Goal: Task Accomplishment & Management: Use online tool/utility

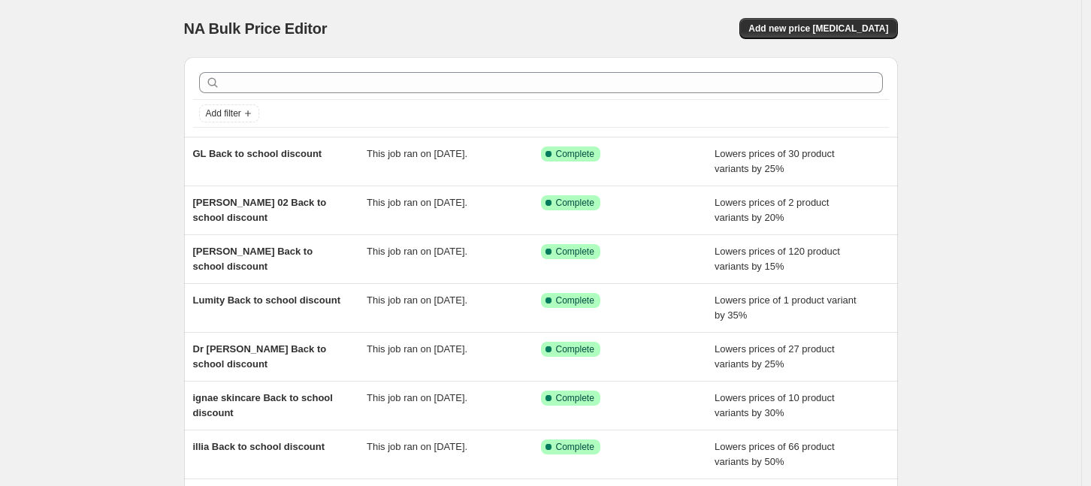
click at [125, 125] on div "NA Bulk Price Editor. This page is ready NA Bulk Price Editor Add new price [ME…" at bounding box center [541, 387] width 1082 height 774
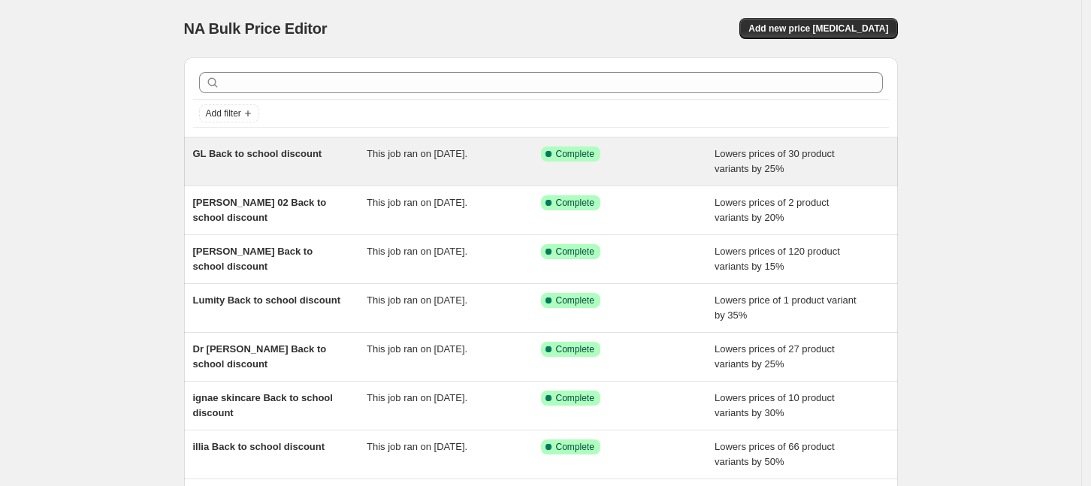
click at [379, 164] on div "This job ran on [DATE]." at bounding box center [454, 162] width 174 height 30
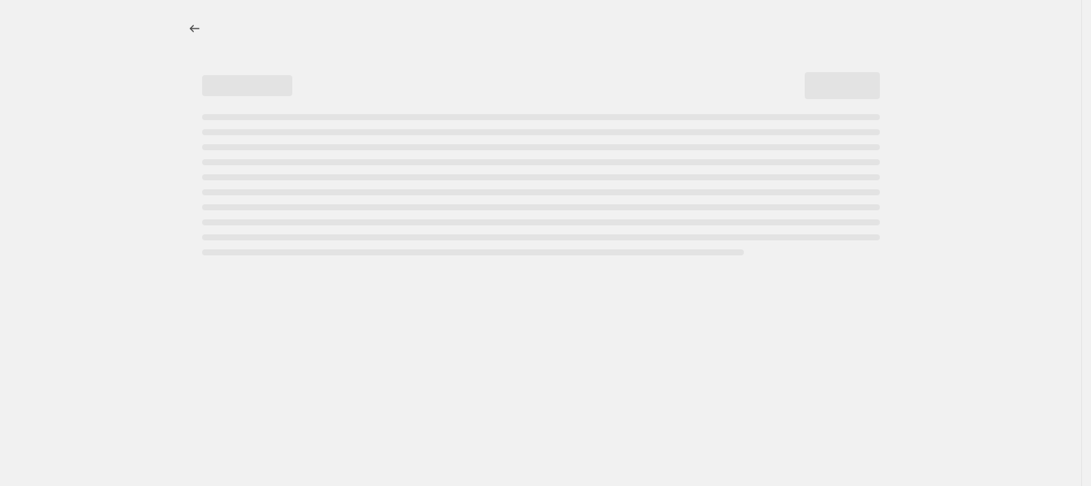
select select "percentage"
select select "collection"
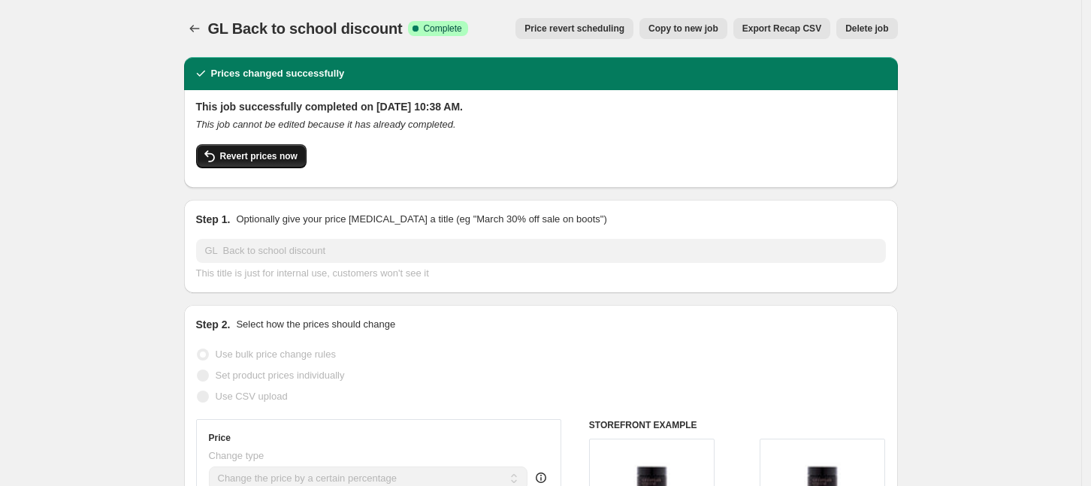
click at [251, 158] on span "Revert prices now" at bounding box center [258, 156] width 77 height 12
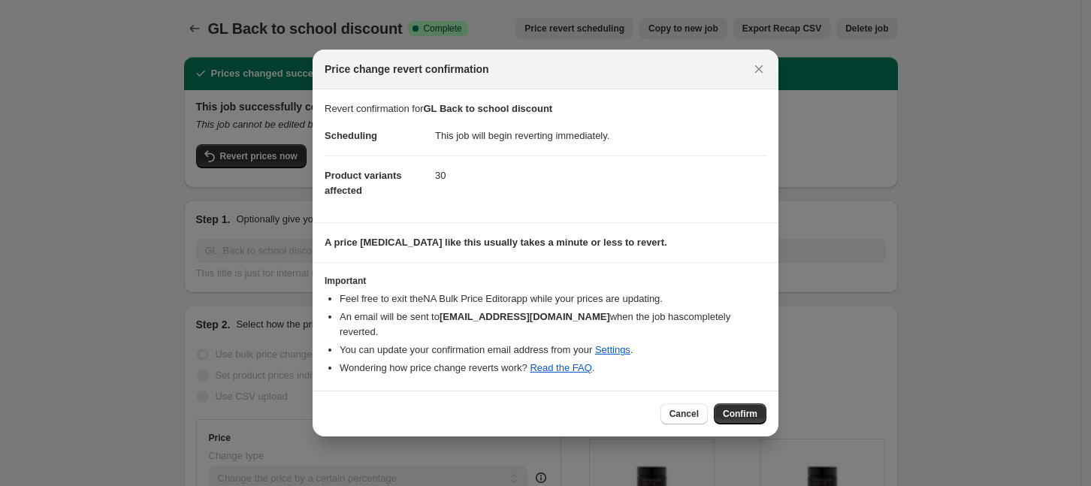
click at [731, 408] on span "Confirm" at bounding box center [740, 414] width 35 height 12
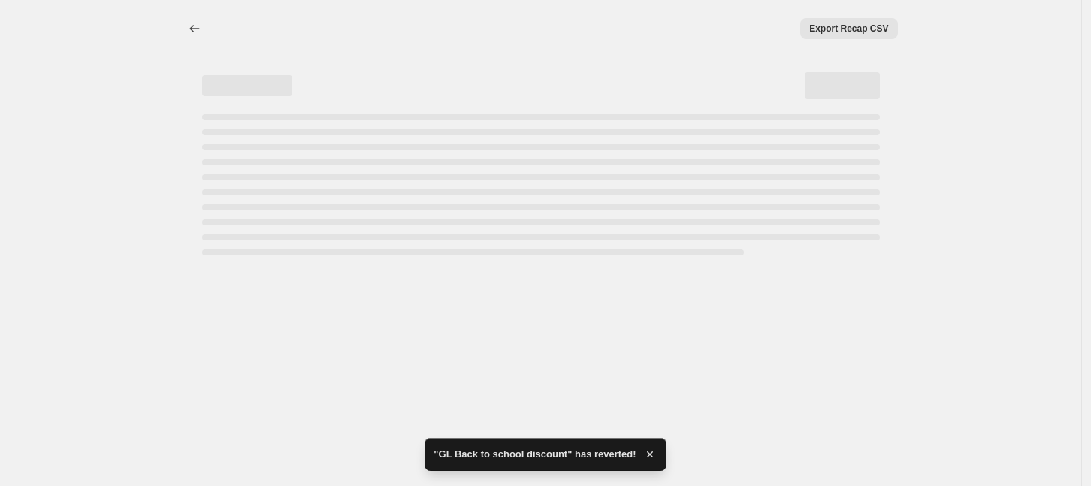
select select "percentage"
select select "collection"
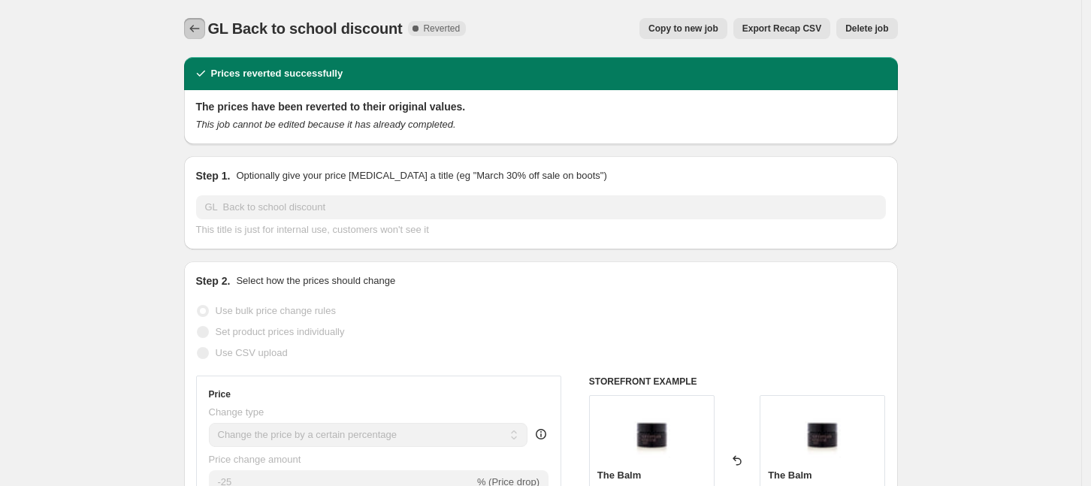
click at [195, 22] on icon "Price change jobs" at bounding box center [194, 28] width 15 height 15
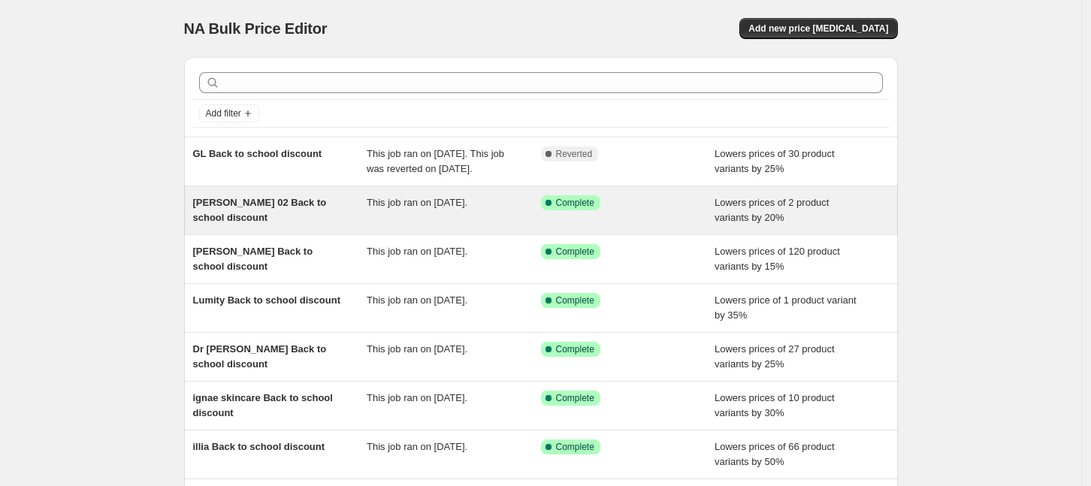
click at [237, 225] on div "[PERSON_NAME] 02 Back to school discount" at bounding box center [280, 210] width 174 height 30
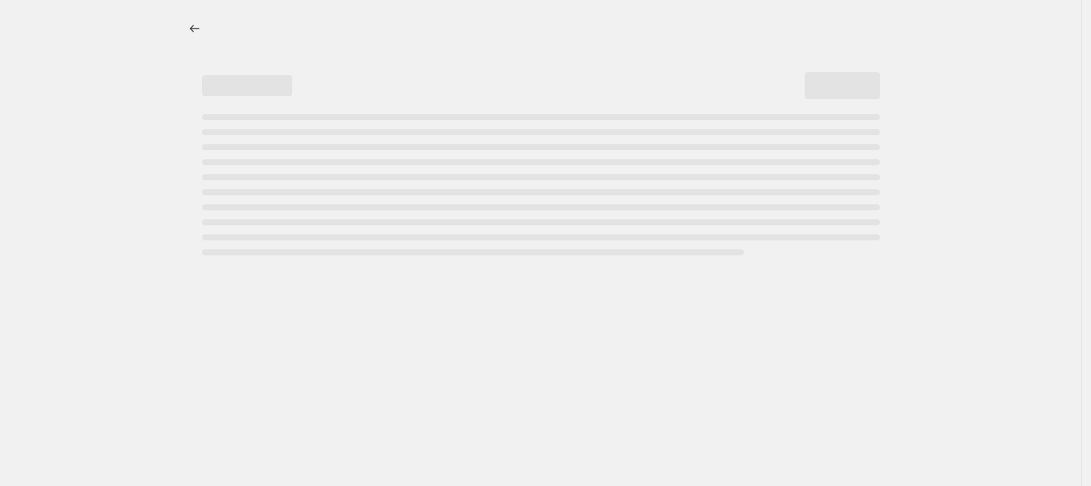
select select "percentage"
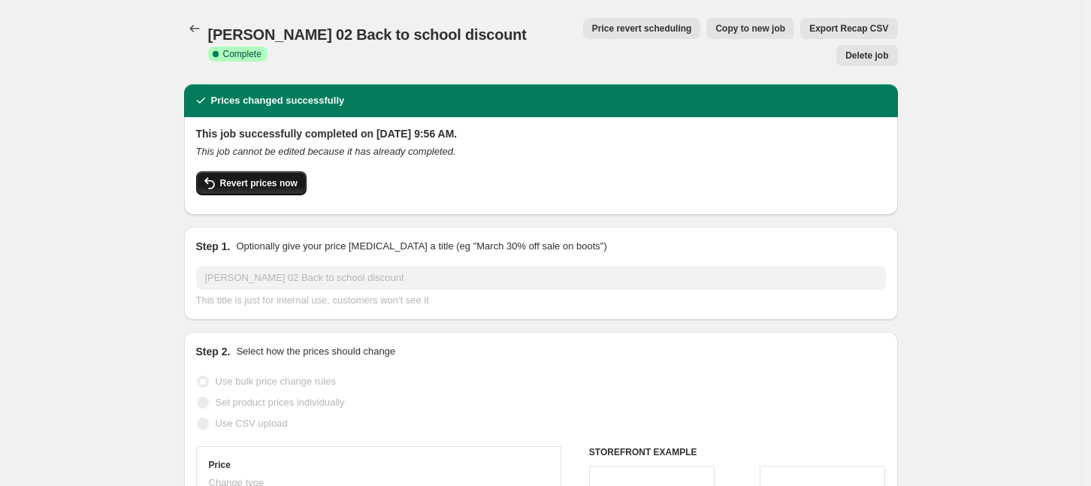
click at [244, 177] on span "Revert prices now" at bounding box center [258, 183] width 77 height 12
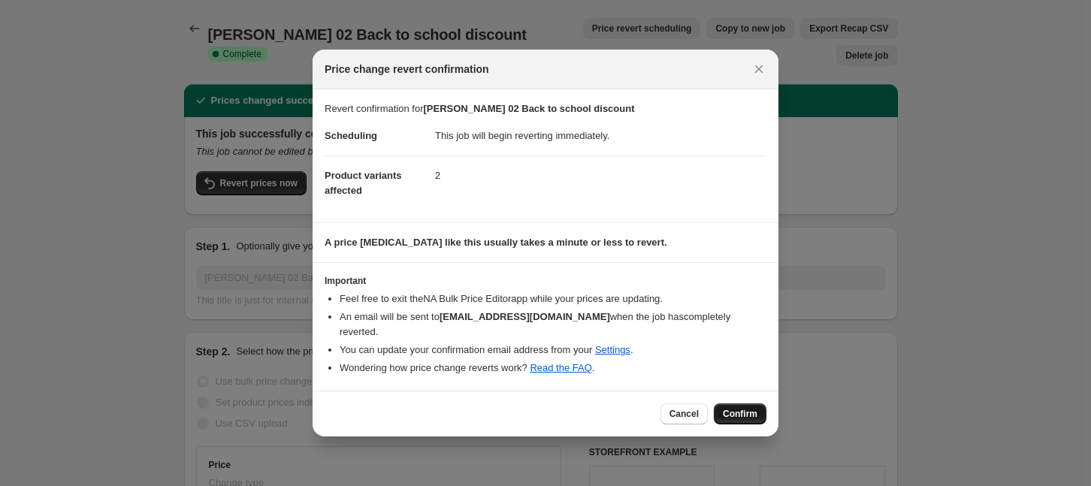
click at [746, 408] on span "Confirm" at bounding box center [740, 414] width 35 height 12
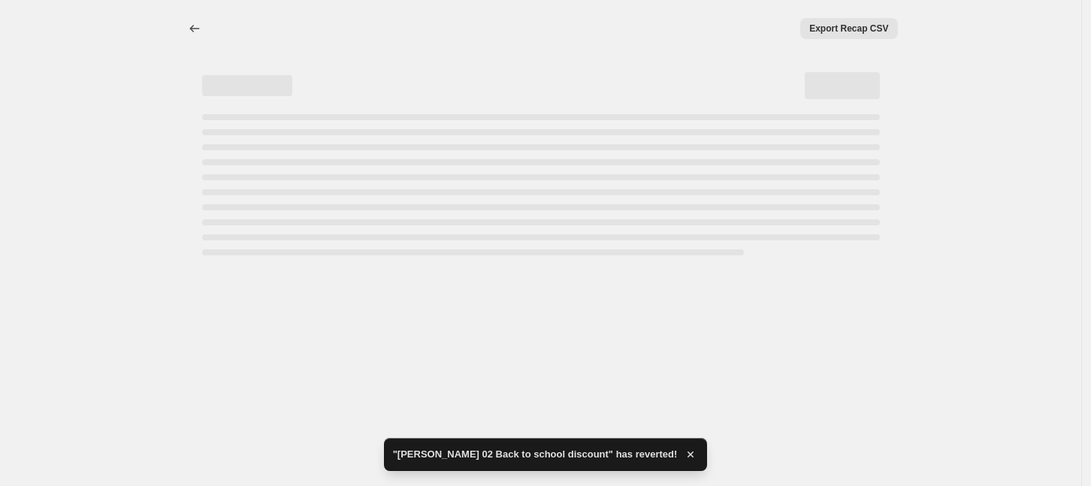
select select "percentage"
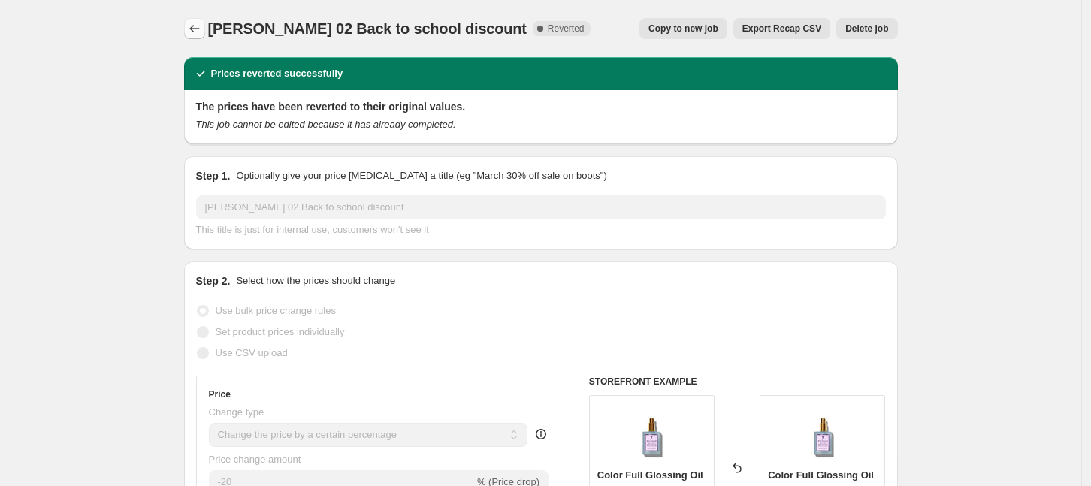
click at [202, 32] on icon "Price change jobs" at bounding box center [194, 28] width 15 height 15
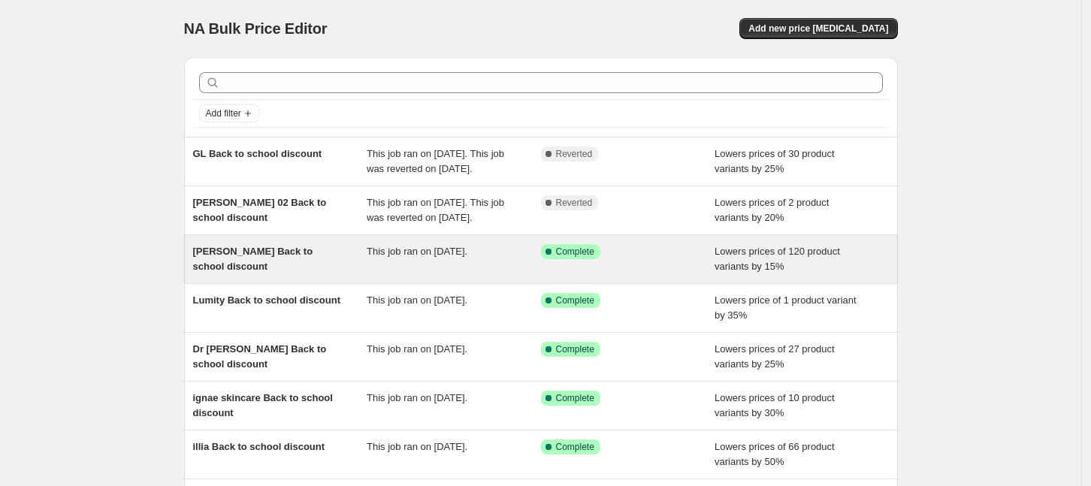
click at [431, 274] on div "This job ran on [DATE]." at bounding box center [454, 259] width 174 height 30
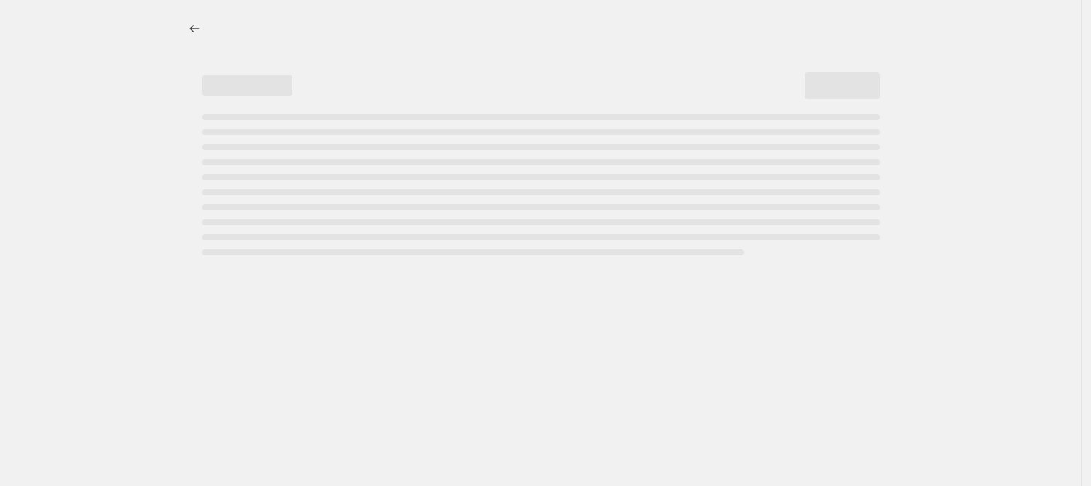
select select "percentage"
select select "collection"
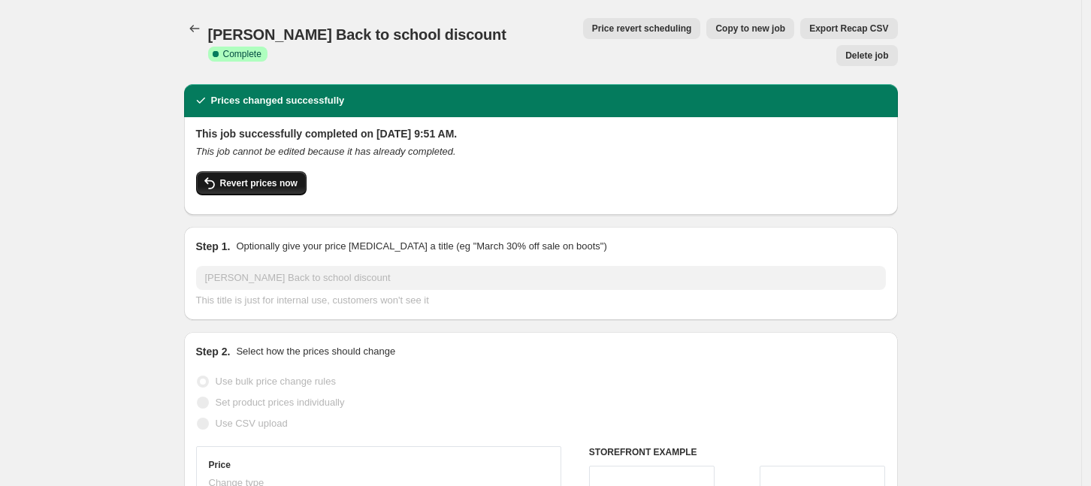
click at [239, 177] on span "Revert prices now" at bounding box center [258, 183] width 77 height 12
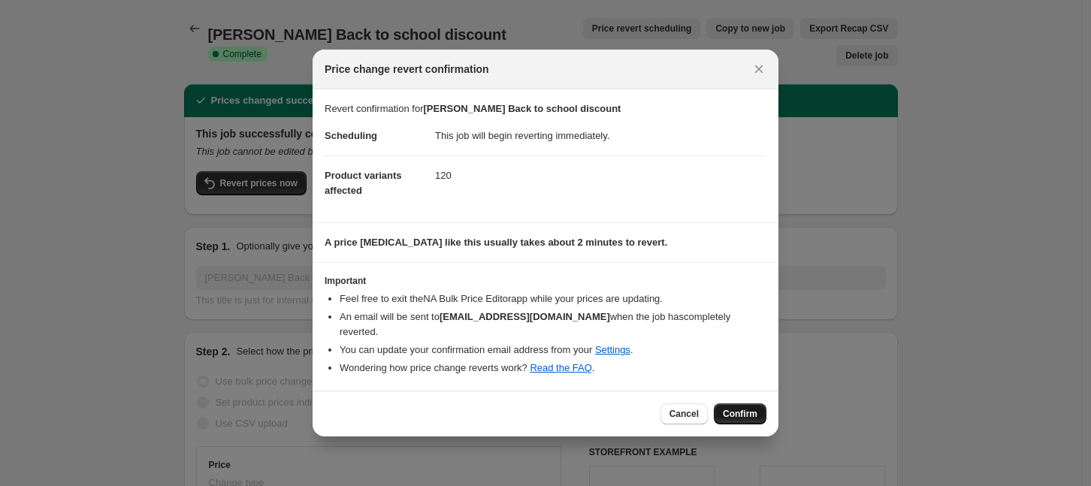
click at [739, 408] on span "Confirm" at bounding box center [740, 414] width 35 height 12
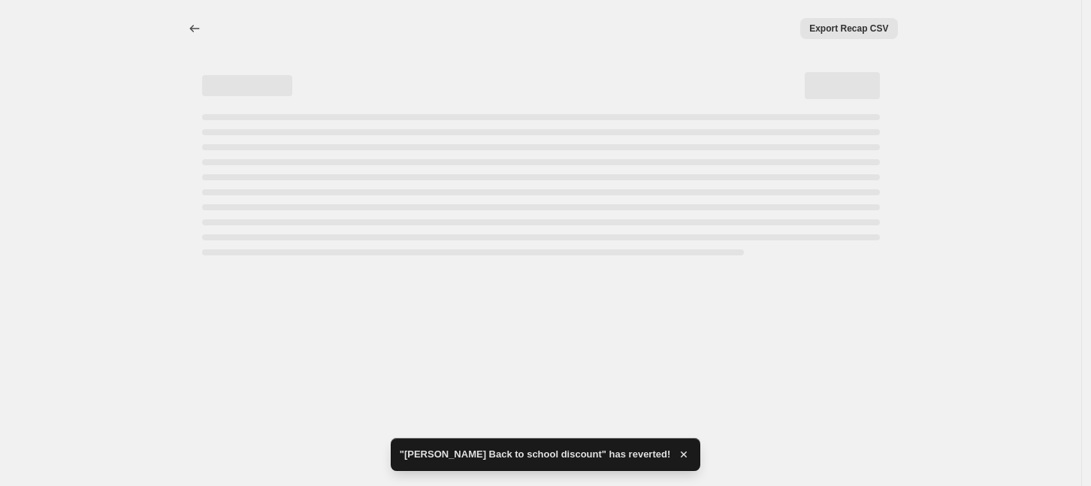
select select "percentage"
select select "collection"
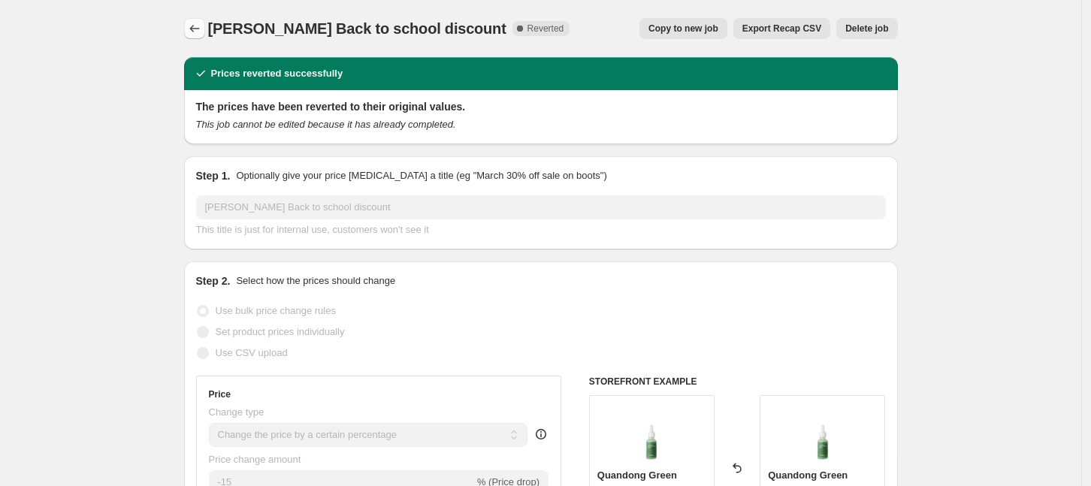
click at [202, 34] on icon "Price change jobs" at bounding box center [194, 28] width 15 height 15
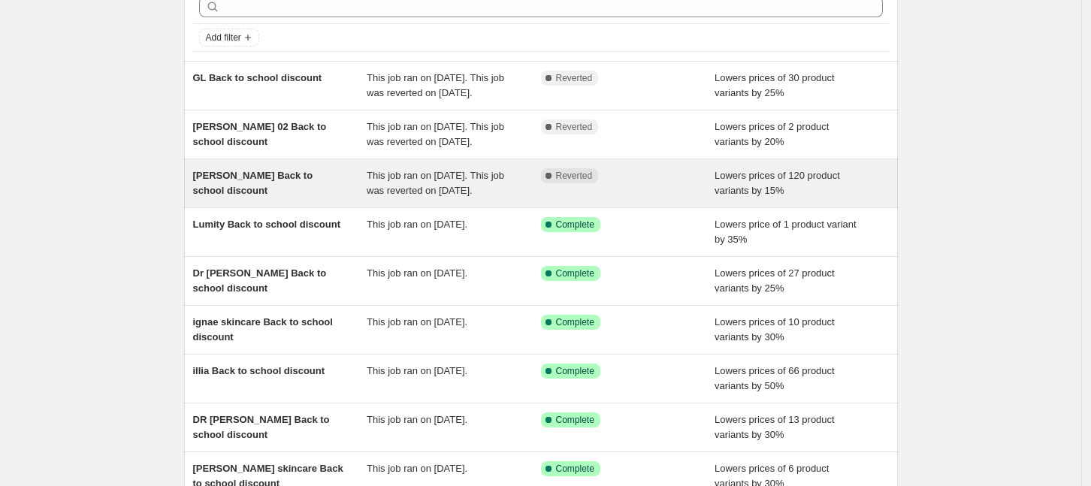
scroll to position [94, 0]
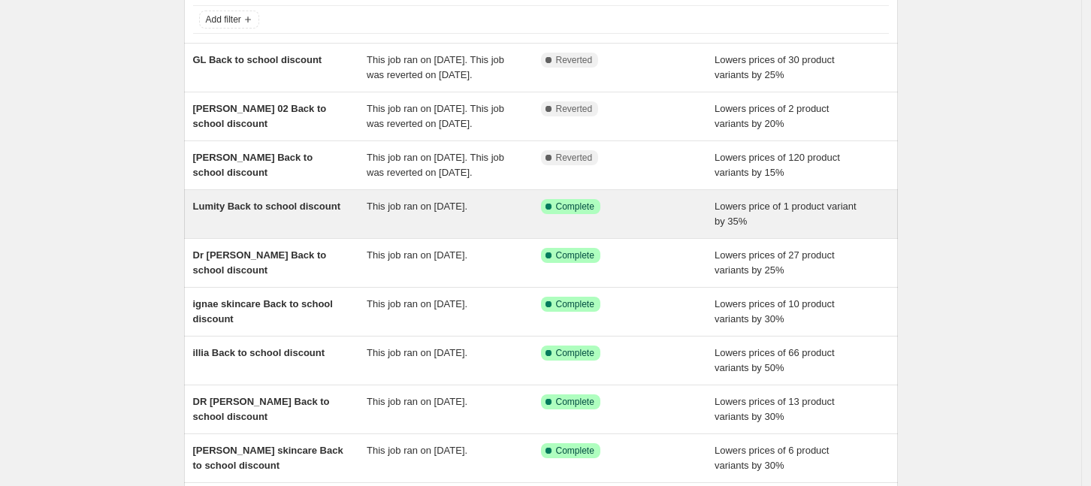
click at [356, 229] on div "Lumity Back to school discount" at bounding box center [280, 214] width 174 height 30
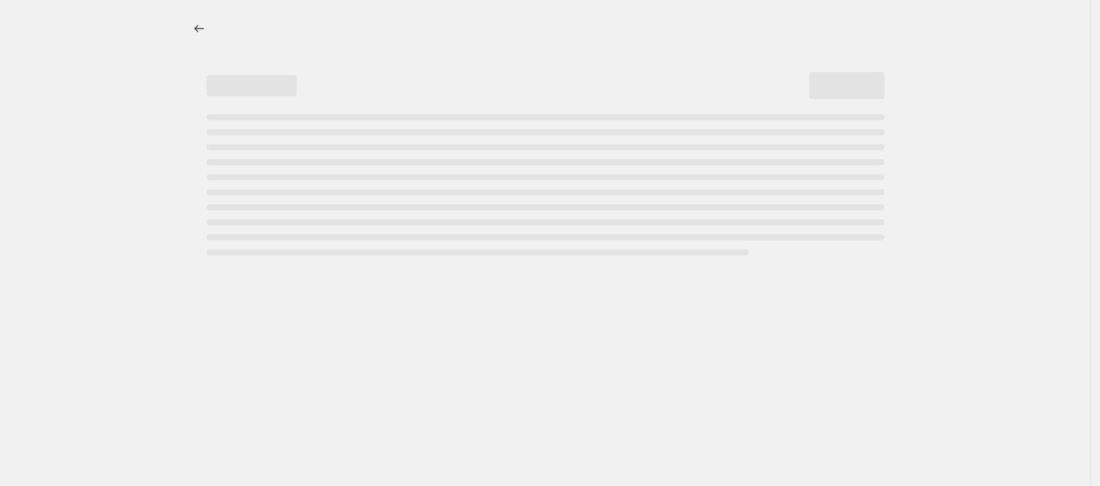
select select "percentage"
select select "collection"
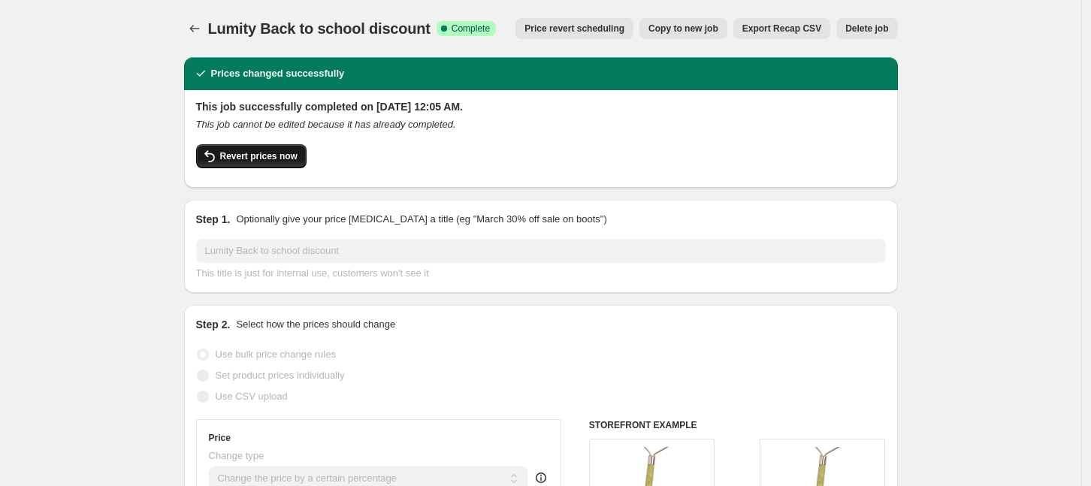
click at [267, 157] on span "Revert prices now" at bounding box center [258, 156] width 77 height 12
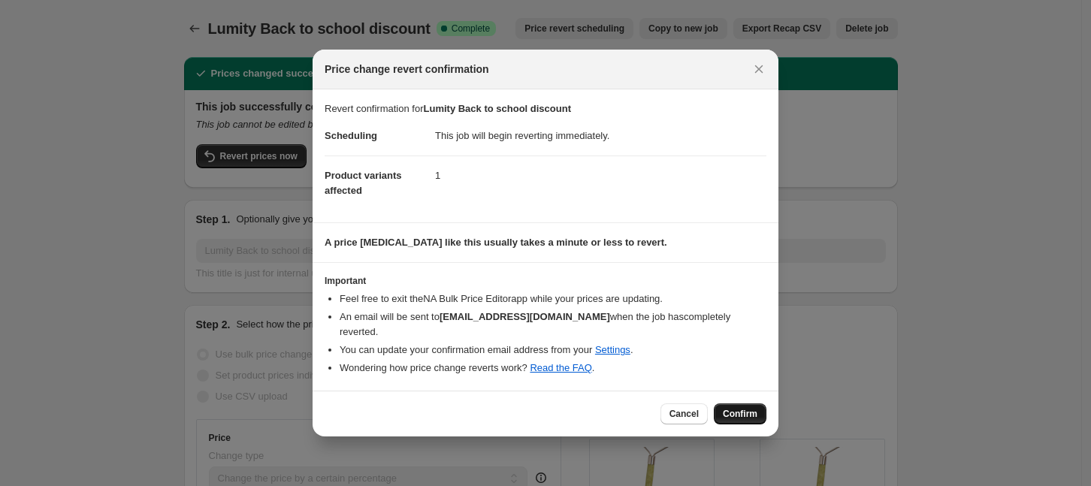
click at [752, 408] on span "Confirm" at bounding box center [740, 414] width 35 height 12
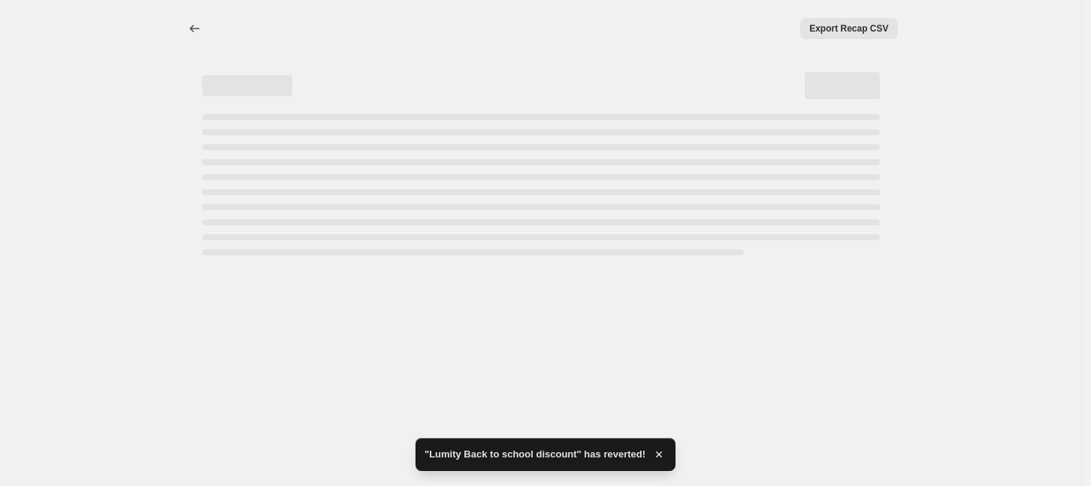
select select "percentage"
select select "collection"
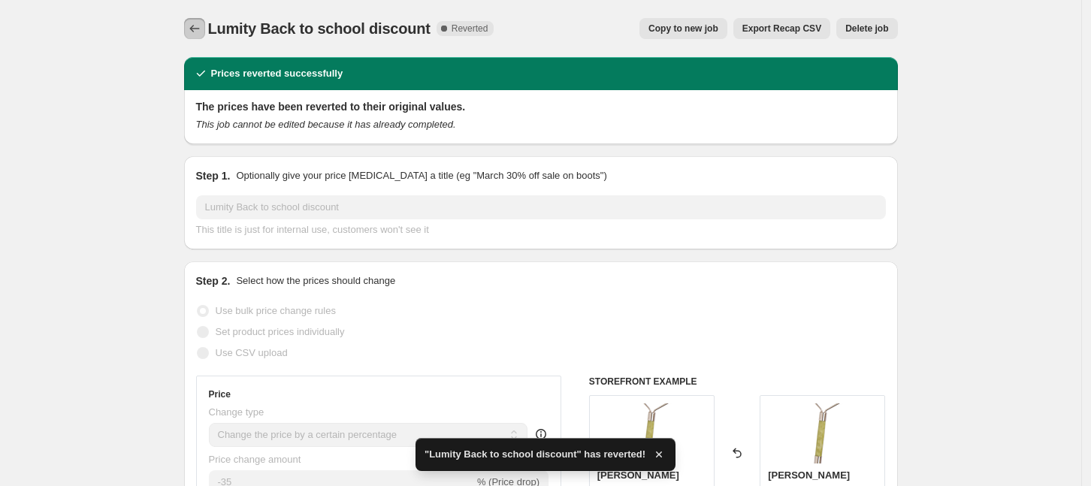
click at [194, 20] on button "Price change jobs" at bounding box center [194, 28] width 21 height 21
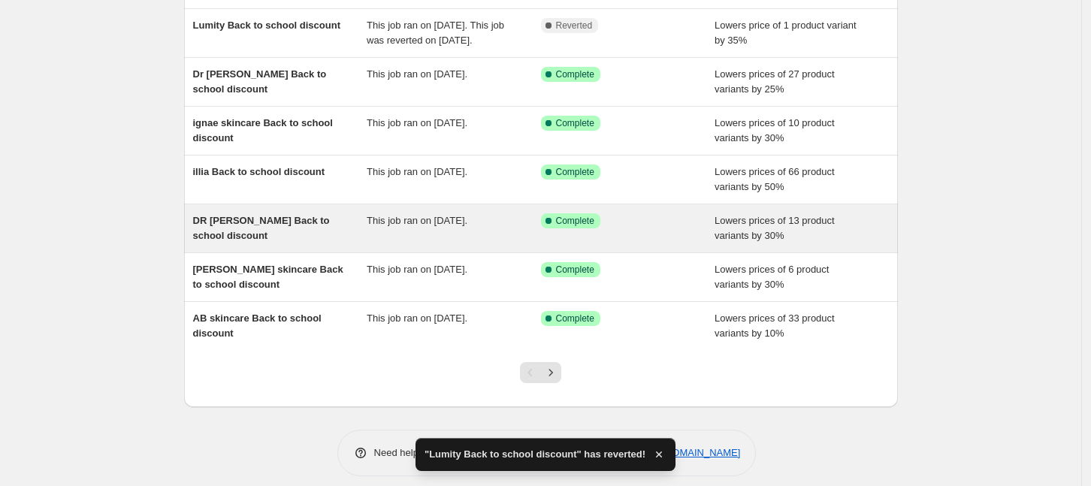
scroll to position [282, 0]
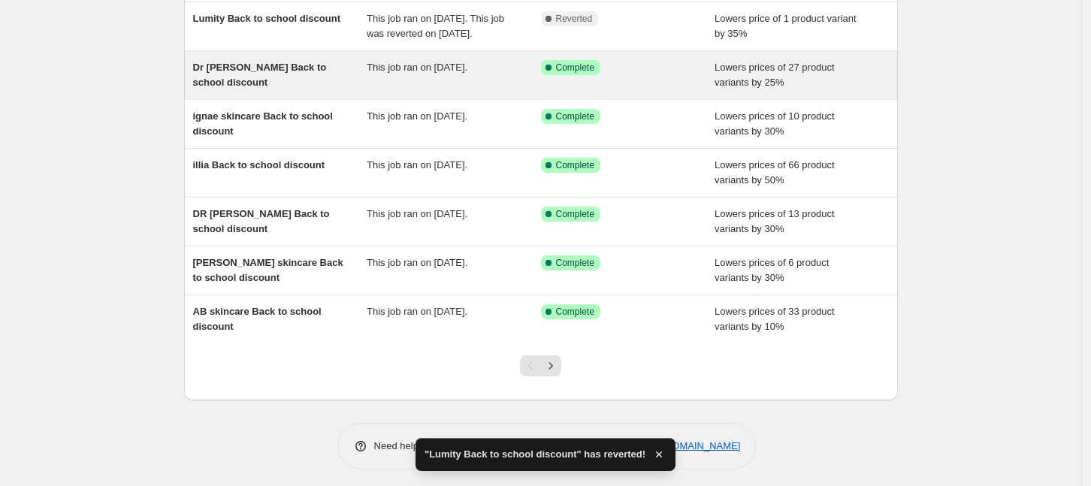
click at [301, 88] on span "Dr [PERSON_NAME] Back to school discount" at bounding box center [260, 75] width 134 height 26
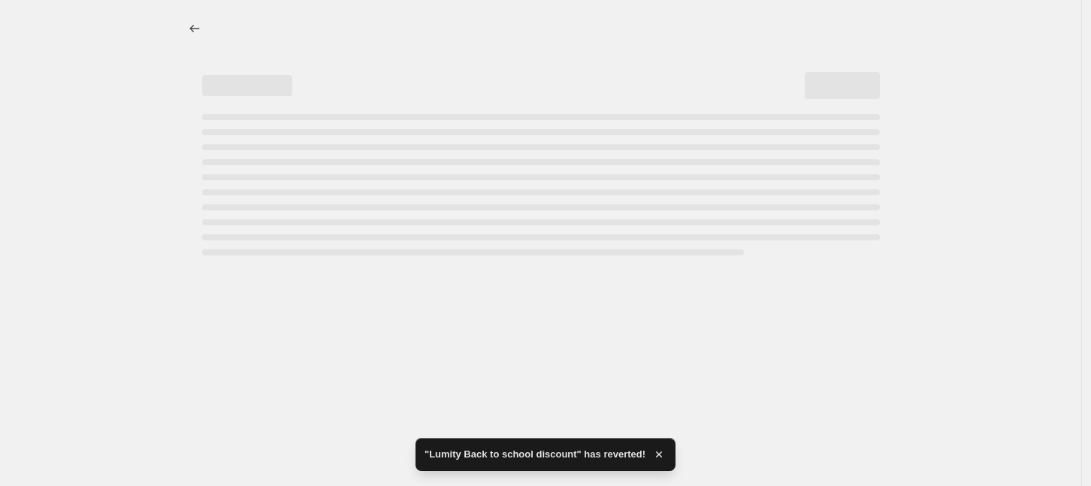
select select "percentage"
select select "collection"
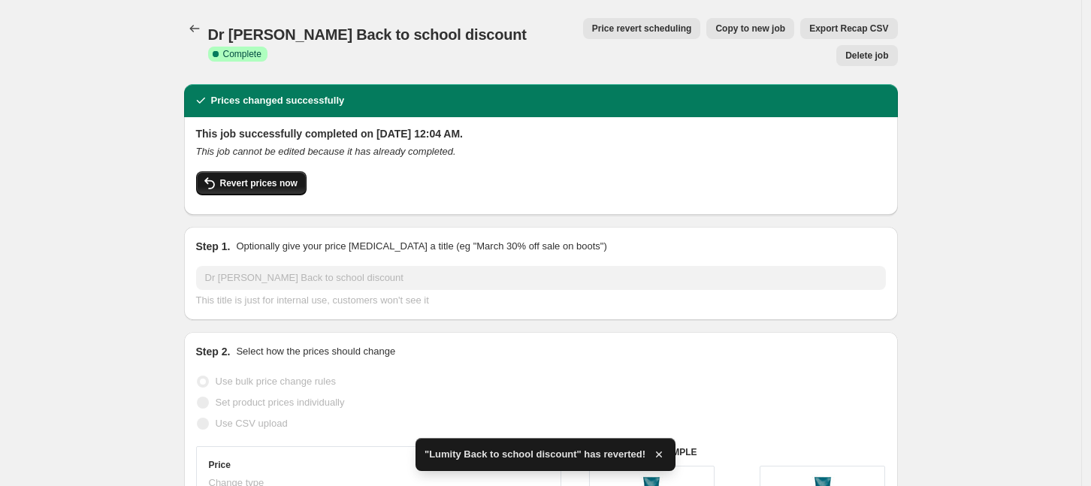
click at [255, 177] on span "Revert prices now" at bounding box center [258, 183] width 77 height 12
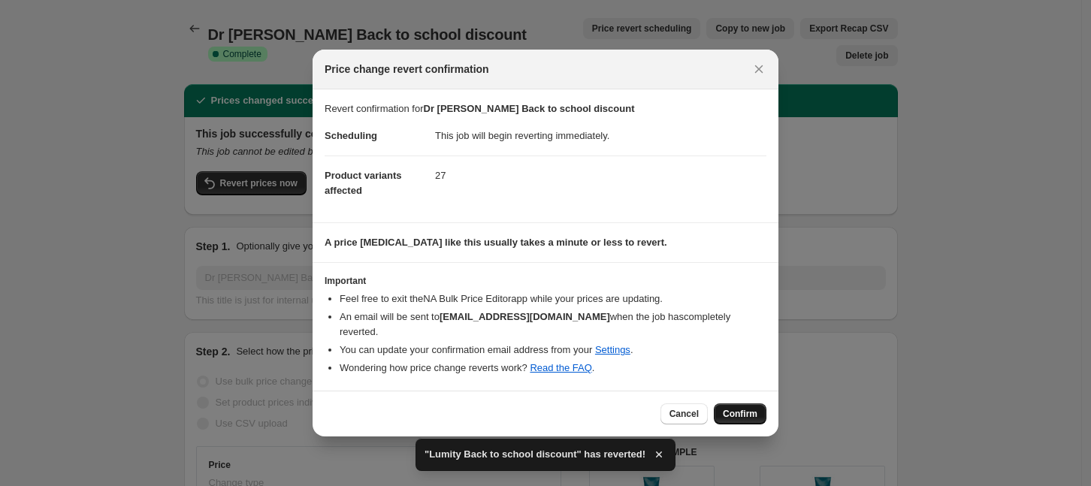
click at [730, 408] on span "Confirm" at bounding box center [740, 414] width 35 height 12
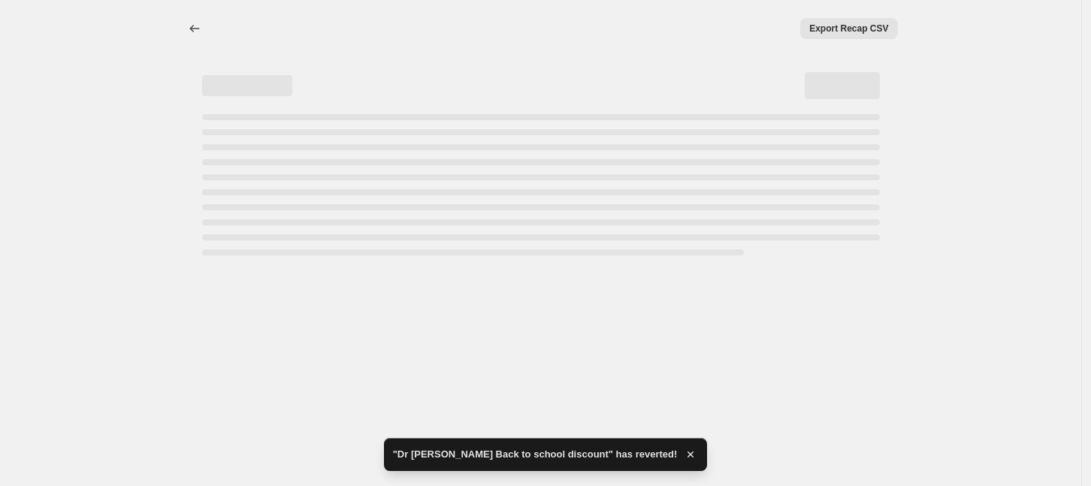
select select "percentage"
select select "collection"
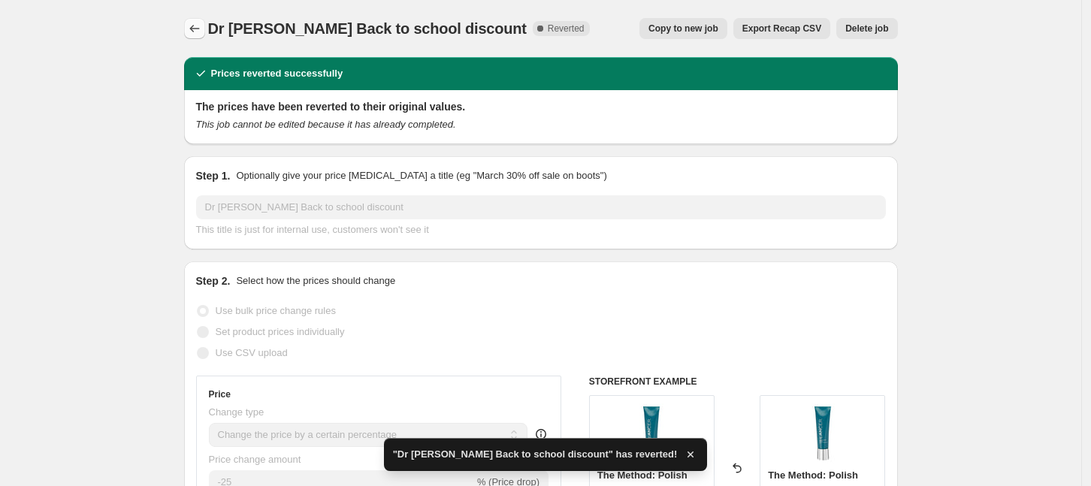
click at [205, 26] on button "Price change jobs" at bounding box center [194, 28] width 21 height 21
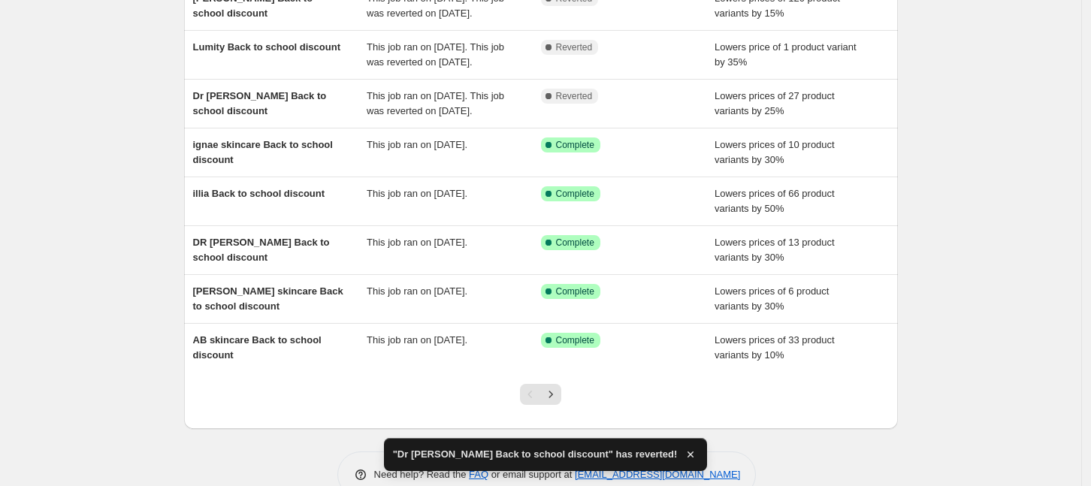
scroll to position [282, 0]
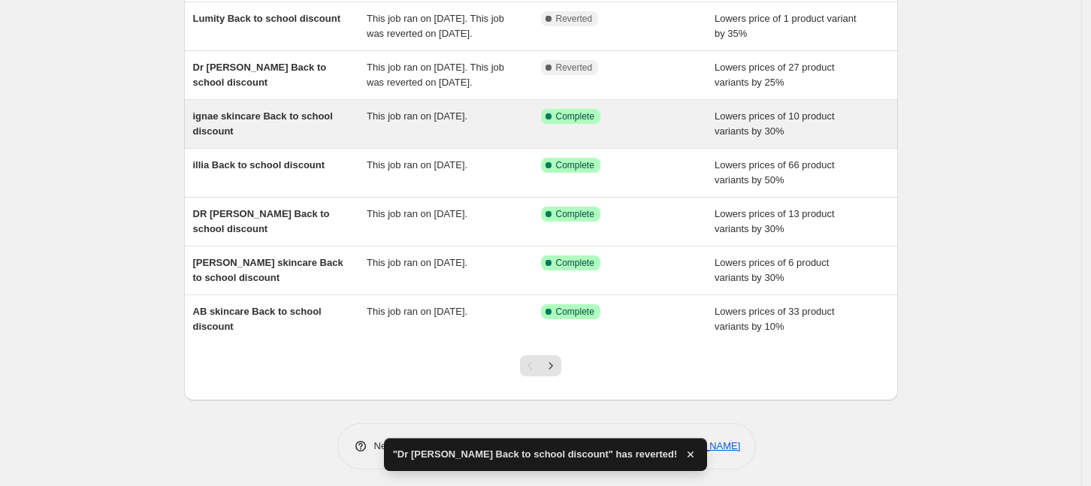
click at [319, 139] on div "ignae skincare Back to school discount" at bounding box center [280, 124] width 174 height 30
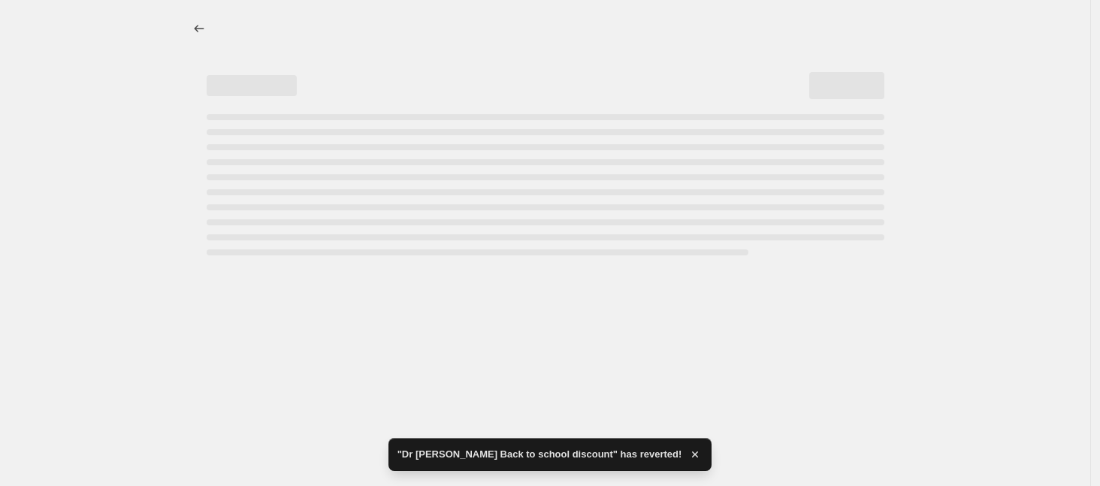
select select "percentage"
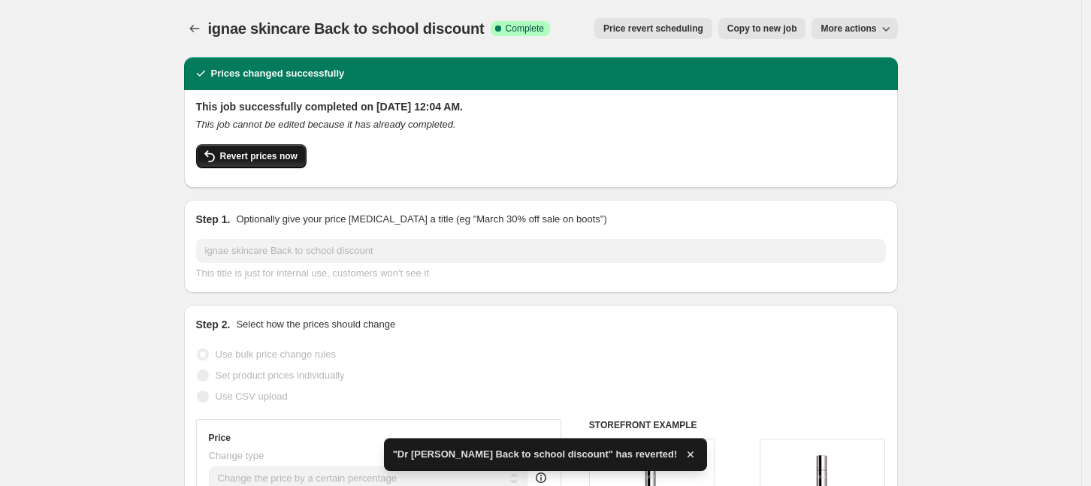
click at [259, 162] on span "Revert prices now" at bounding box center [258, 156] width 77 height 12
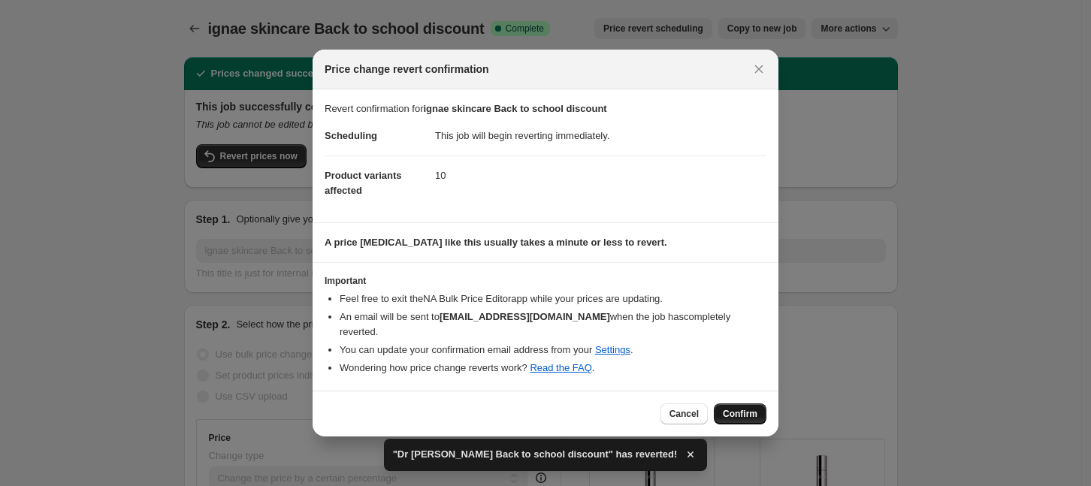
click at [739, 408] on span "Confirm" at bounding box center [740, 414] width 35 height 12
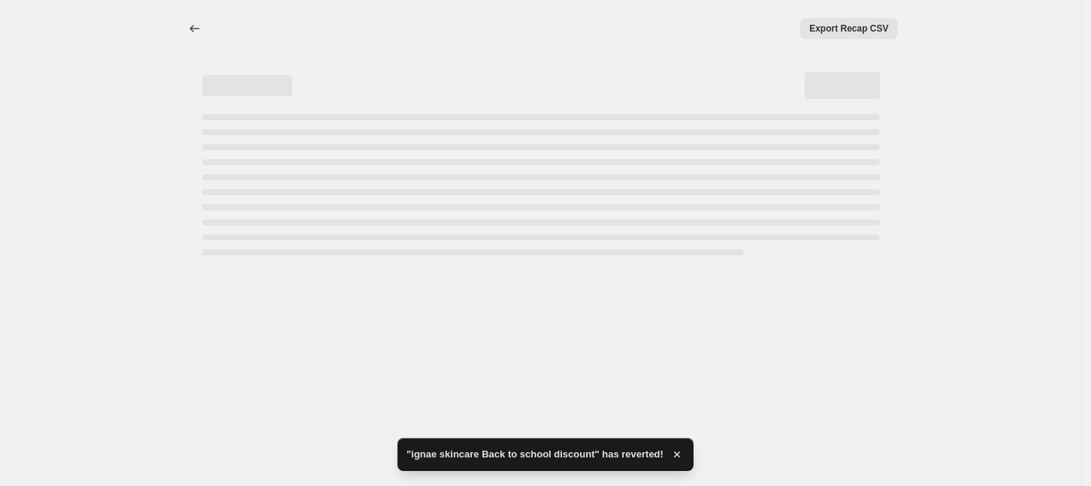
select select "percentage"
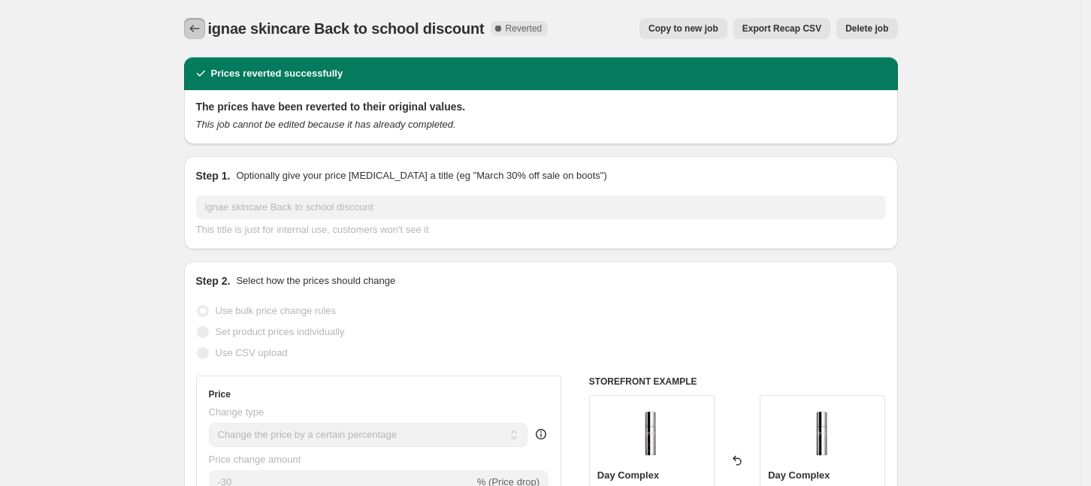
click at [202, 30] on icon "Price change jobs" at bounding box center [194, 28] width 15 height 15
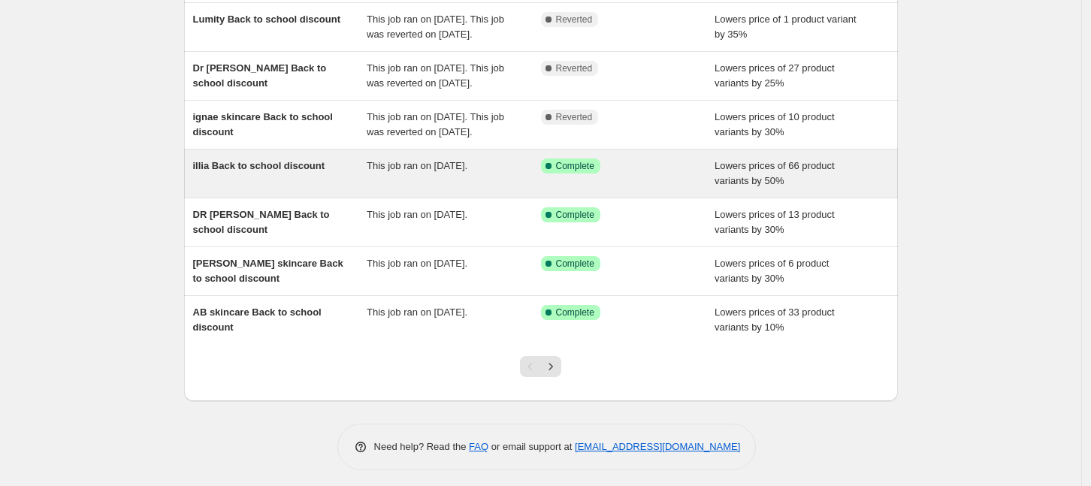
scroll to position [282, 0]
click at [330, 188] on div "illia Back to school discount" at bounding box center [280, 173] width 174 height 30
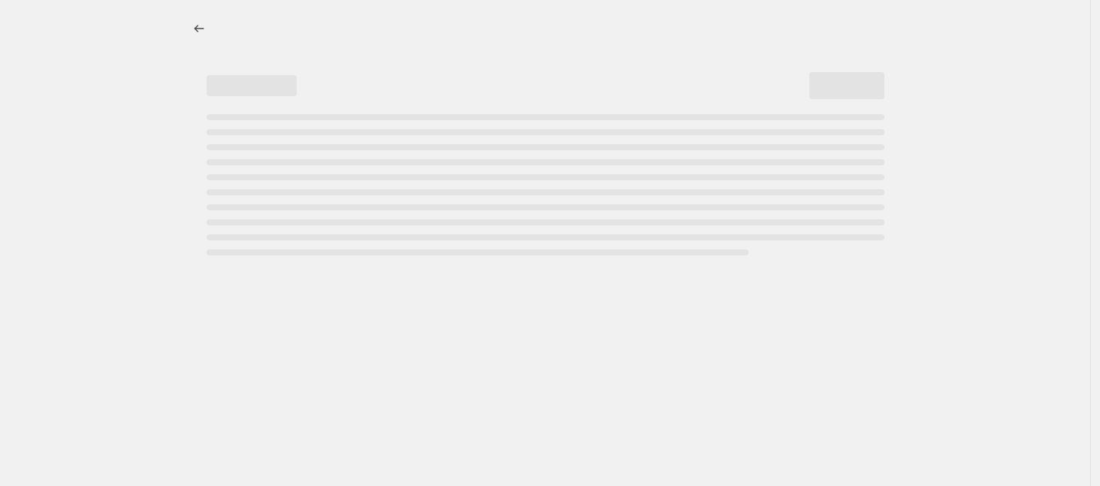
select select "percentage"
select select "collection"
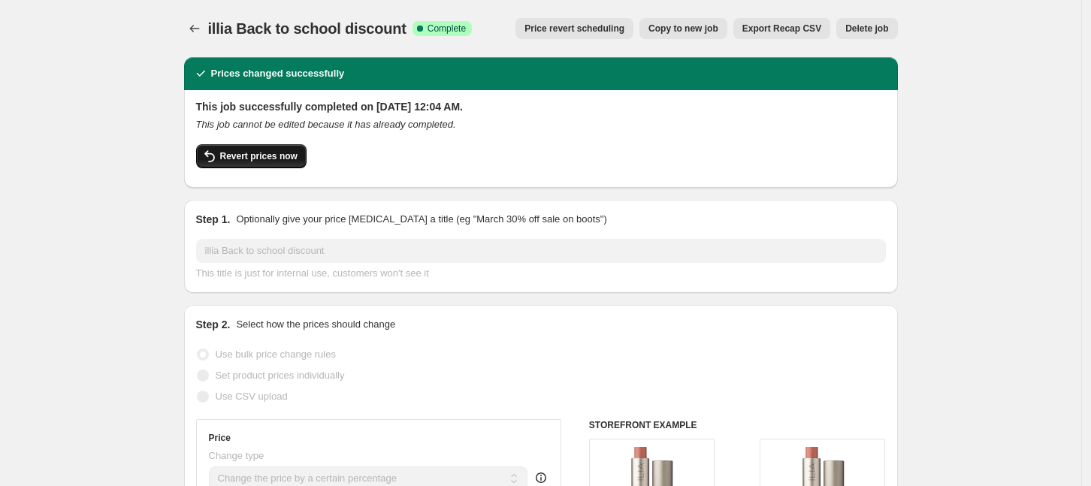
click at [259, 153] on span "Revert prices now" at bounding box center [258, 156] width 77 height 12
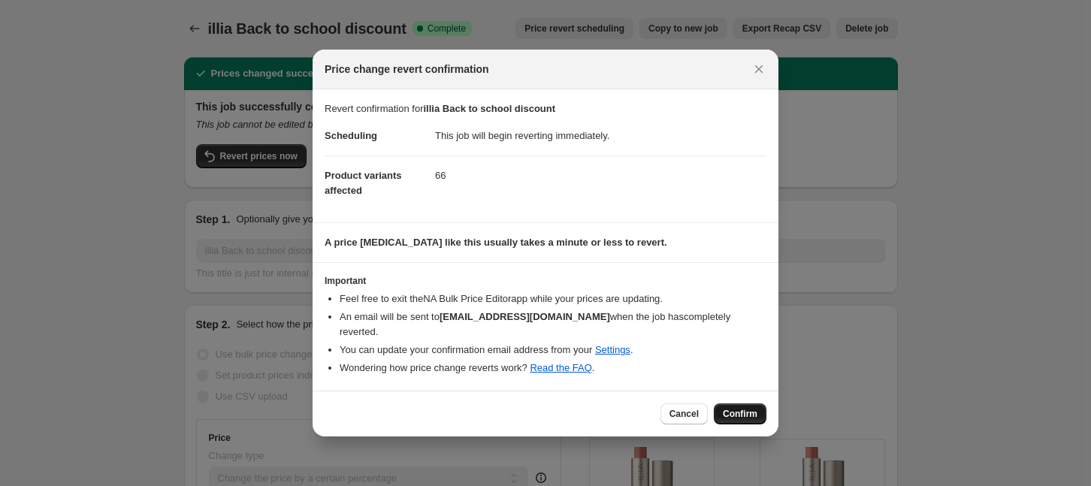
click at [732, 408] on span "Confirm" at bounding box center [740, 414] width 35 height 12
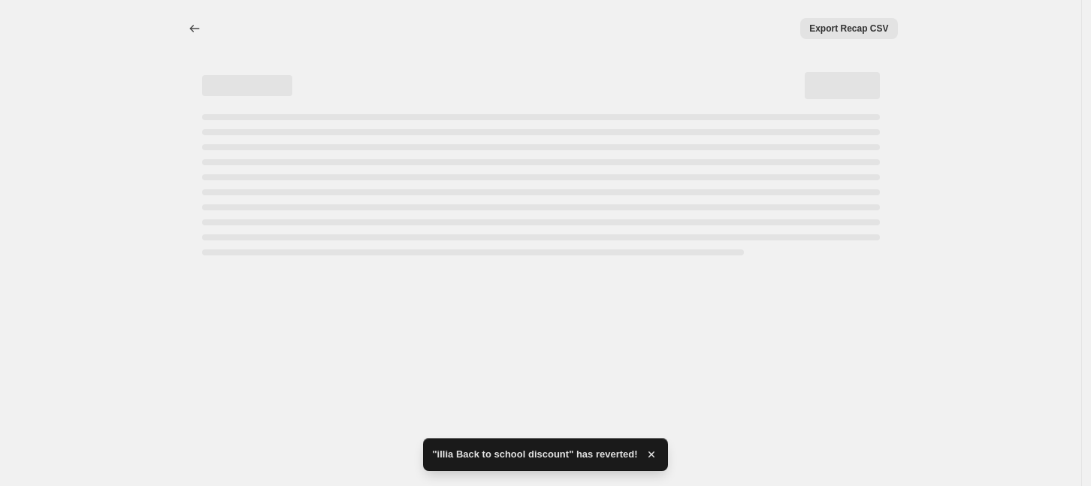
select select "percentage"
select select "collection"
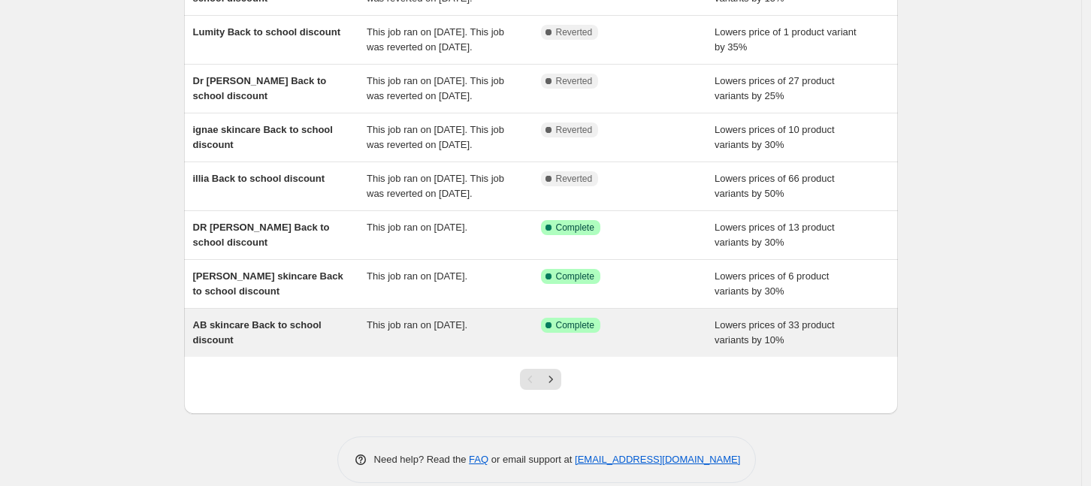
scroll to position [376, 0]
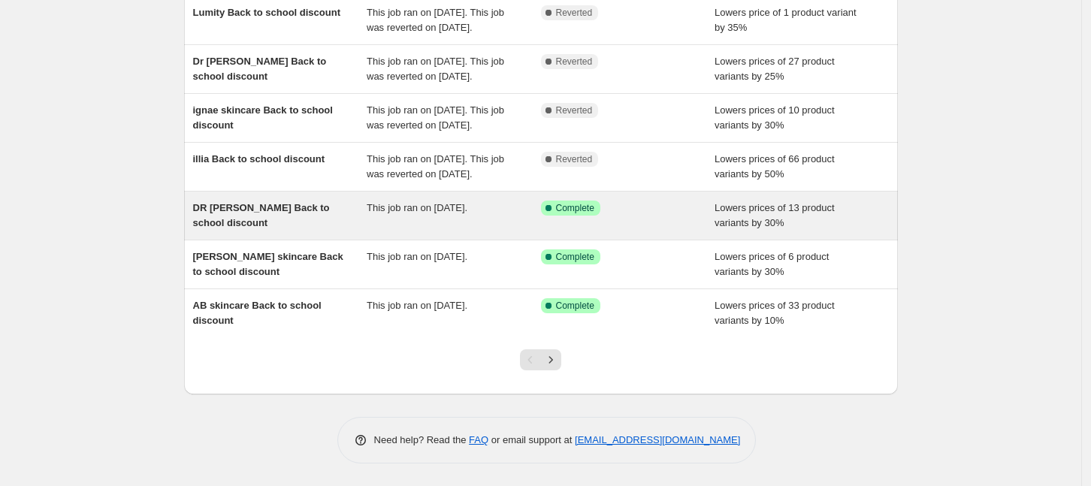
click at [346, 231] on div "DR [PERSON_NAME] Back to school discount" at bounding box center [280, 216] width 174 height 30
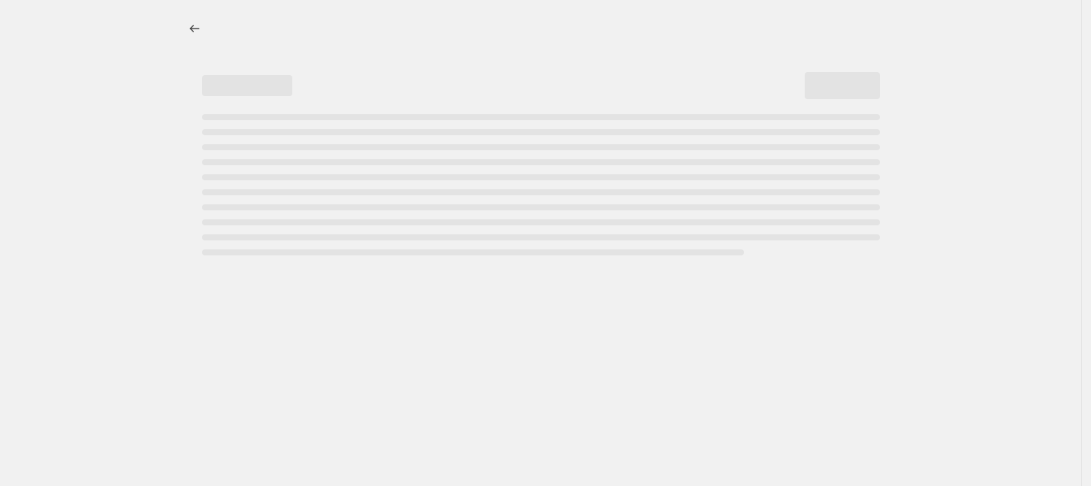
select select "percentage"
select select "collection"
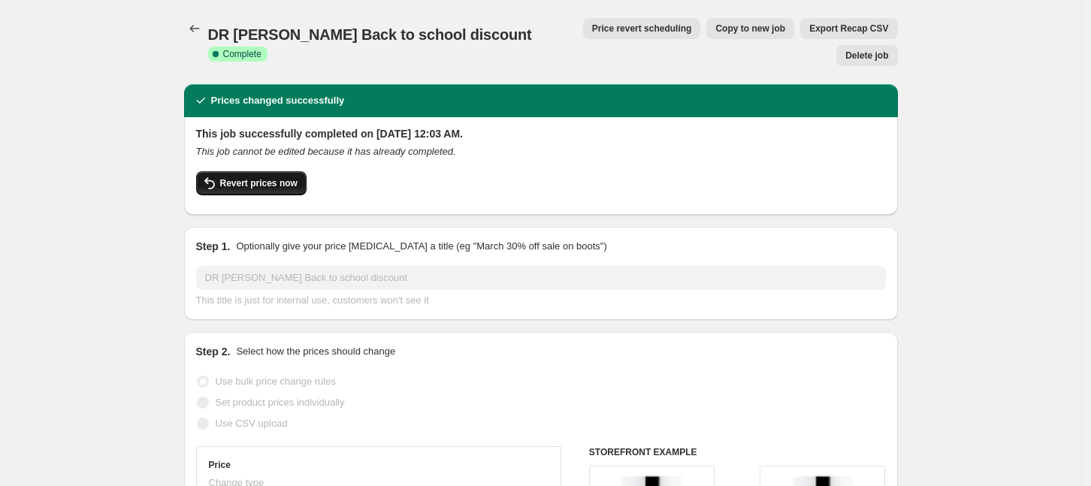
click at [247, 177] on span "Revert prices now" at bounding box center [258, 183] width 77 height 12
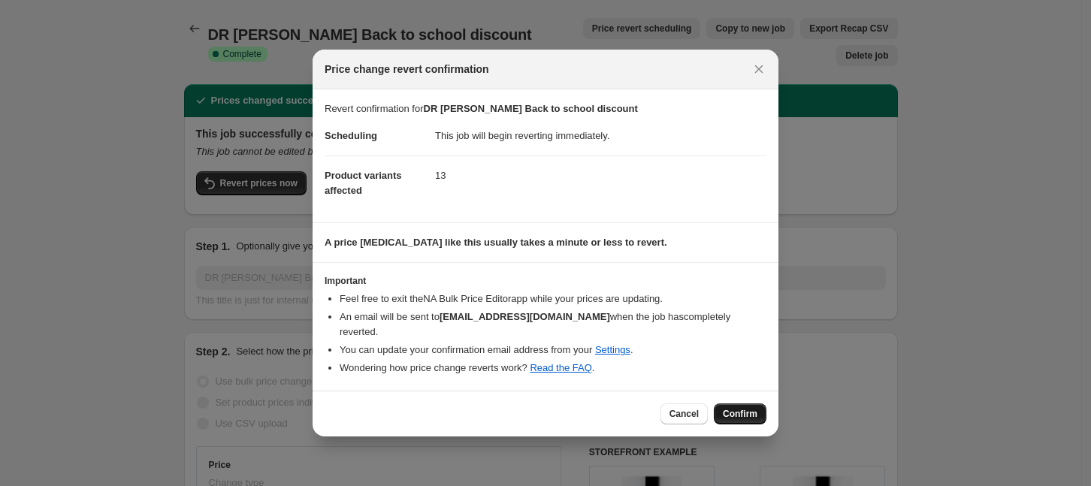
click at [751, 408] on span "Confirm" at bounding box center [740, 414] width 35 height 12
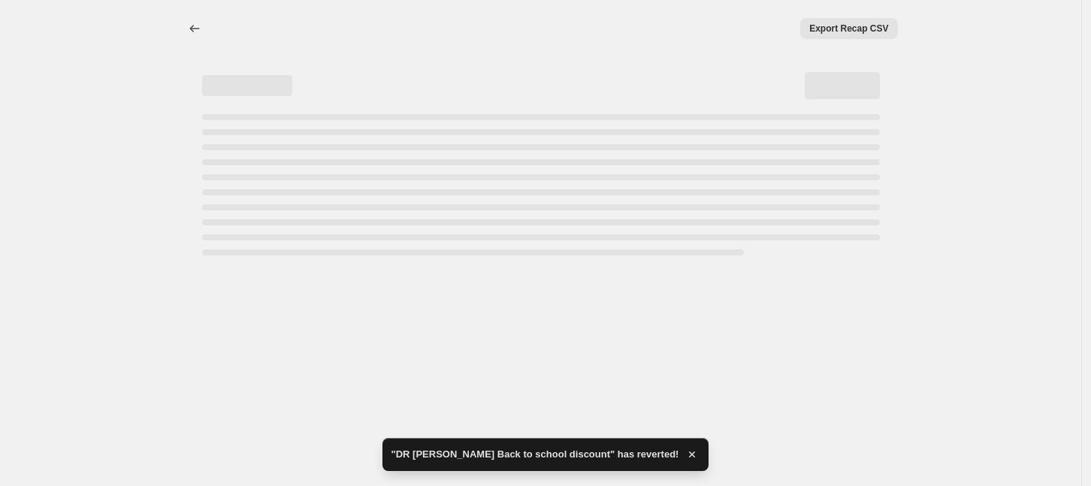
select select "percentage"
select select "collection"
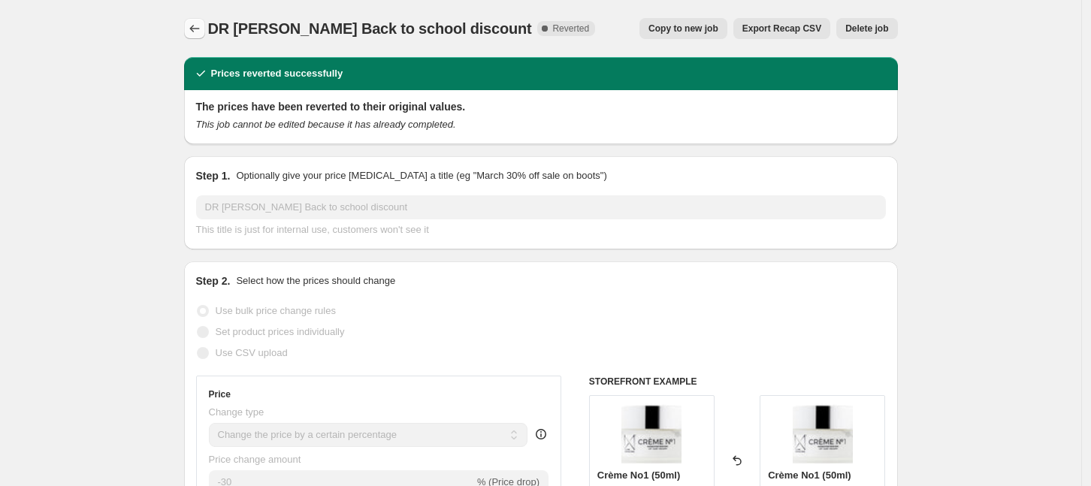
click at [195, 28] on icon "Price change jobs" at bounding box center [194, 29] width 10 height 8
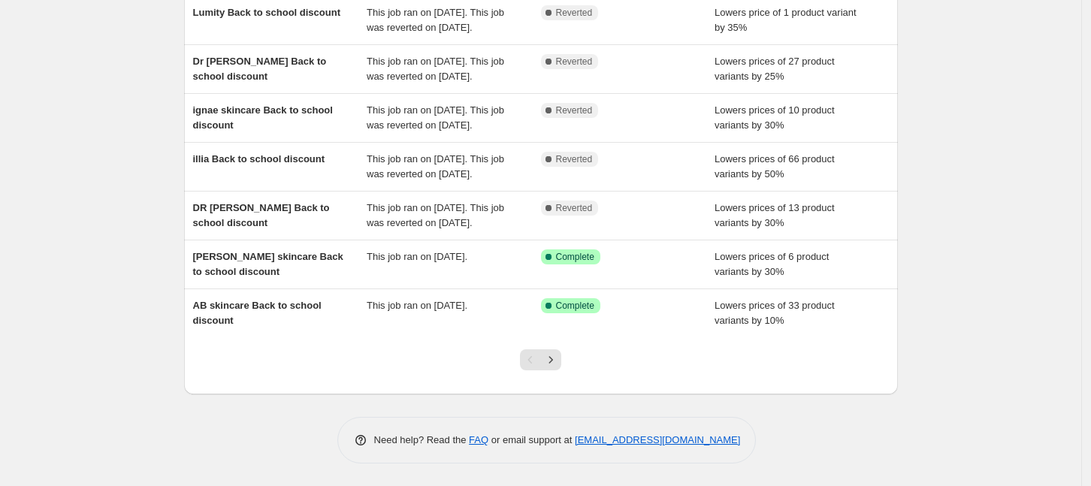
scroll to position [407, 0]
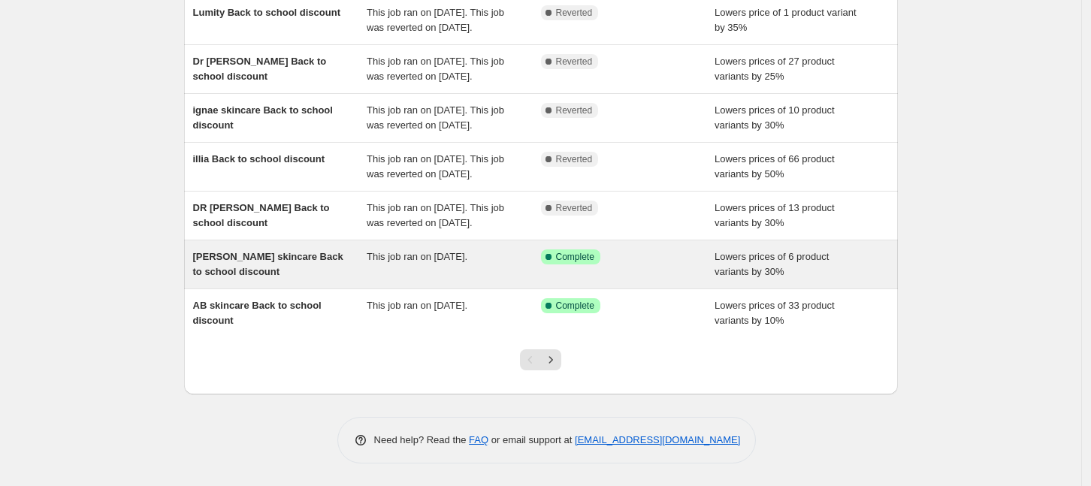
click at [289, 262] on span "[PERSON_NAME] skincare Back to school discount" at bounding box center [268, 264] width 150 height 26
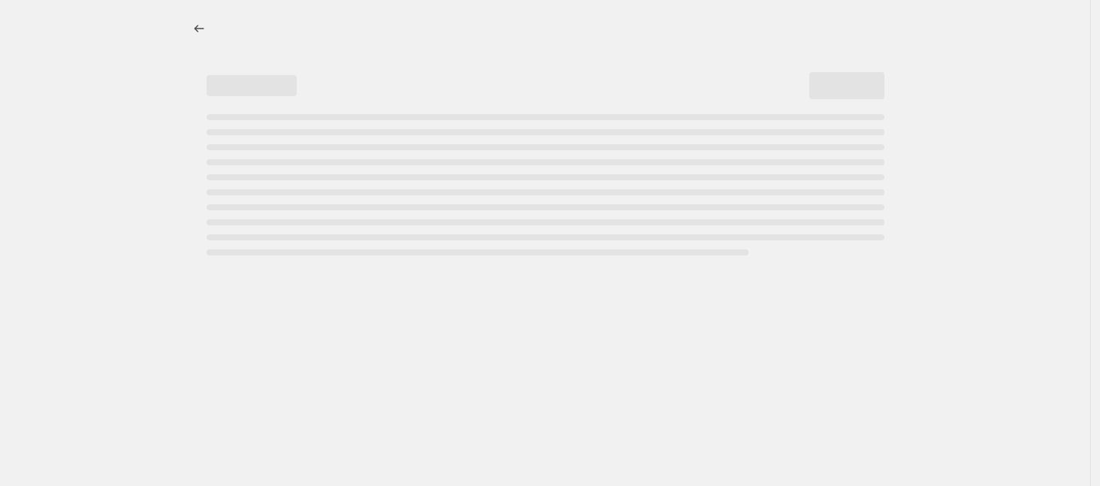
select select "percentage"
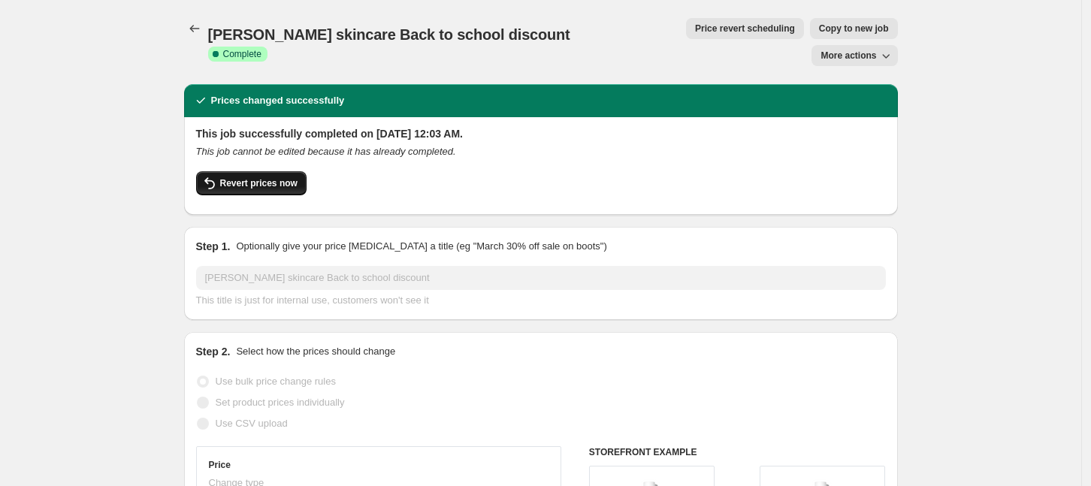
click at [255, 177] on span "Revert prices now" at bounding box center [258, 183] width 77 height 12
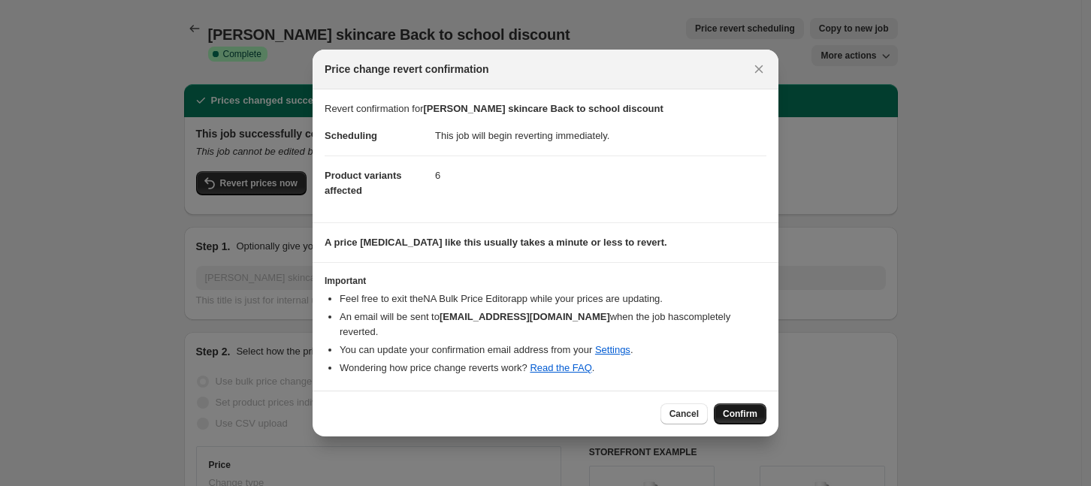
click at [752, 408] on span "Confirm" at bounding box center [740, 414] width 35 height 12
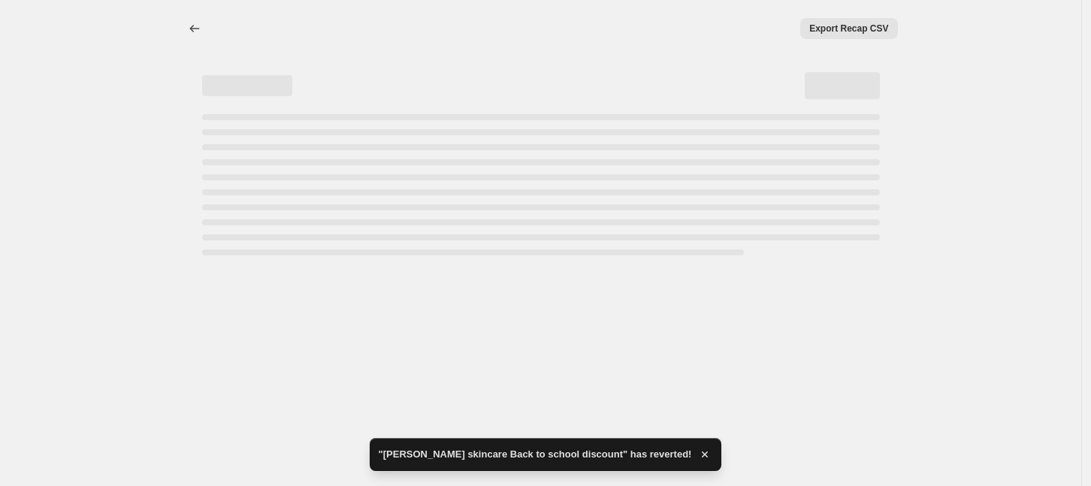
select select "percentage"
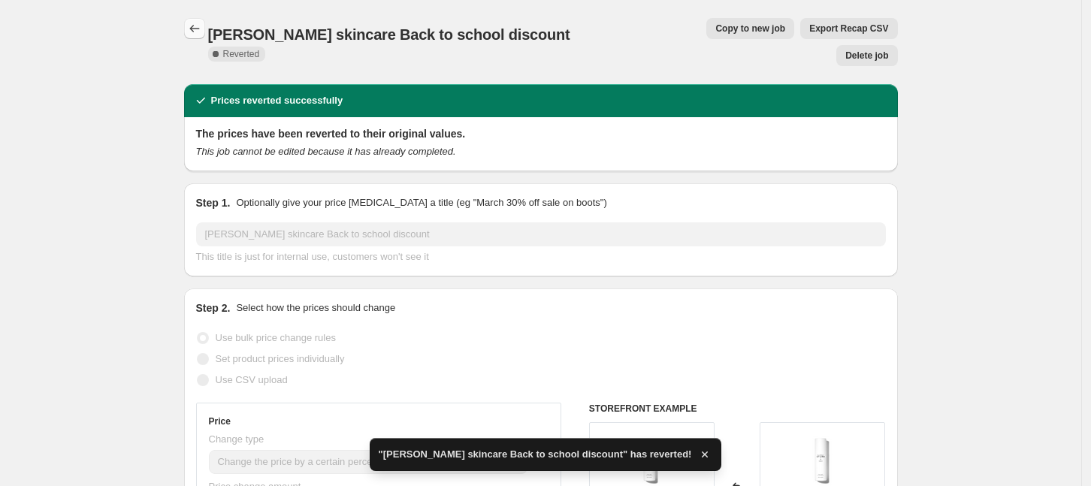
click at [198, 32] on icon "Price change jobs" at bounding box center [194, 28] width 15 height 15
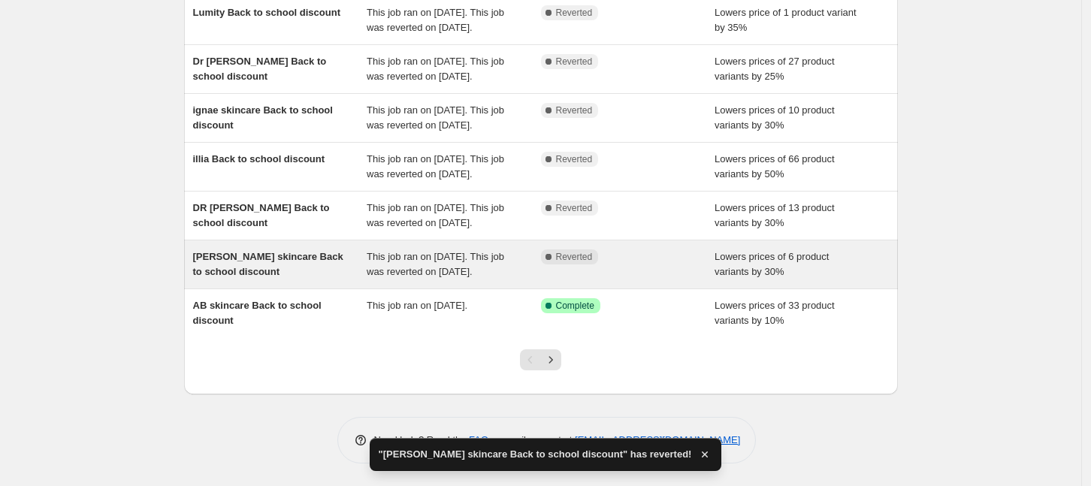
scroll to position [422, 0]
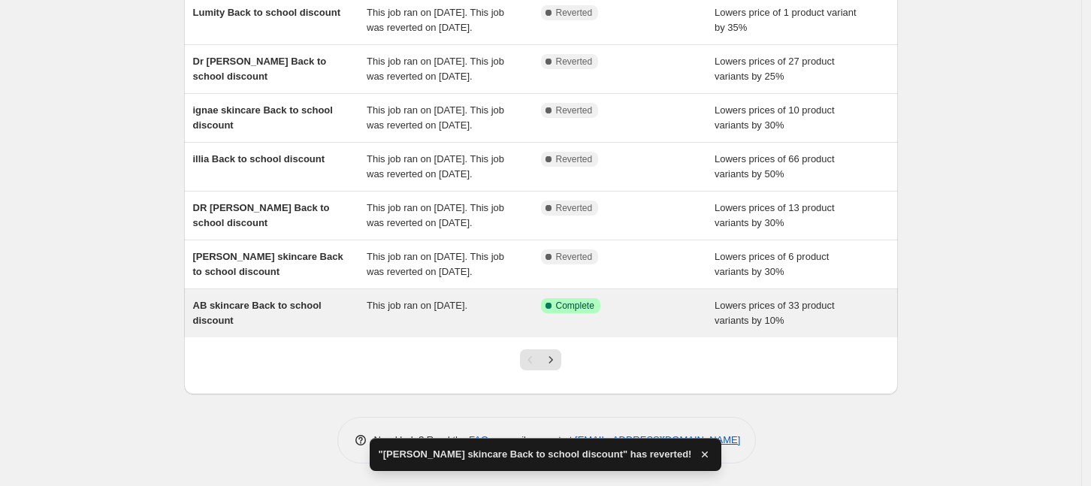
click at [285, 313] on div "AB skincare Back to school discount" at bounding box center [280, 313] width 174 height 30
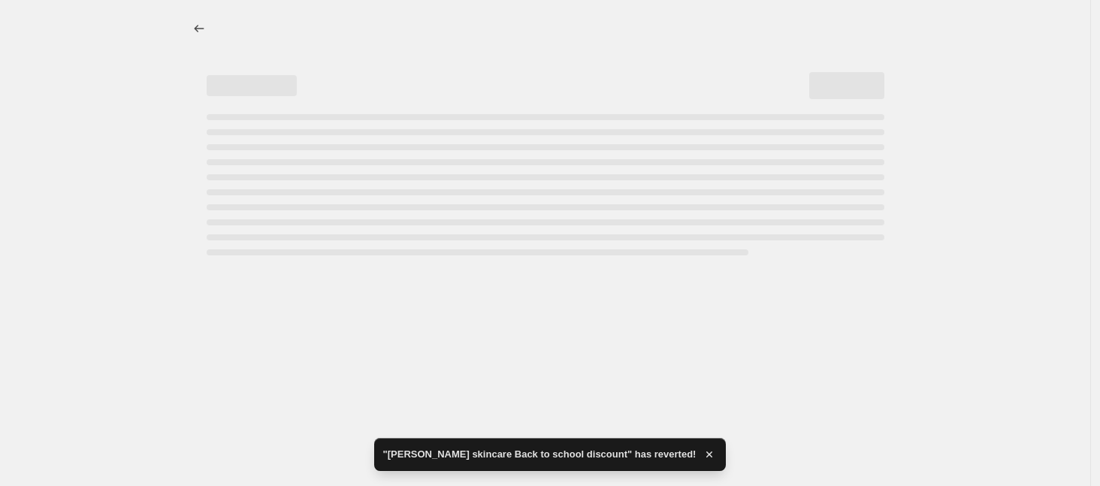
select select "percentage"
select select "collection"
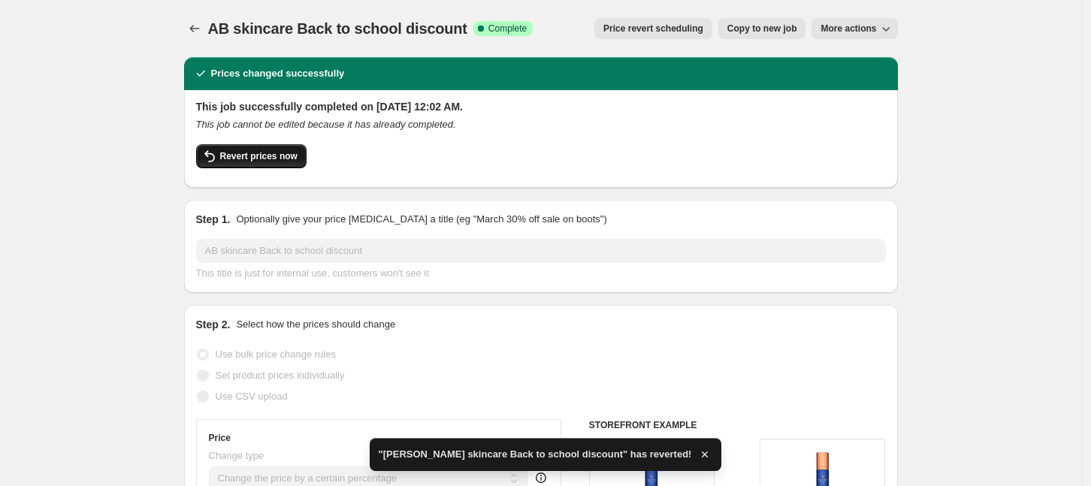
click at [264, 156] on span "Revert prices now" at bounding box center [258, 156] width 77 height 12
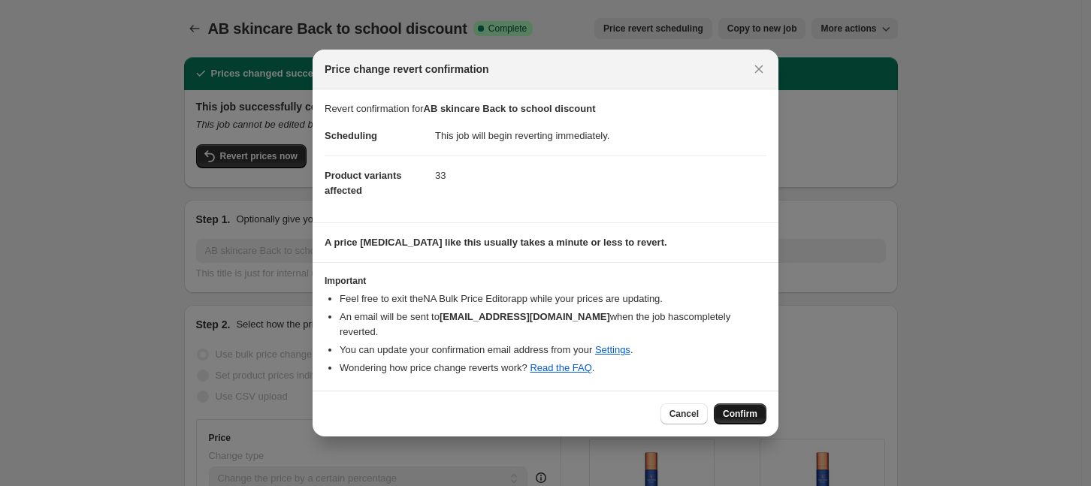
click at [728, 410] on span "Confirm" at bounding box center [740, 414] width 35 height 12
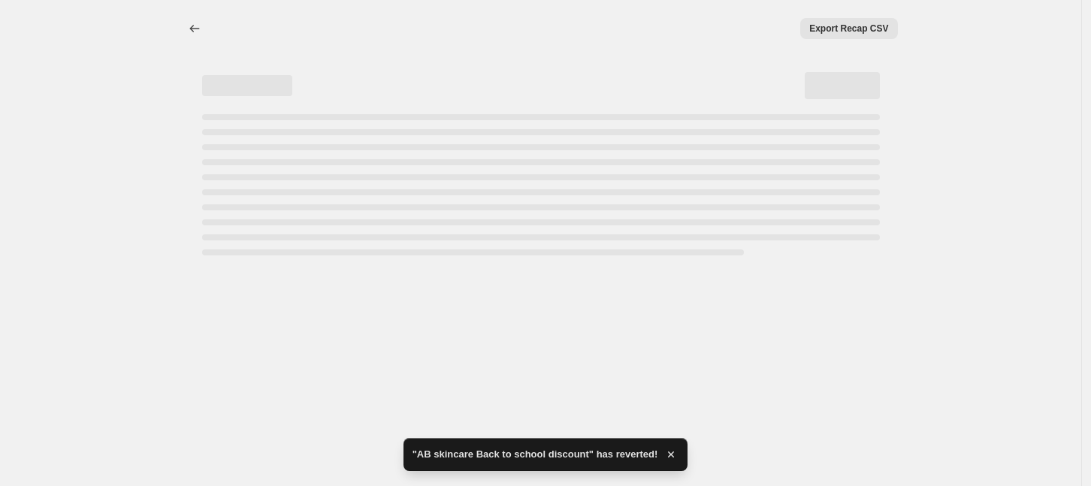
select select "percentage"
select select "collection"
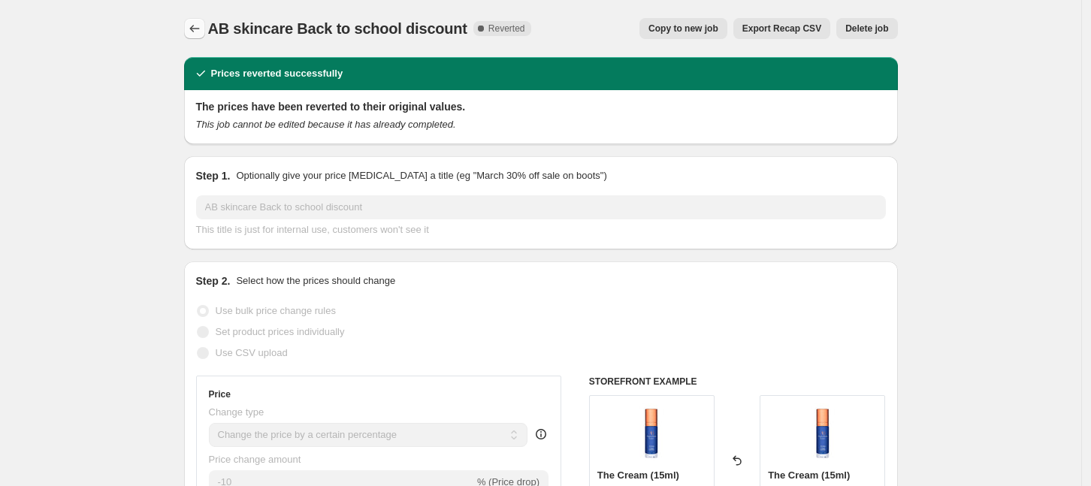
click at [201, 25] on icon "Price change jobs" at bounding box center [194, 28] width 15 height 15
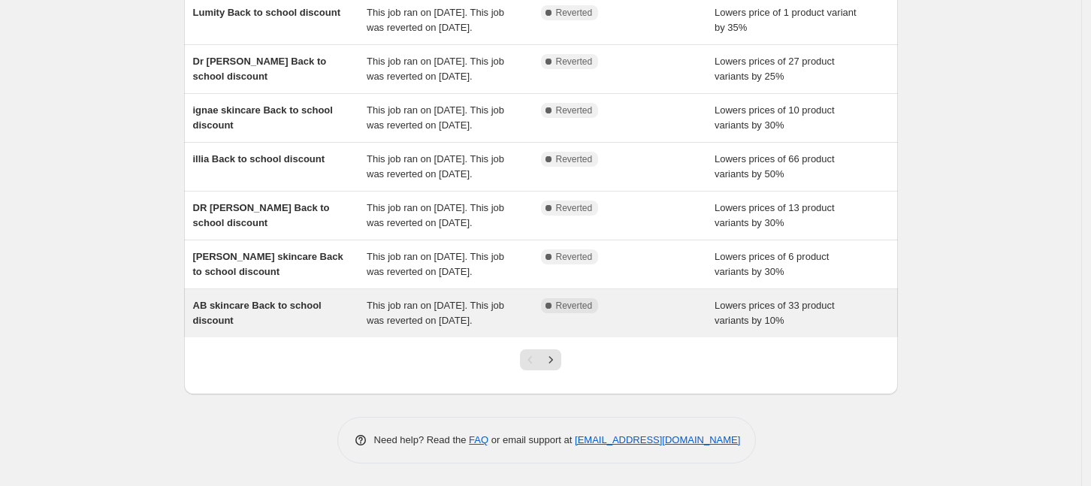
scroll to position [436, 0]
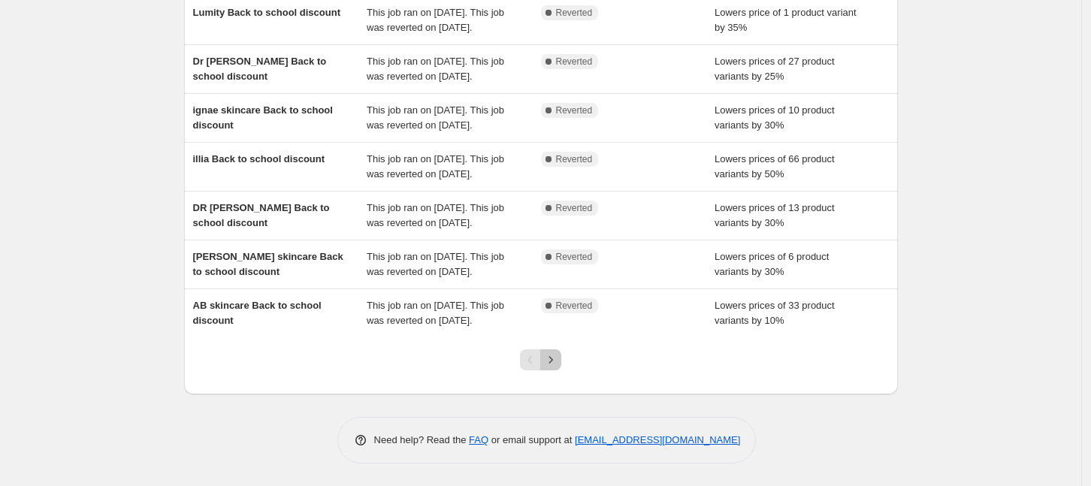
click at [558, 355] on icon "Next" at bounding box center [550, 359] width 15 height 15
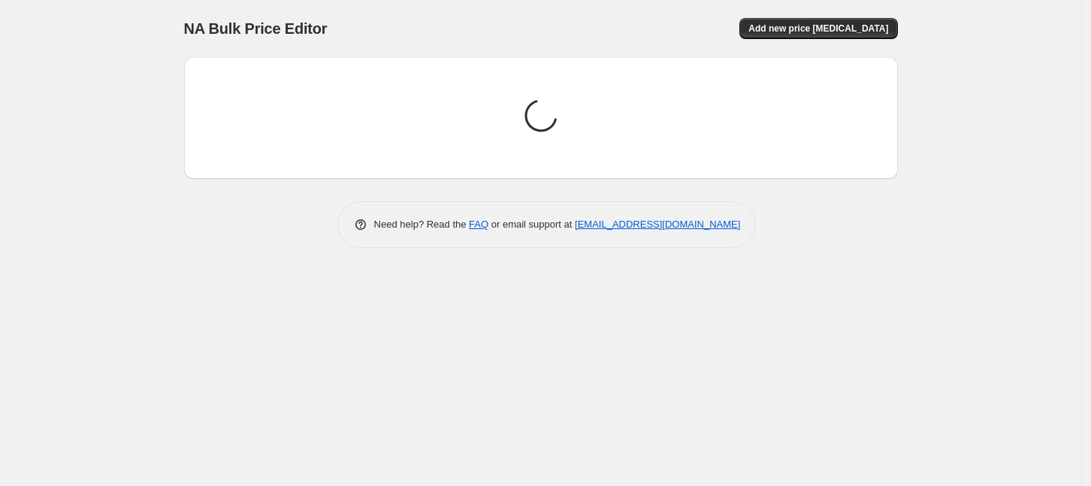
scroll to position [0, 0]
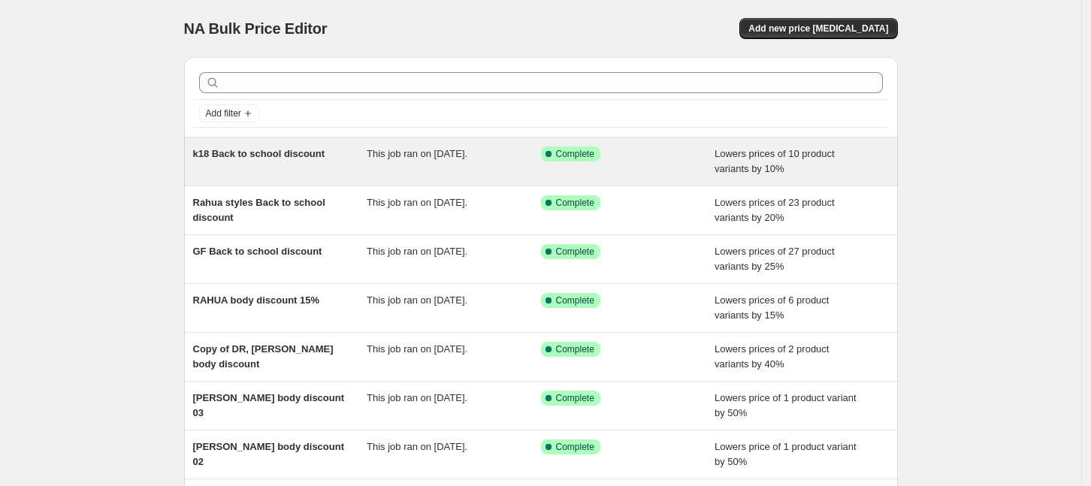
click at [405, 154] on span "This job ran on [DATE]." at bounding box center [417, 153] width 101 height 11
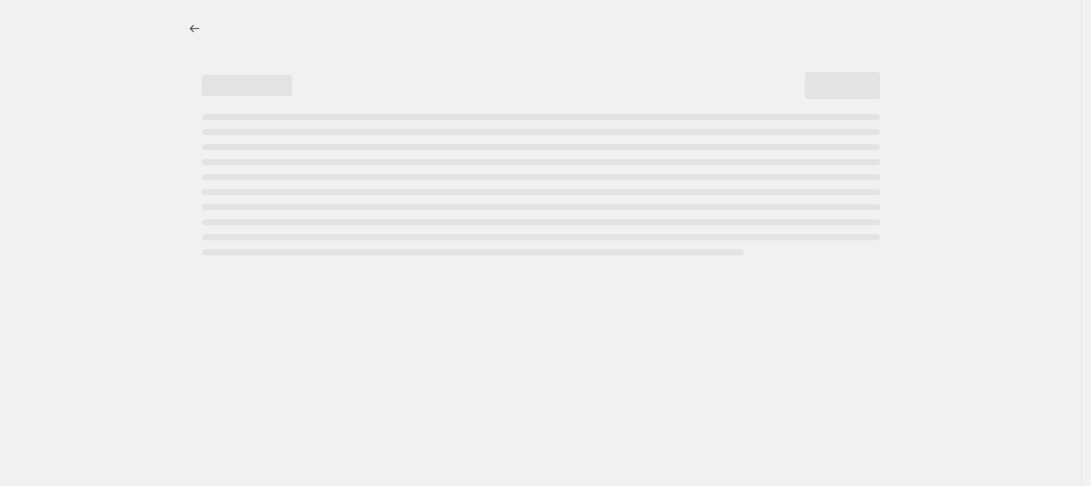
select select "percentage"
select select "collection"
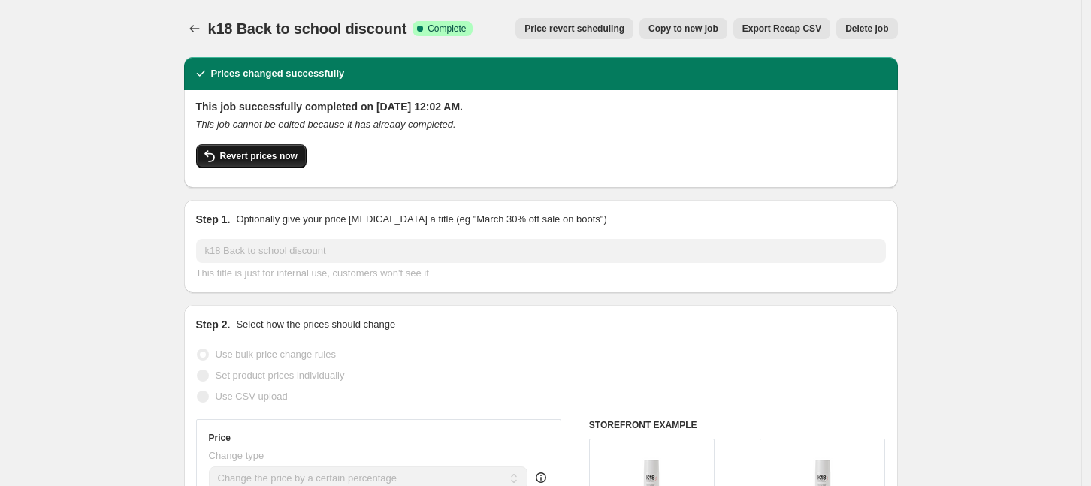
click at [262, 158] on span "Revert prices now" at bounding box center [258, 156] width 77 height 12
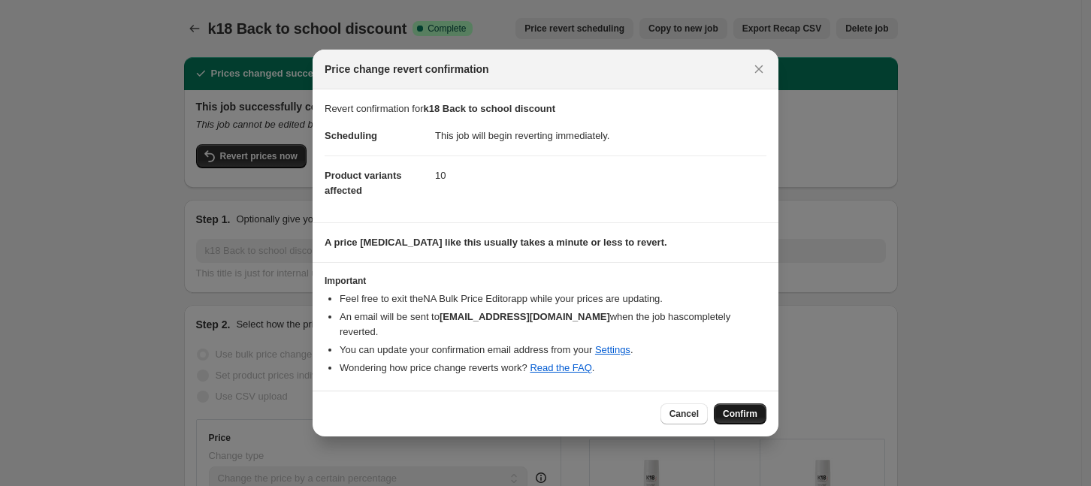
click at [723, 413] on button "Confirm" at bounding box center [740, 414] width 53 height 21
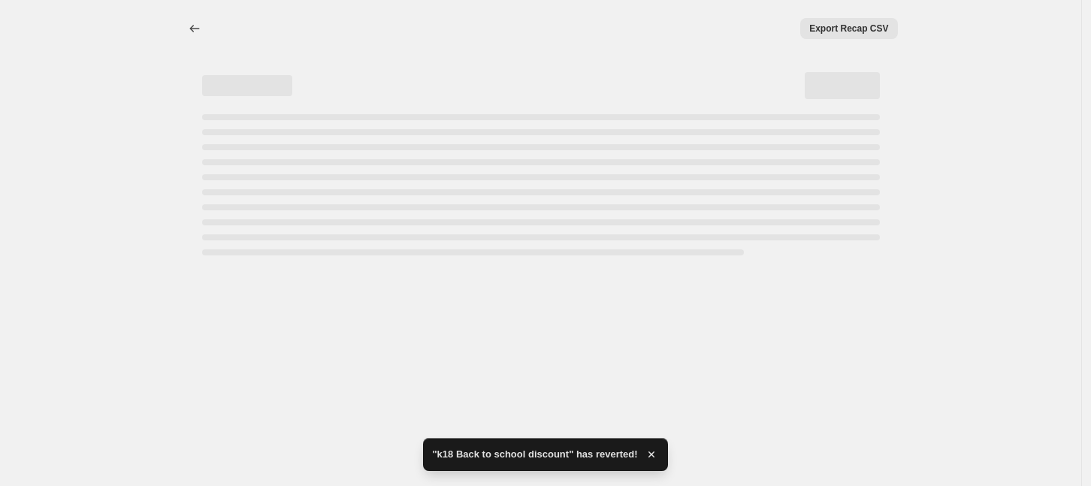
select select "percentage"
select select "collection"
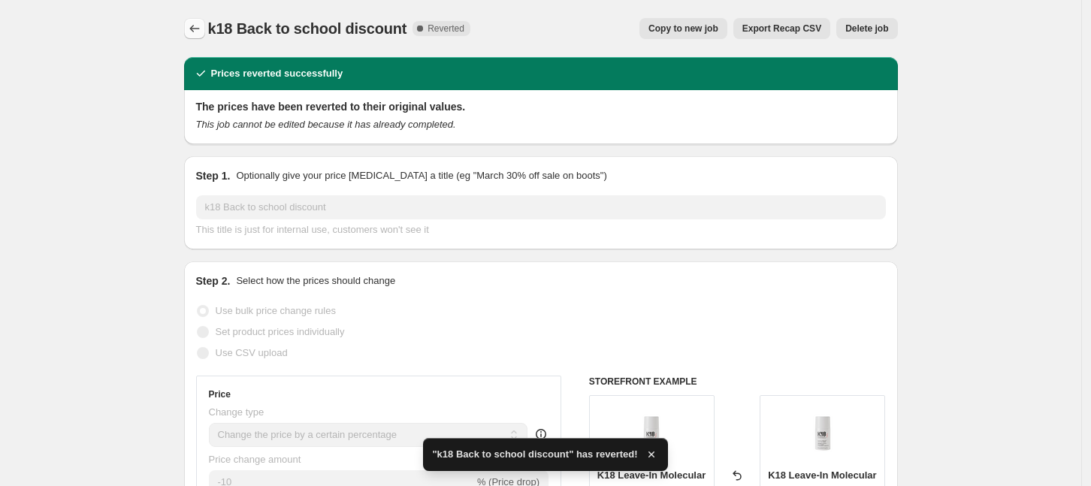
click at [197, 26] on icon "Price change jobs" at bounding box center [194, 29] width 10 height 8
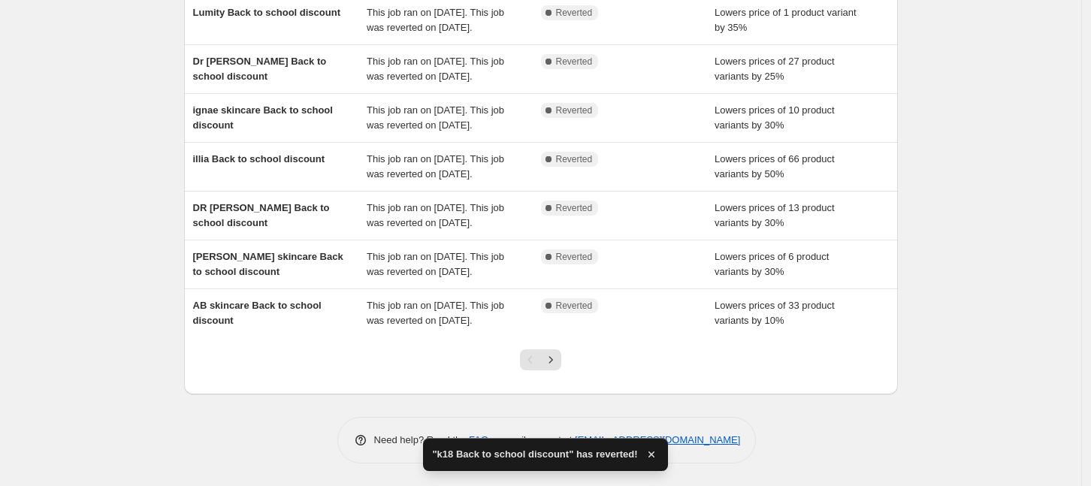
scroll to position [436, 0]
click at [557, 361] on icon "Next" at bounding box center [550, 359] width 15 height 15
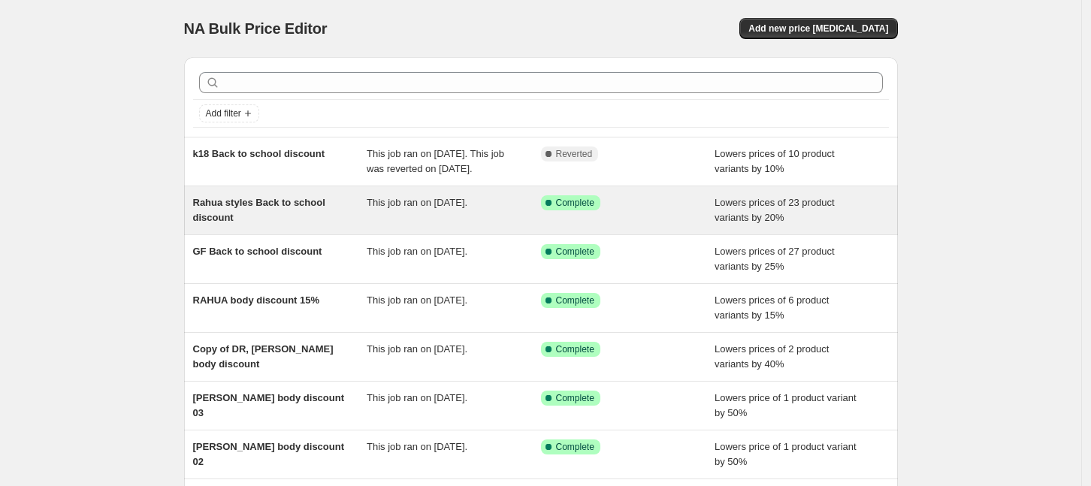
click at [306, 225] on div "Rahua styles Back to school discount" at bounding box center [280, 210] width 174 height 30
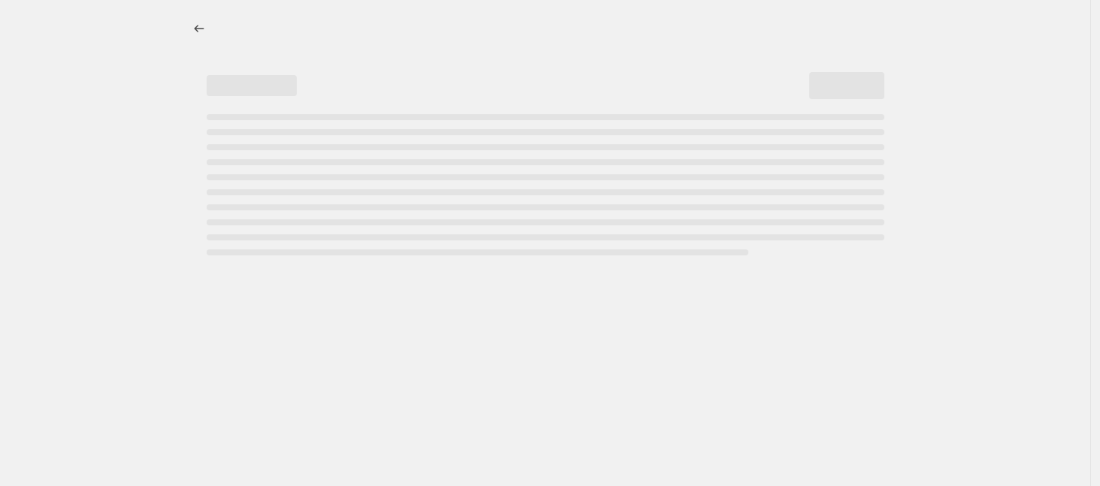
select select "percentage"
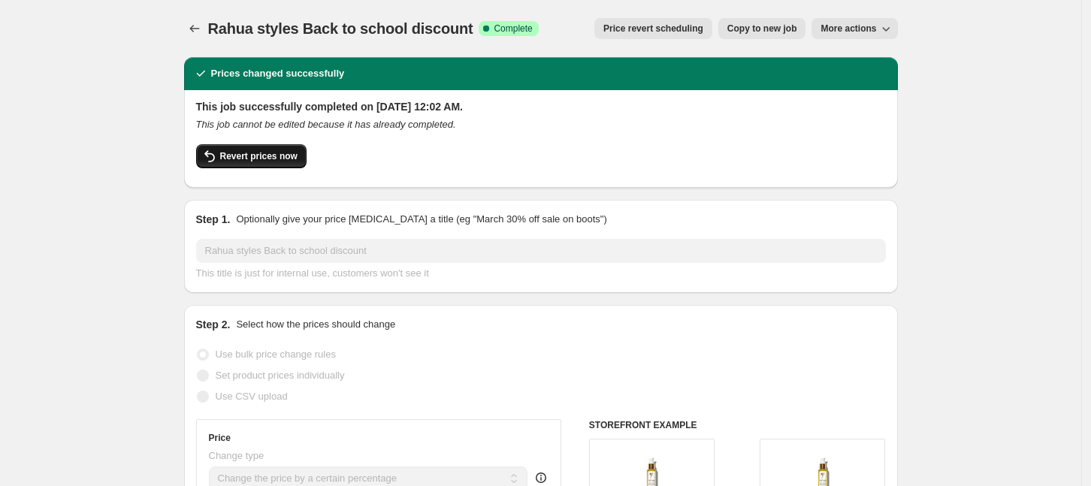
click at [267, 160] on span "Revert prices now" at bounding box center [258, 156] width 77 height 12
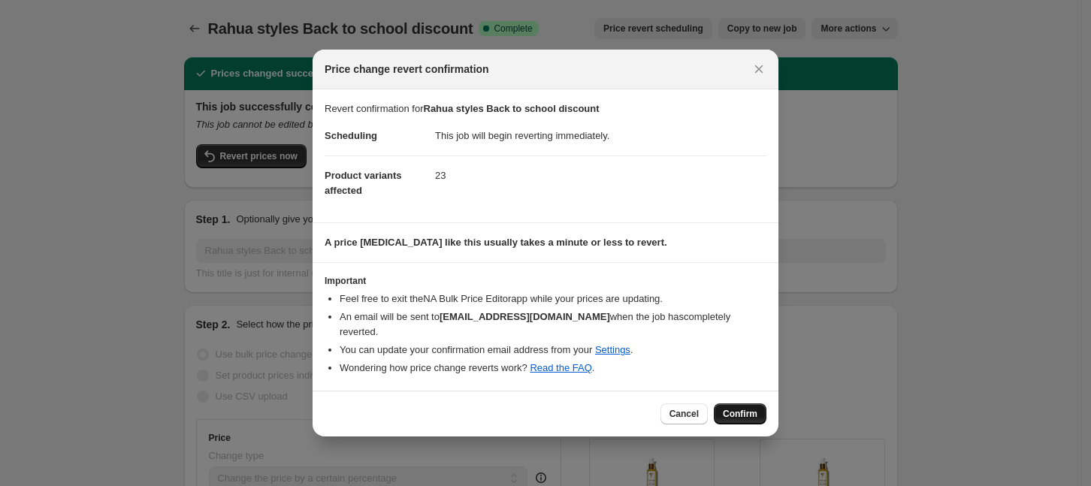
click at [726, 408] on span "Confirm" at bounding box center [740, 414] width 35 height 12
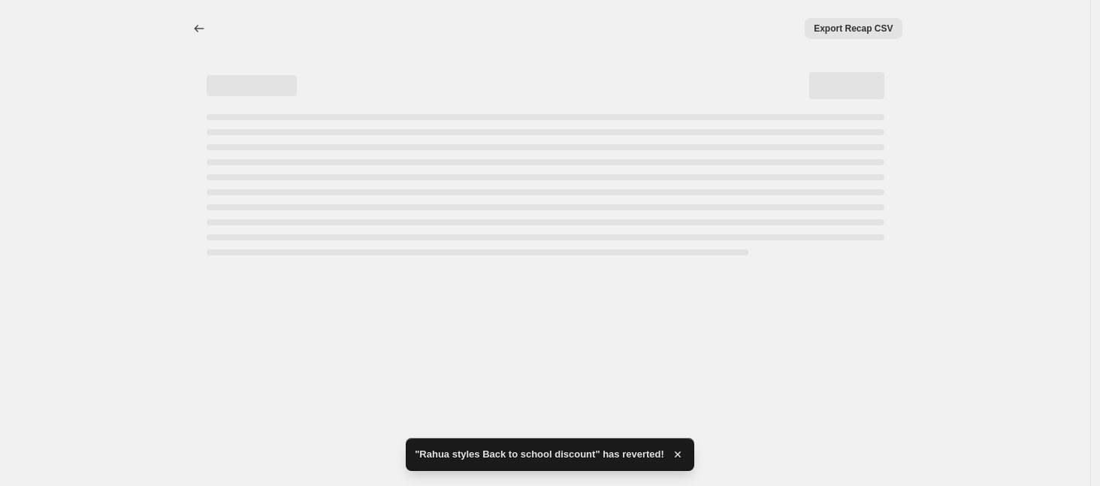
select select "percentage"
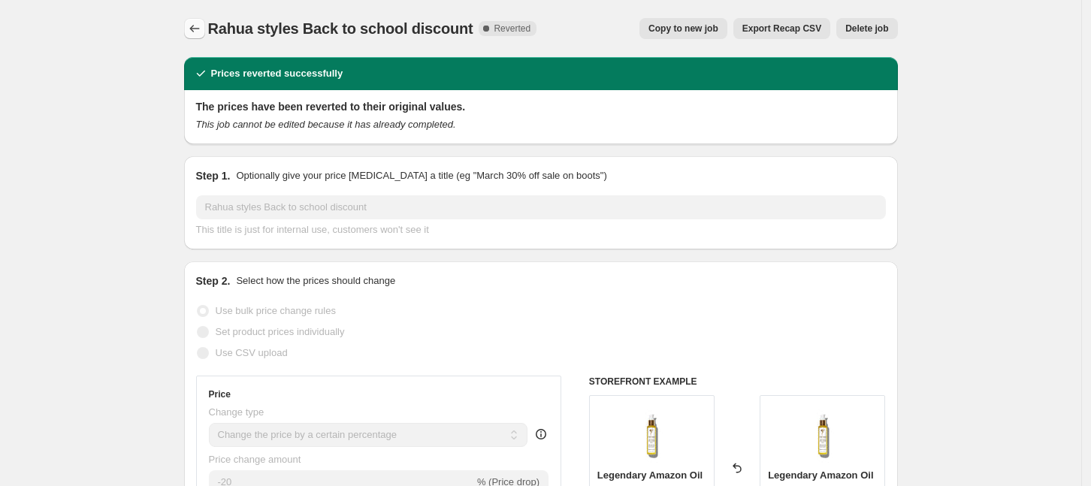
click at [202, 29] on icon "Price change jobs" at bounding box center [194, 28] width 15 height 15
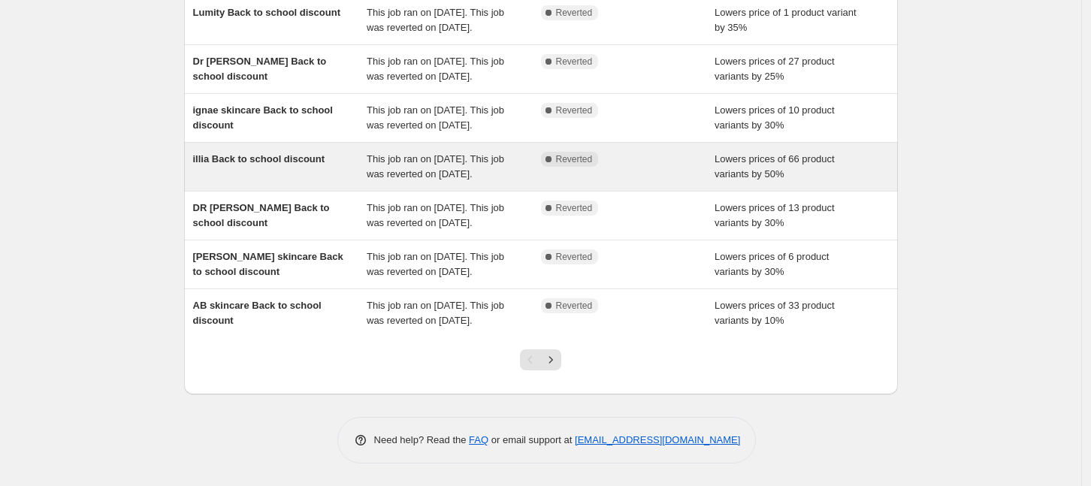
scroll to position [436, 0]
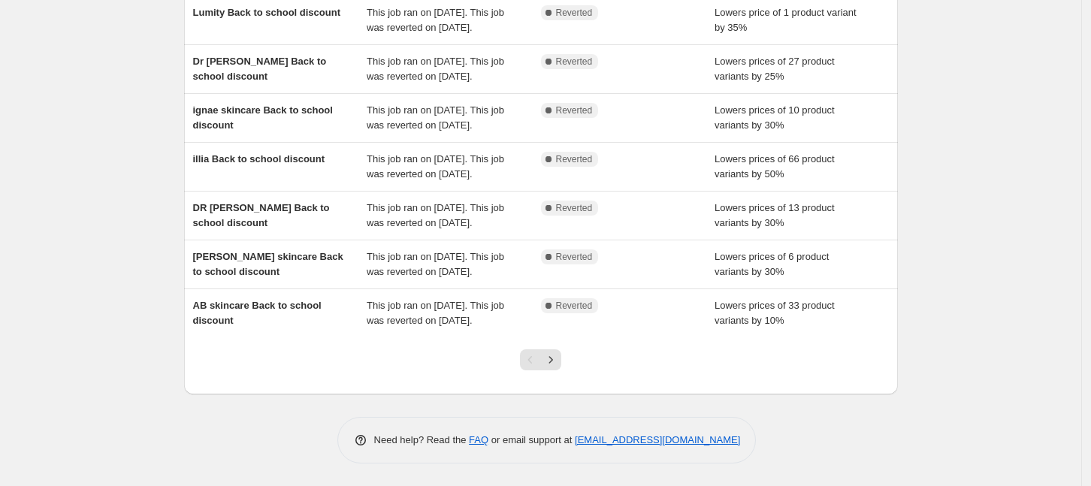
click at [568, 365] on div at bounding box center [540, 365] width 61 height 57
click at [549, 357] on icon "Next" at bounding box center [550, 359] width 15 height 15
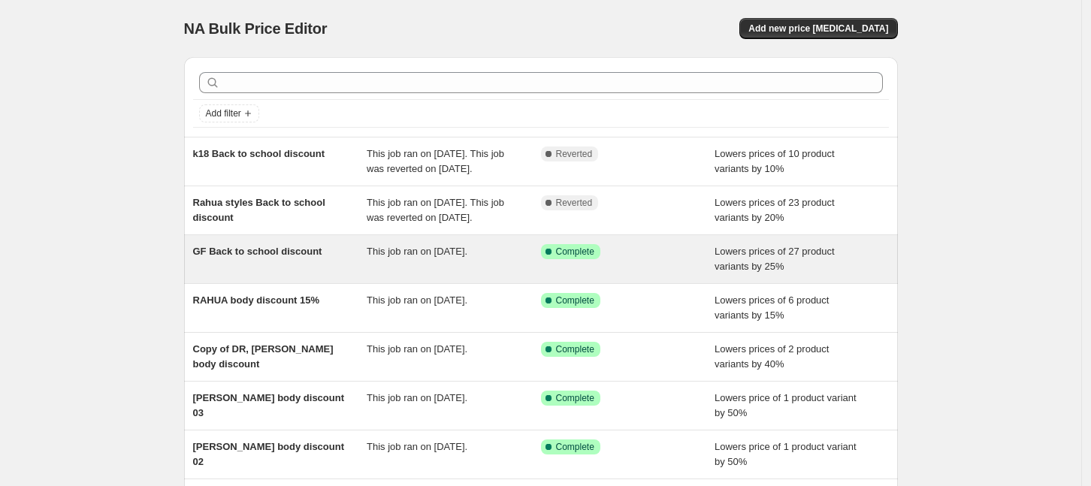
scroll to position [94, 0]
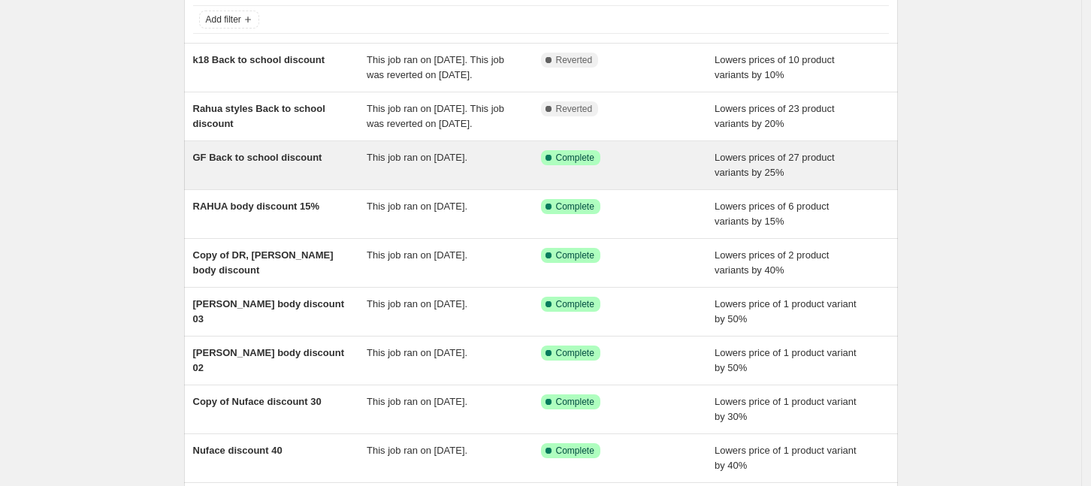
click at [346, 180] on div "GF Back to school discount" at bounding box center [280, 165] width 174 height 30
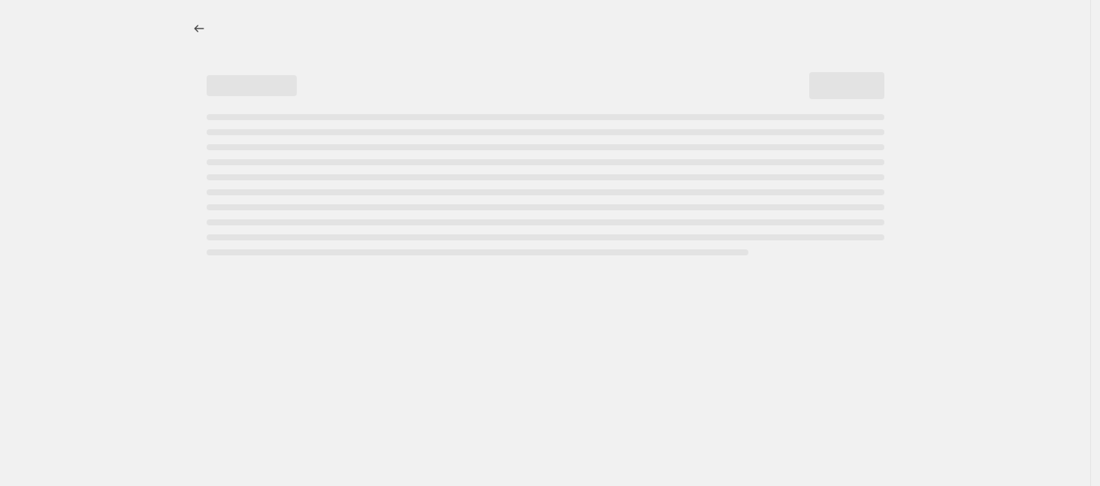
select select "percentage"
select select "collection"
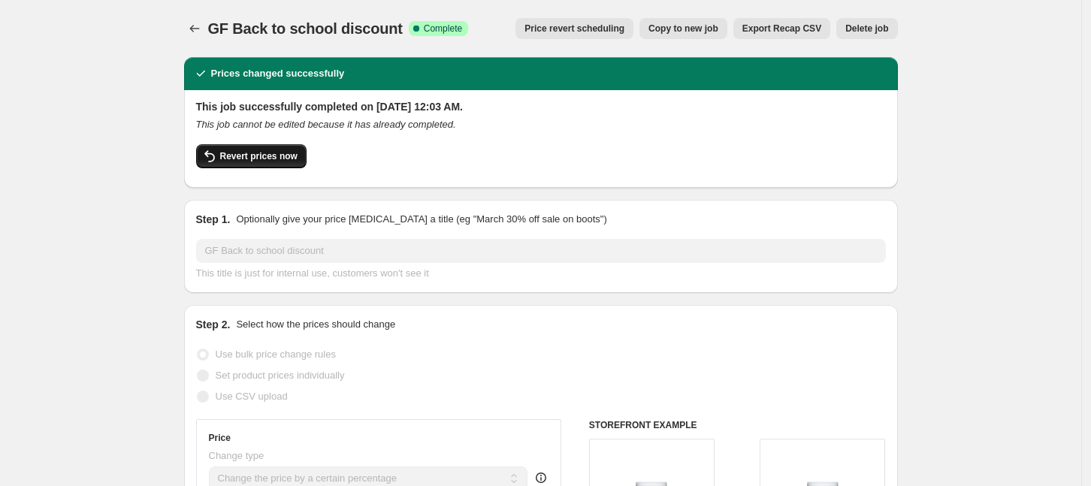
click at [262, 152] on span "Revert prices now" at bounding box center [258, 156] width 77 height 12
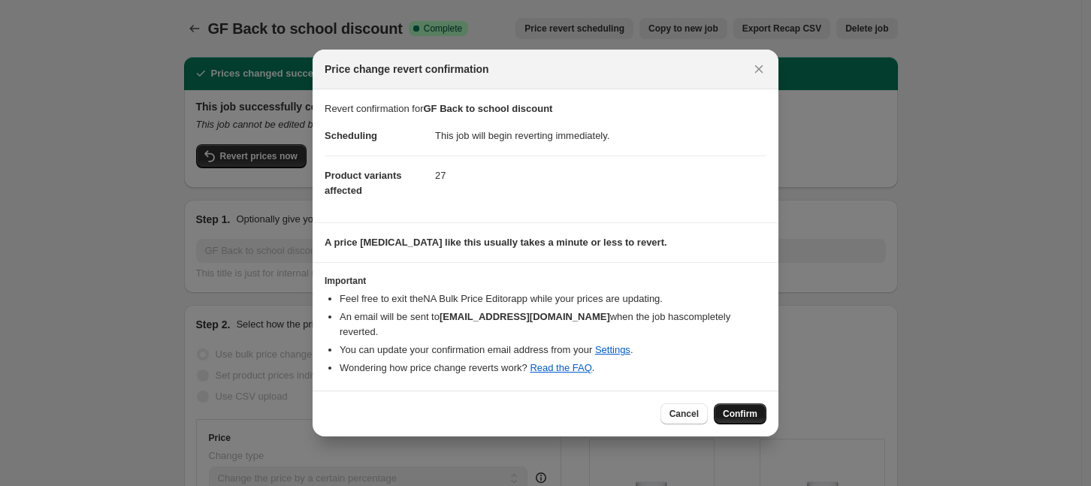
click at [731, 408] on span "Confirm" at bounding box center [740, 414] width 35 height 12
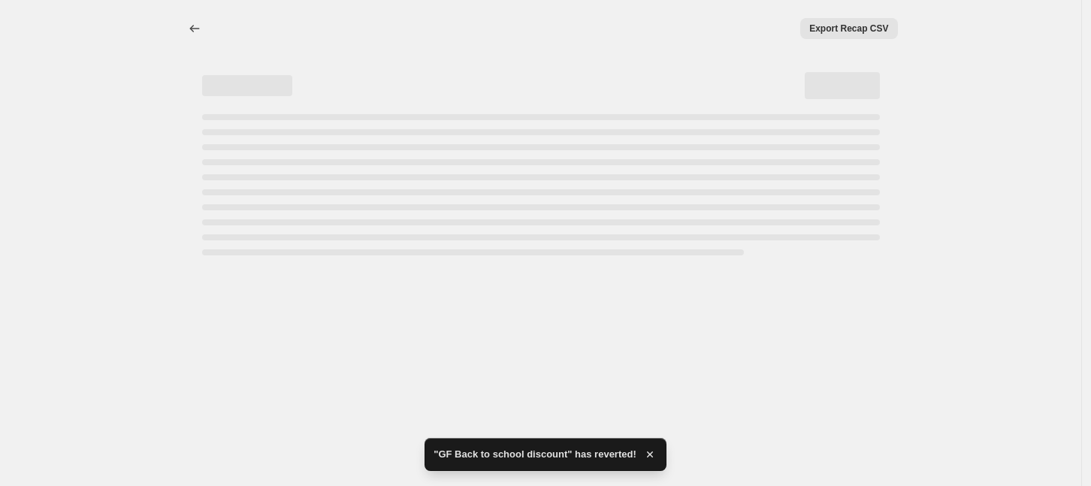
select select "percentage"
select select "collection"
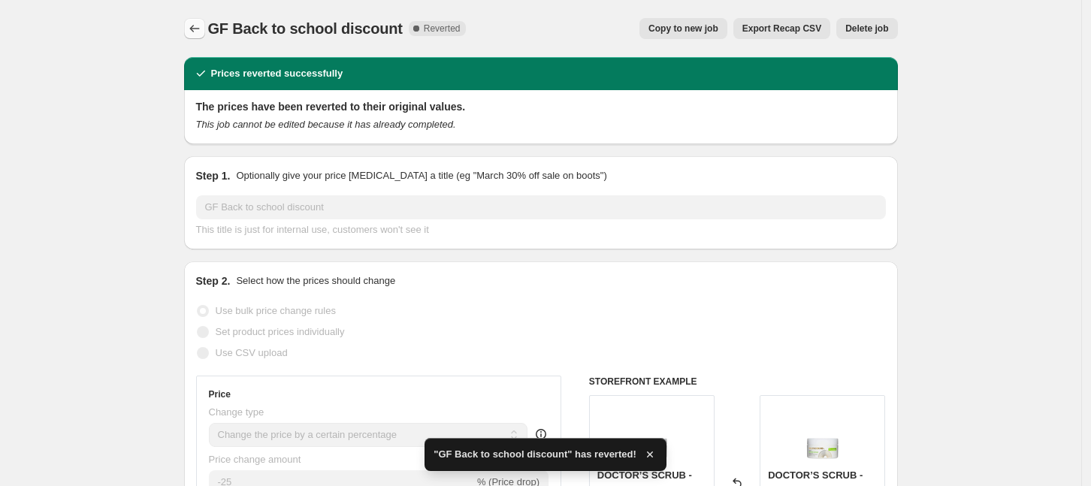
click at [202, 23] on icon "Price change jobs" at bounding box center [194, 28] width 15 height 15
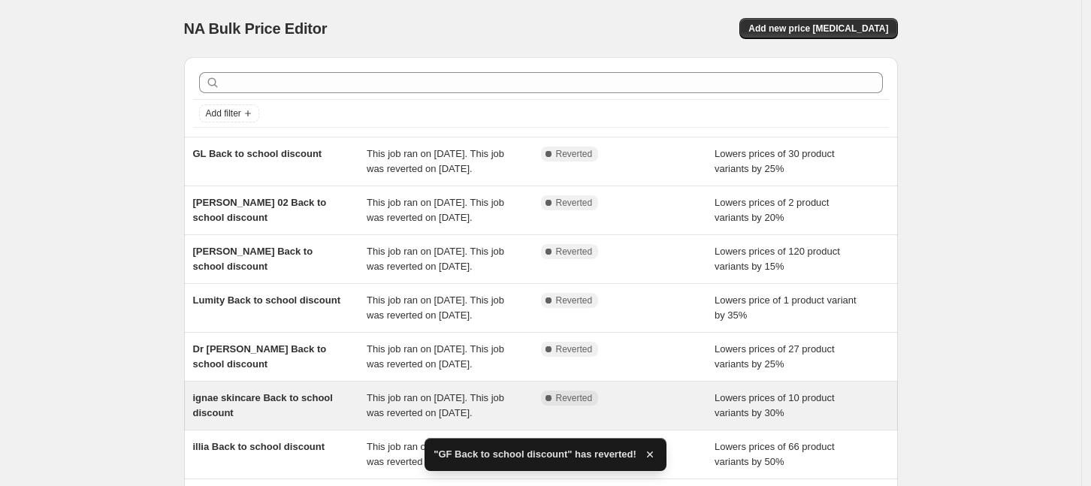
scroll to position [436, 0]
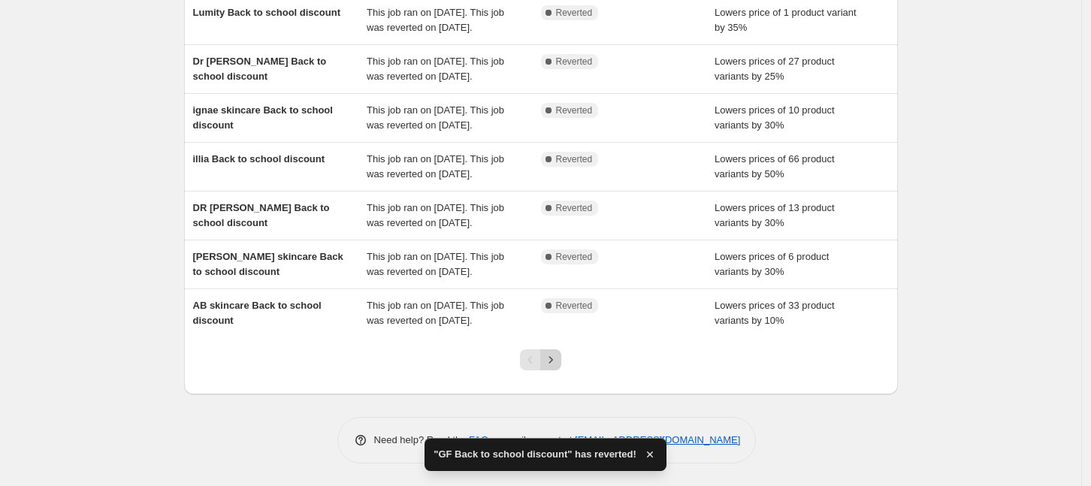
click at [558, 367] on icon "Next" at bounding box center [550, 359] width 15 height 15
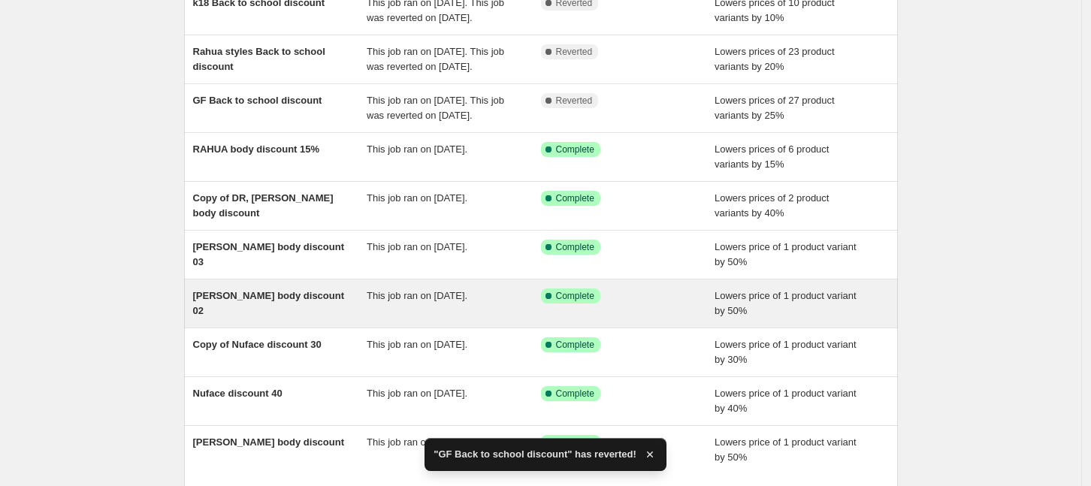
scroll to position [282, 0]
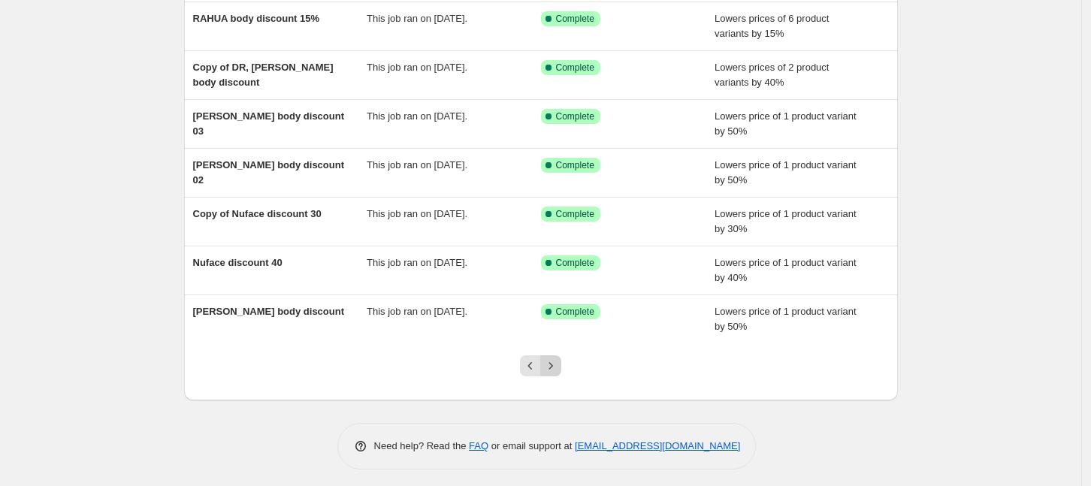
click at [557, 374] on icon "Next" at bounding box center [550, 366] width 15 height 15
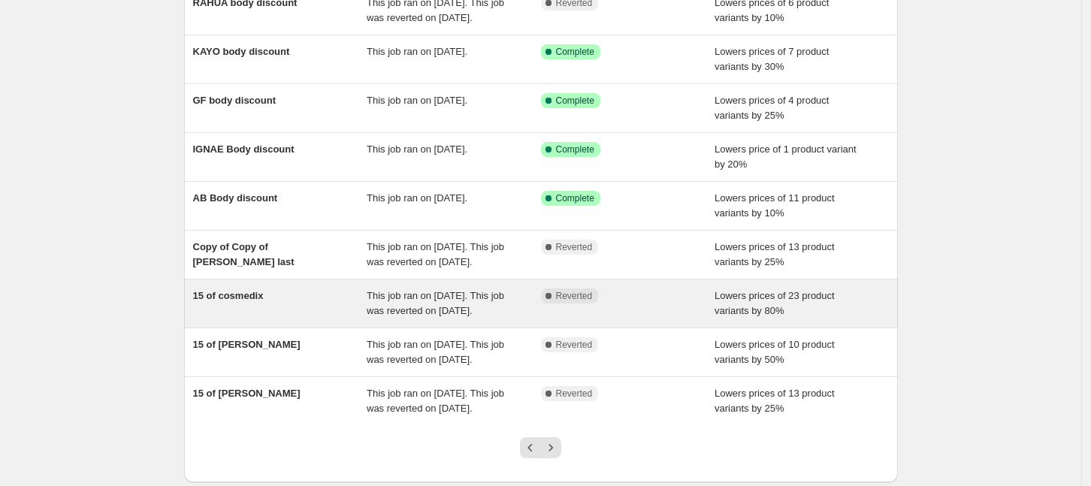
scroll to position [286, 0]
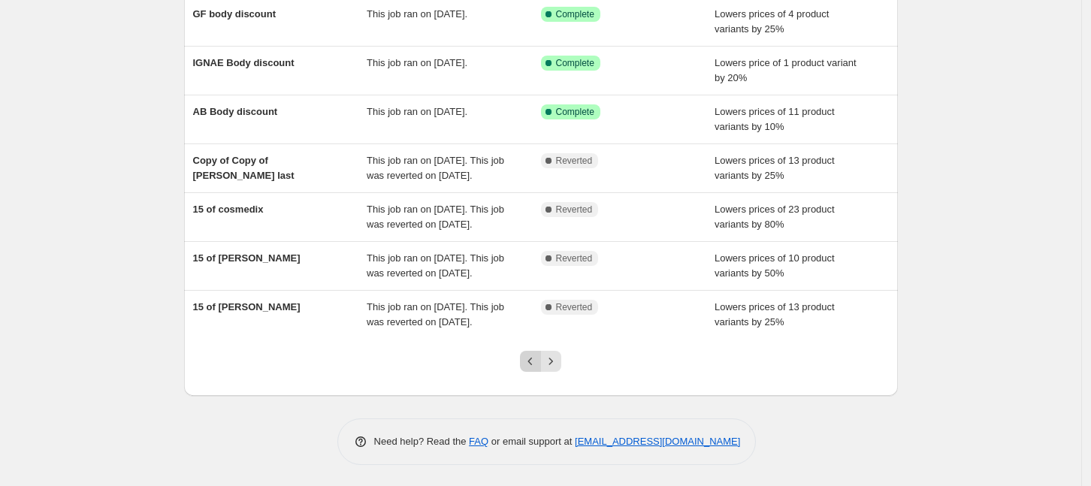
click at [533, 363] on icon "Previous" at bounding box center [530, 361] width 15 height 15
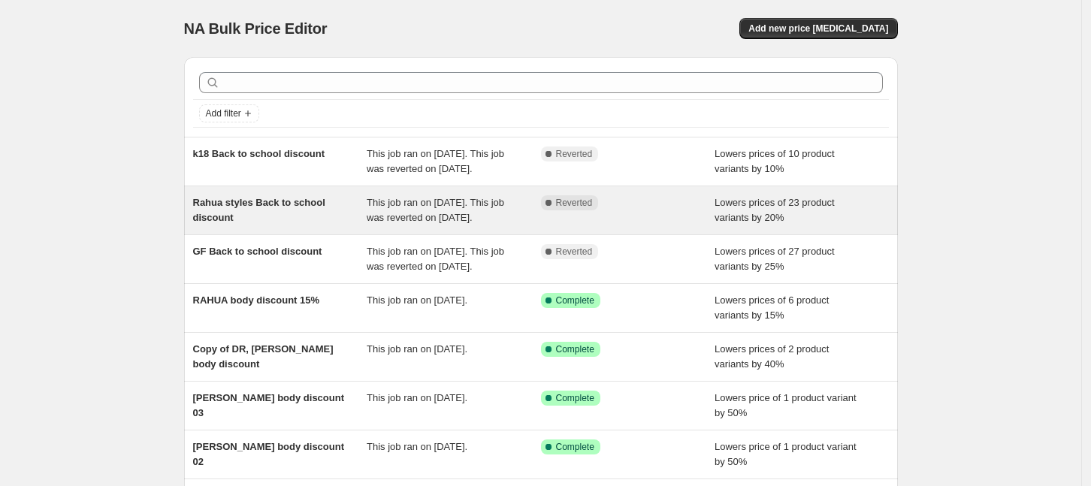
scroll to position [282, 0]
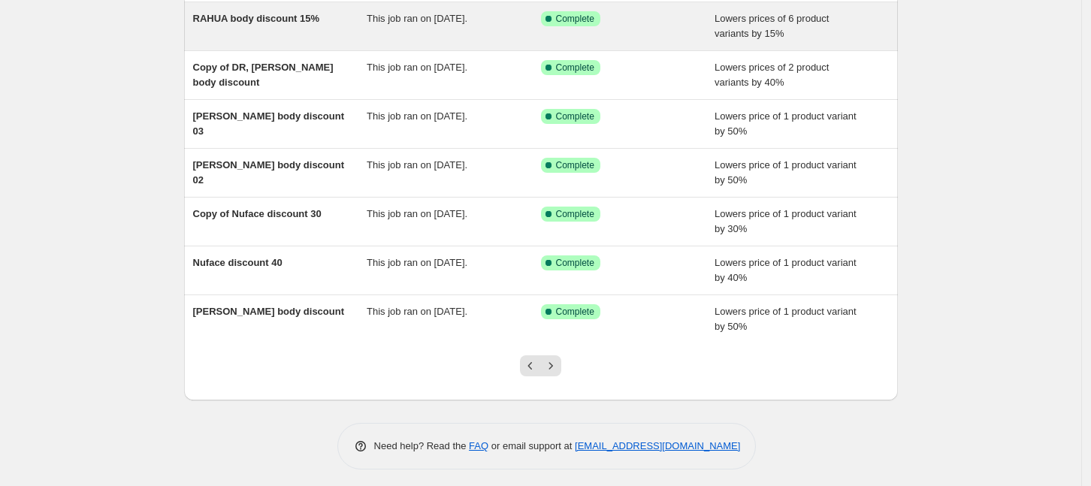
click at [386, 41] on div "This job ran on July 13, 2025." at bounding box center [454, 26] width 174 height 30
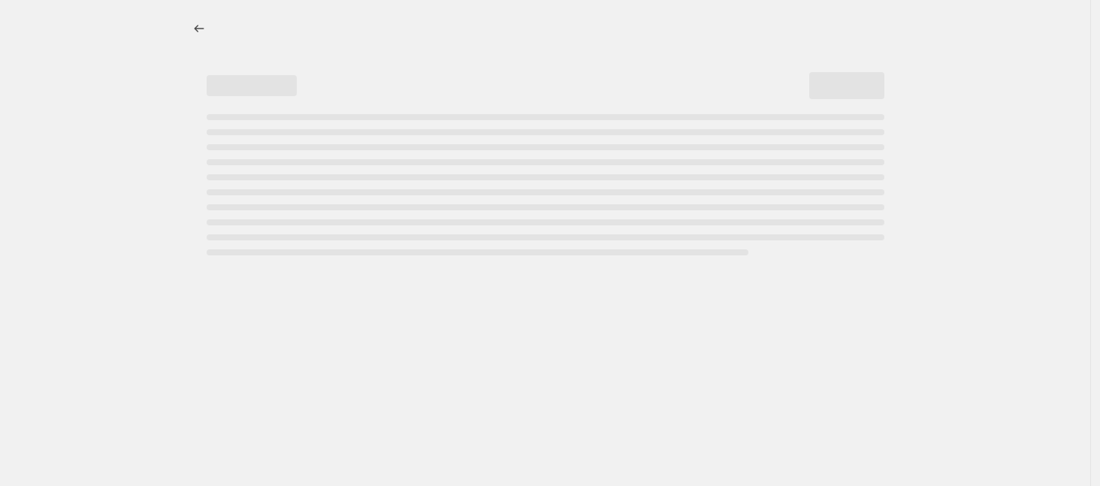
select select "percentage"
select select "collection"
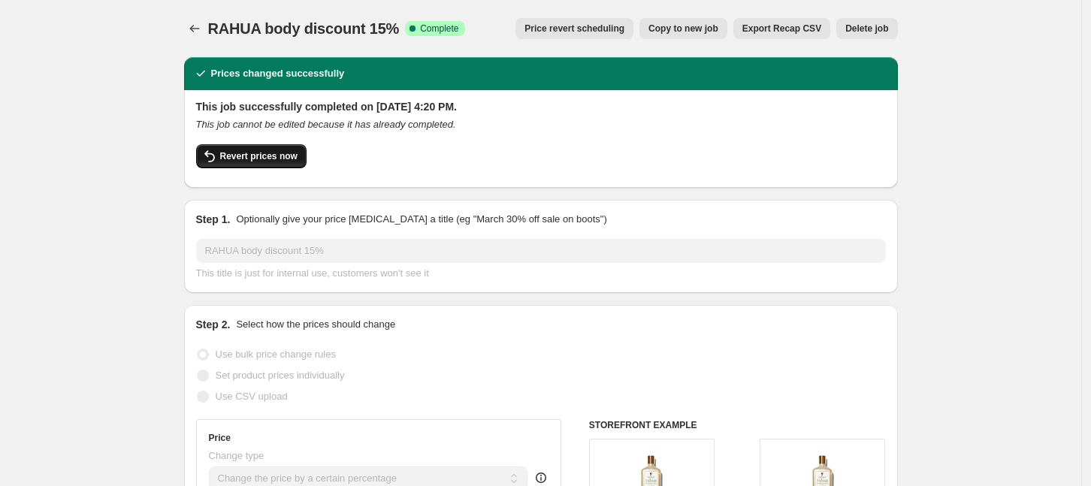
click at [265, 154] on span "Revert prices now" at bounding box center [258, 156] width 77 height 12
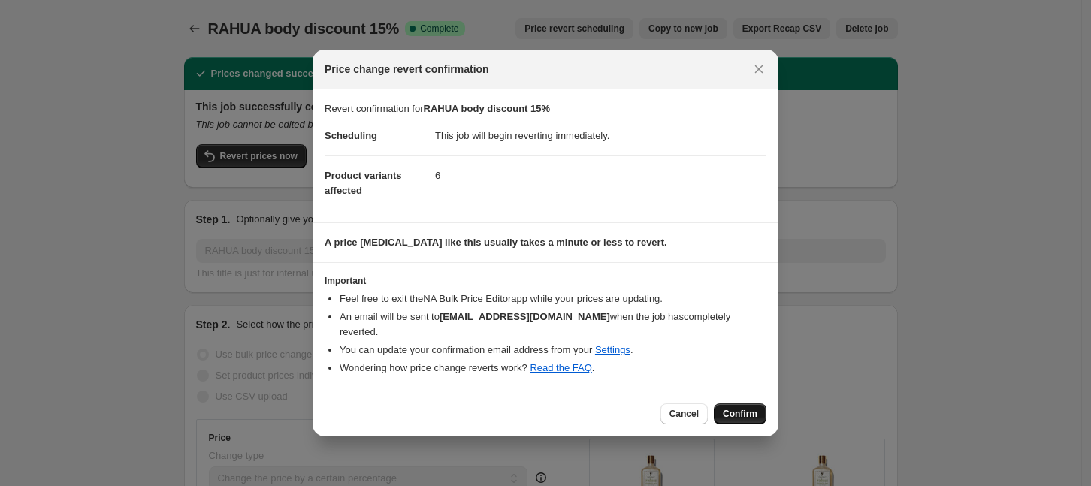
click at [738, 408] on span "Confirm" at bounding box center [740, 414] width 35 height 12
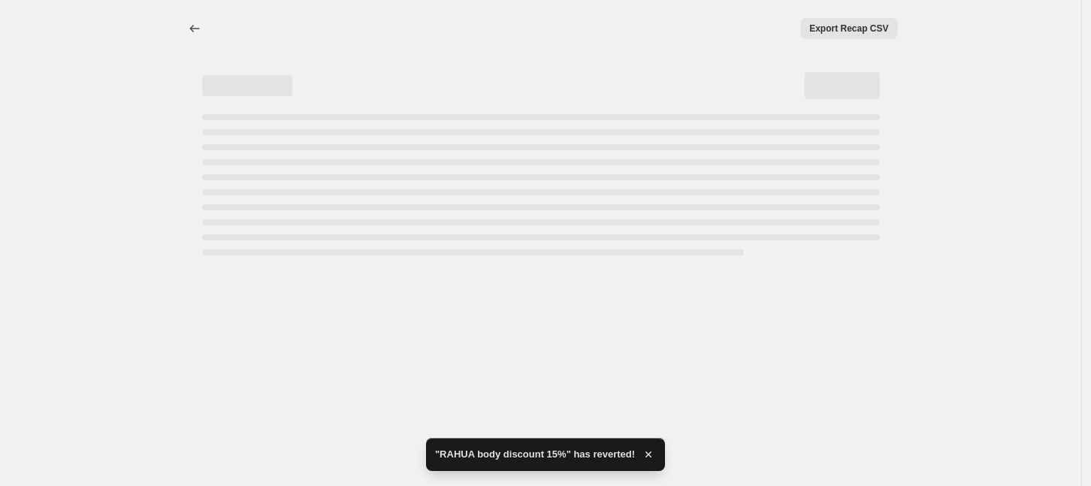
select select "percentage"
select select "collection"
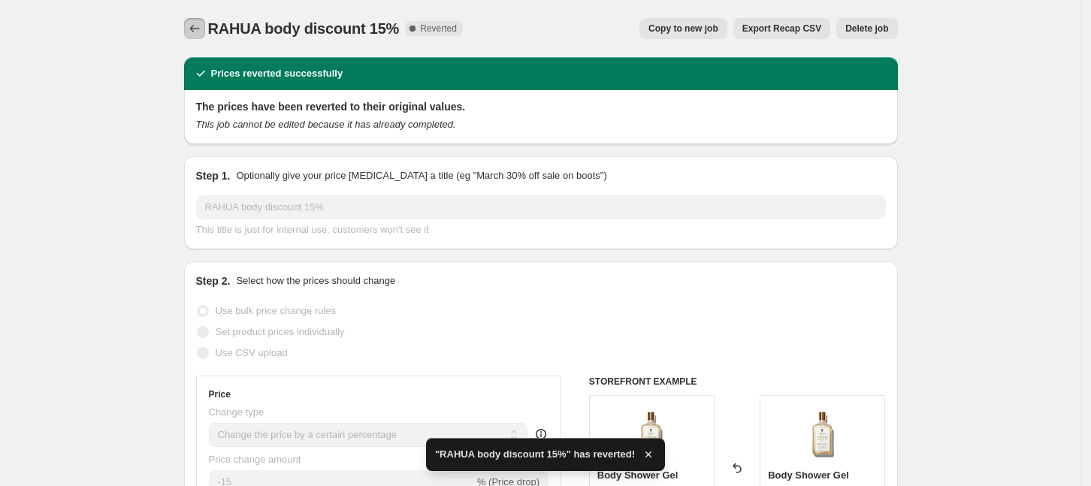
click at [198, 25] on icon "Price change jobs" at bounding box center [194, 28] width 15 height 15
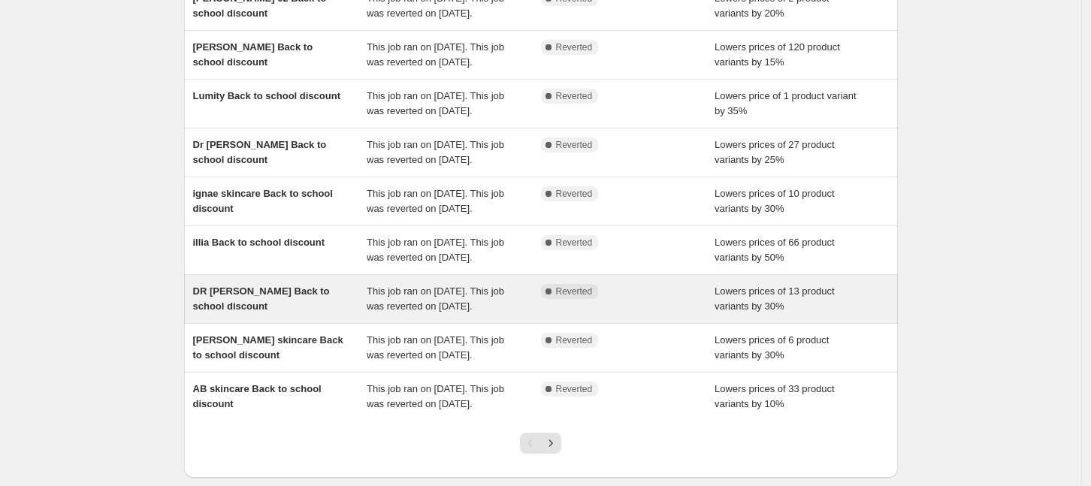
scroll to position [436, 0]
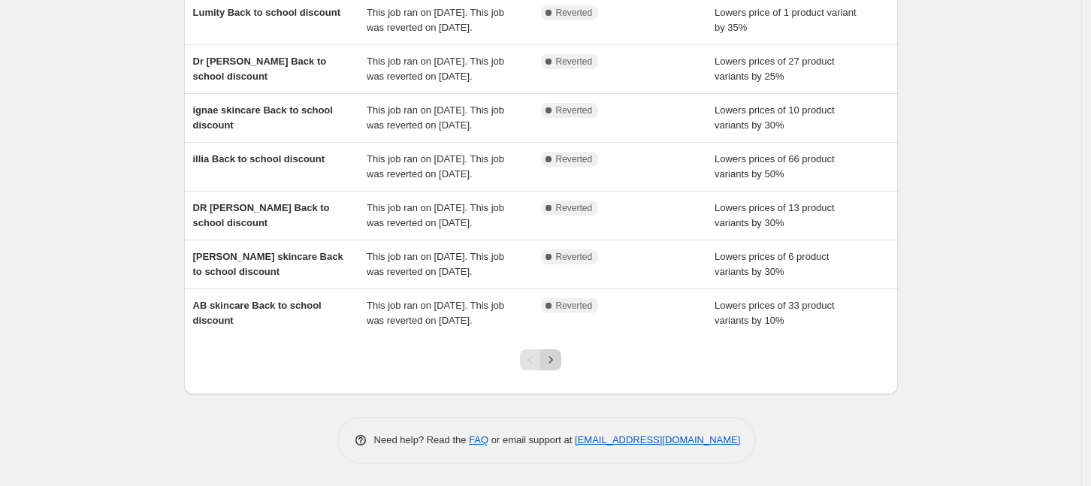
click at [556, 361] on icon "Next" at bounding box center [550, 359] width 15 height 15
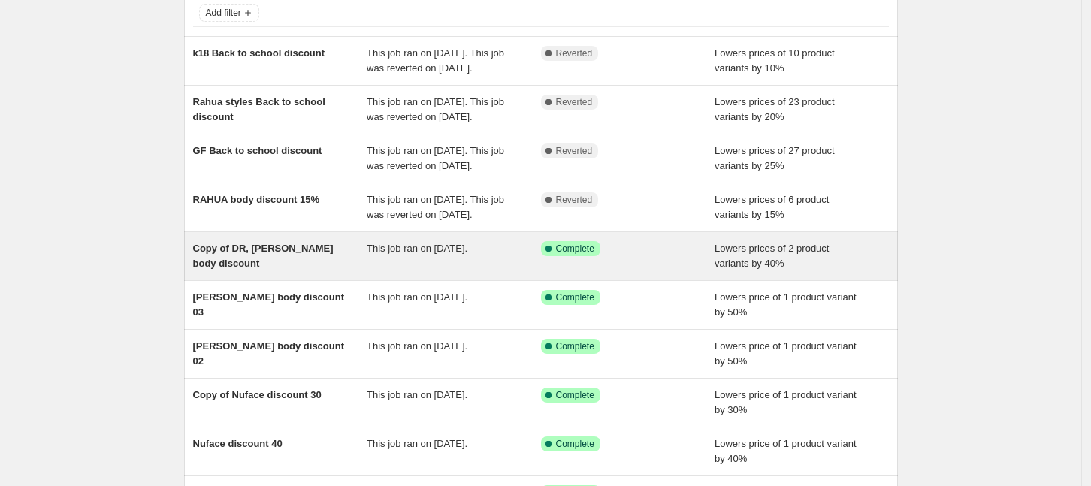
scroll to position [188, 0]
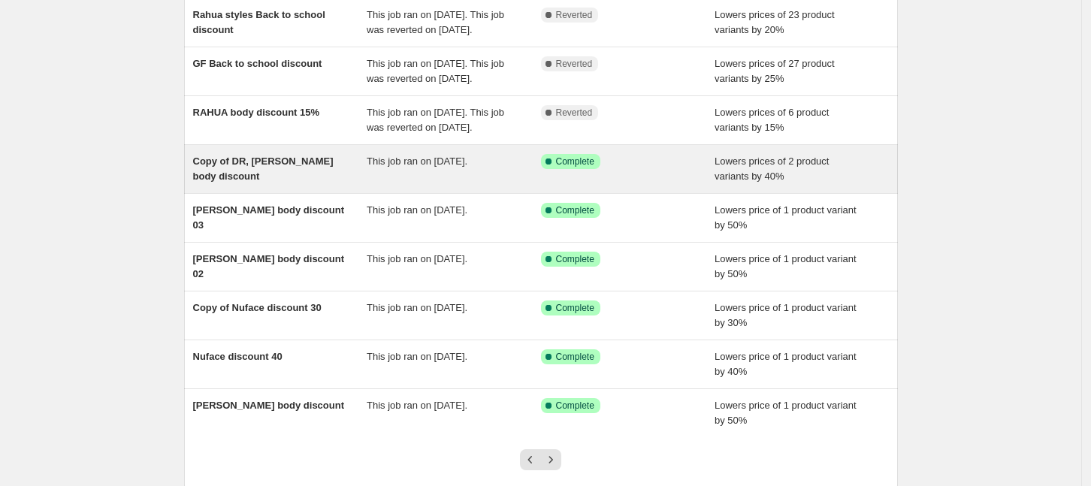
click at [350, 184] on div "Copy of DR, BARBARA body discount" at bounding box center [280, 169] width 174 height 30
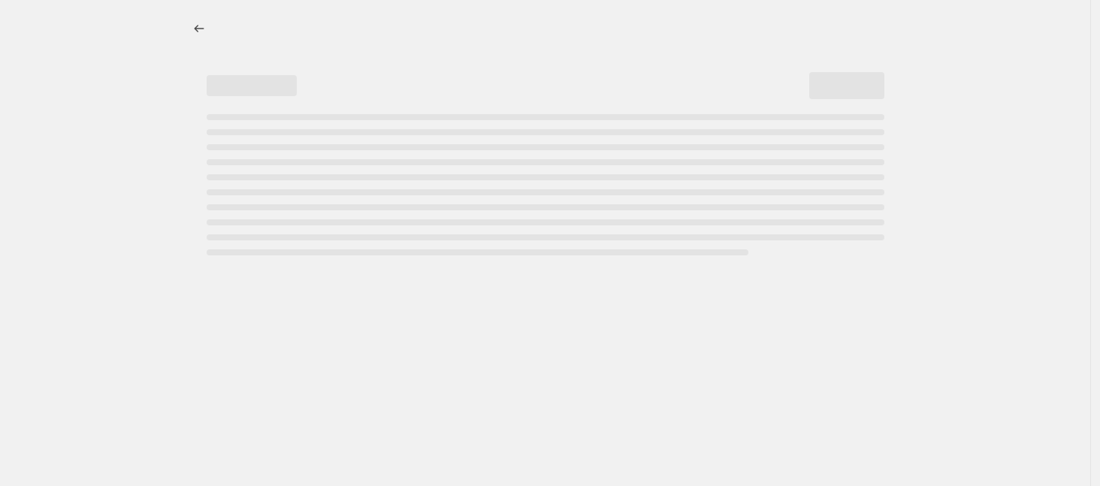
select select "percentage"
select select "collection"
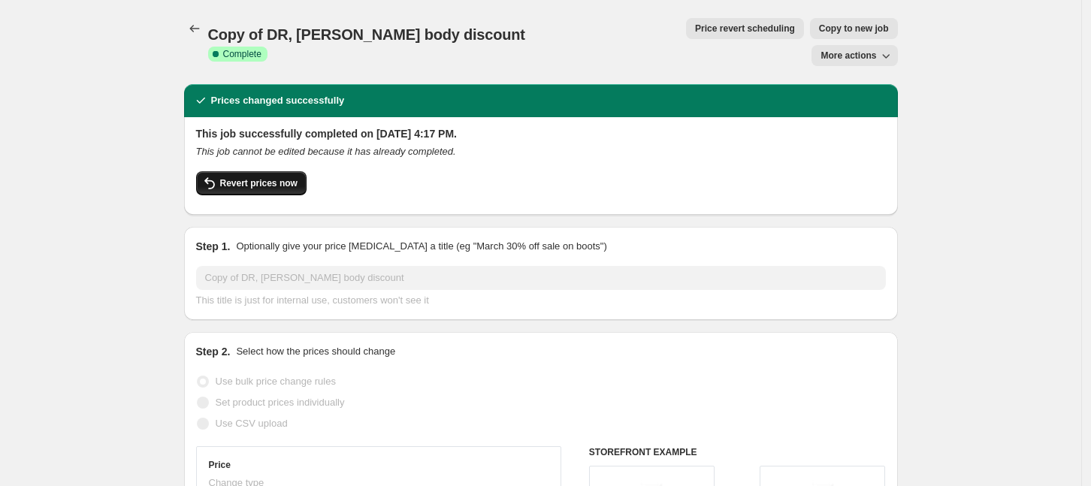
click at [262, 177] on span "Revert prices now" at bounding box center [258, 183] width 77 height 12
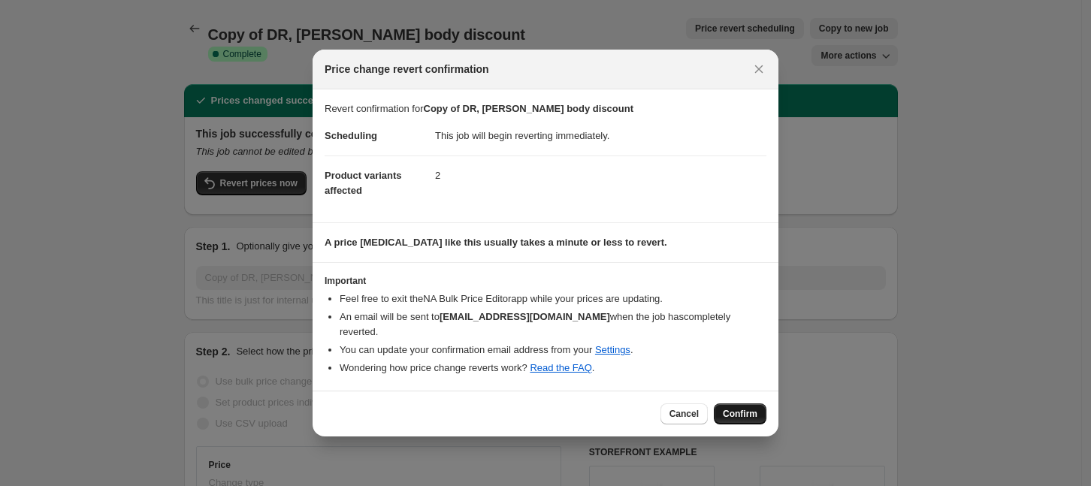
click at [738, 408] on span "Confirm" at bounding box center [740, 414] width 35 height 12
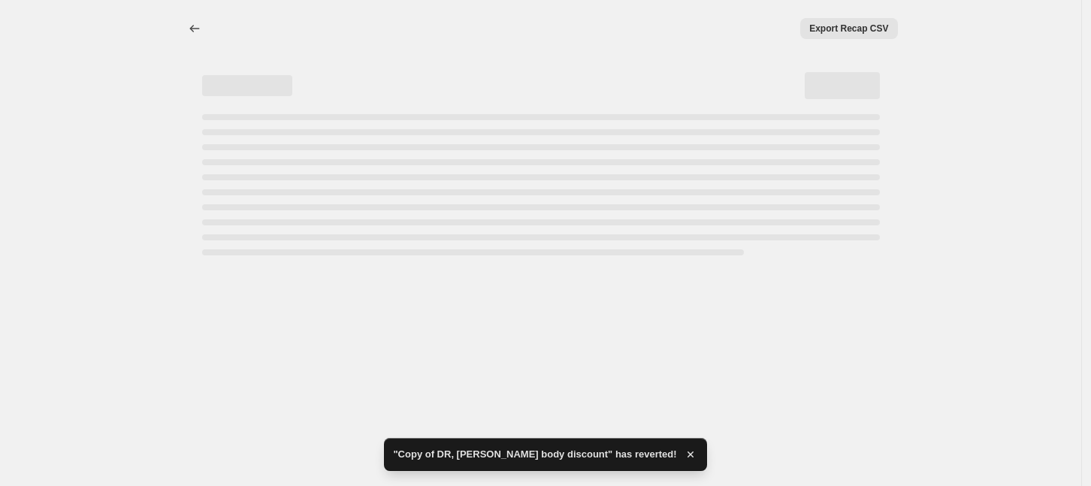
select select "percentage"
select select "collection"
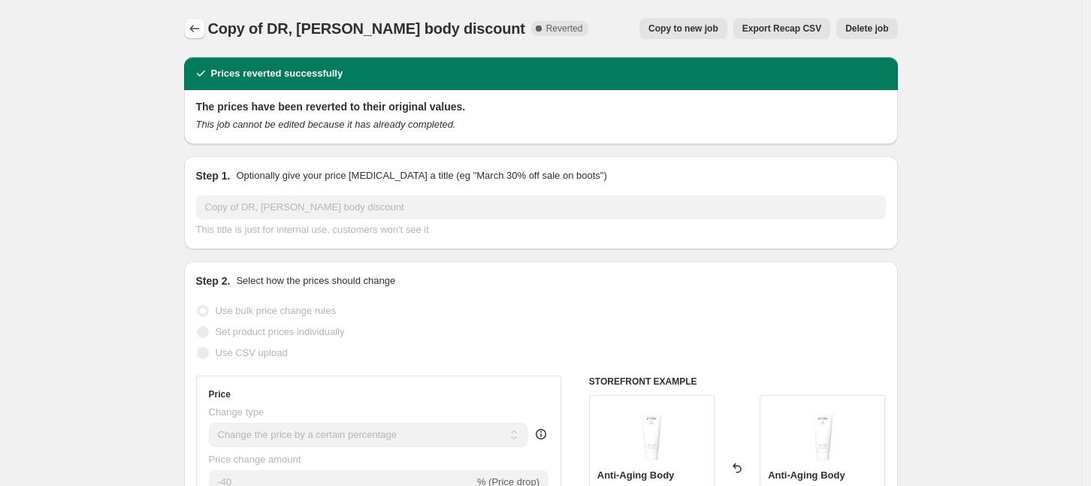
click at [202, 26] on icon "Price change jobs" at bounding box center [194, 28] width 15 height 15
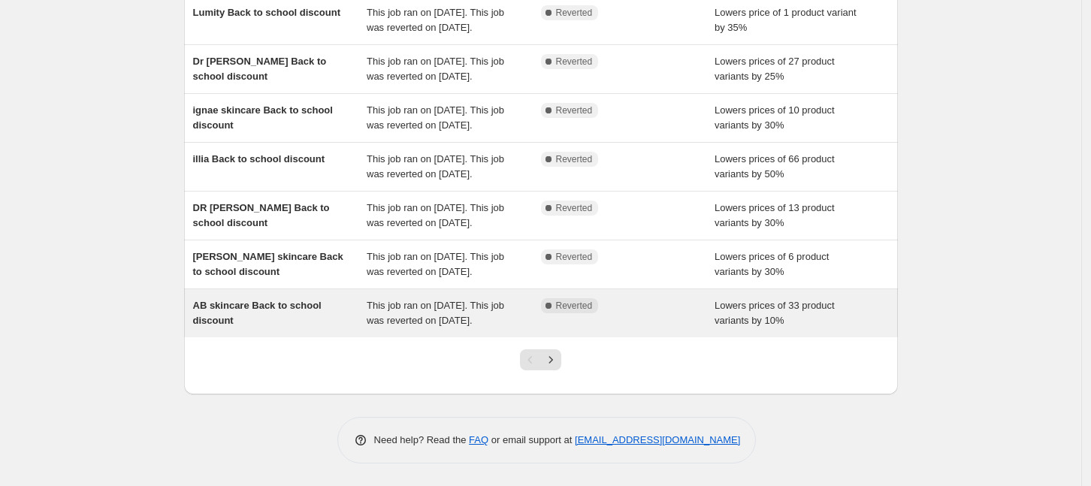
scroll to position [436, 0]
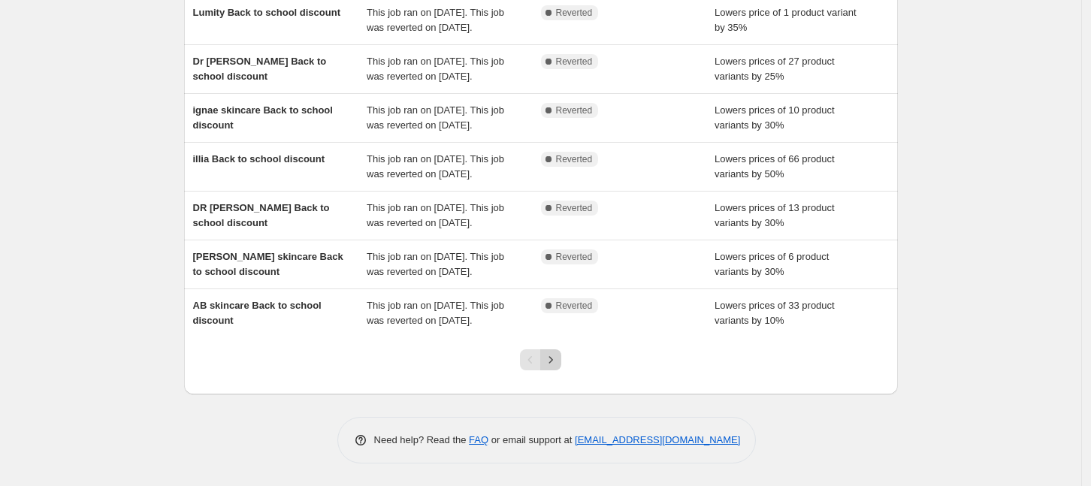
click at [553, 361] on icon "Next" at bounding box center [550, 359] width 15 height 15
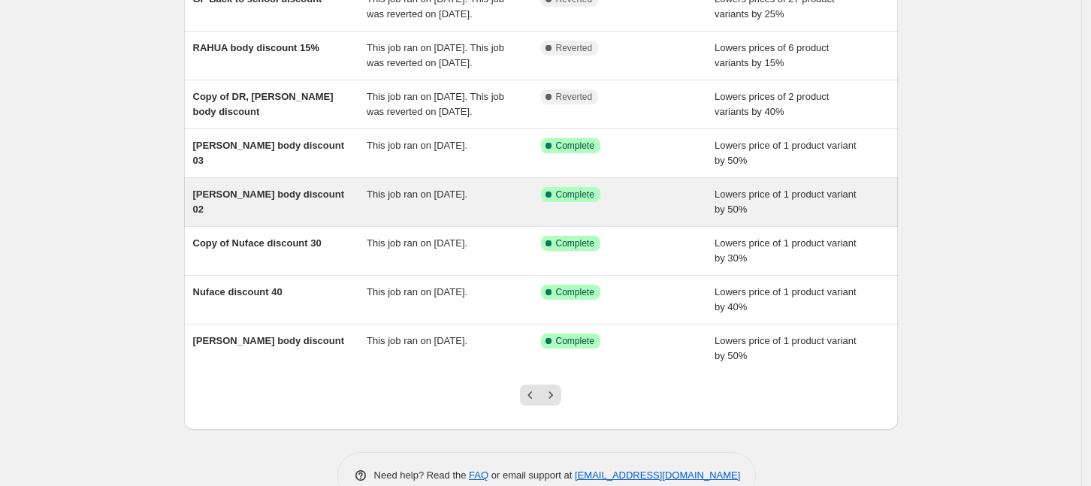
scroll to position [282, 0]
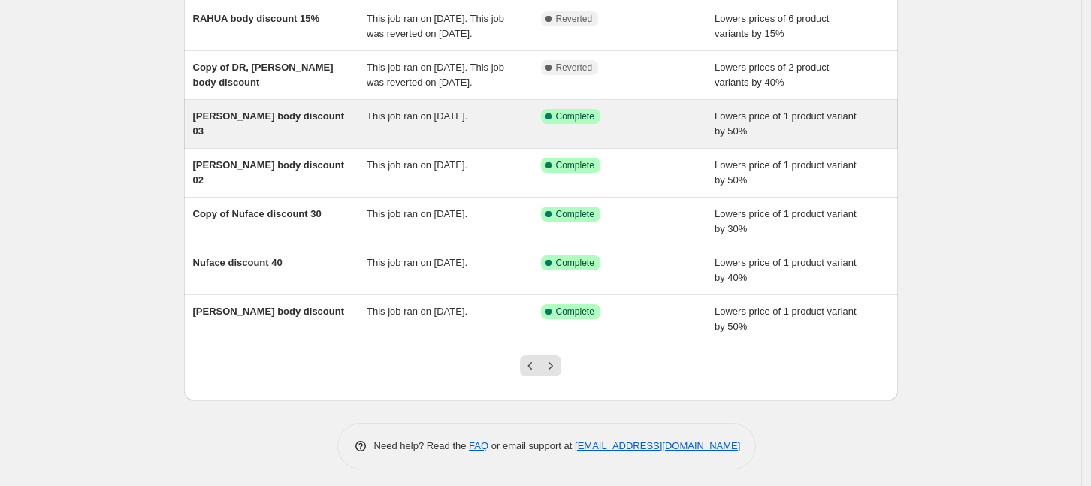
click at [271, 139] on div "SAUNDERS body discount 03" at bounding box center [280, 124] width 174 height 30
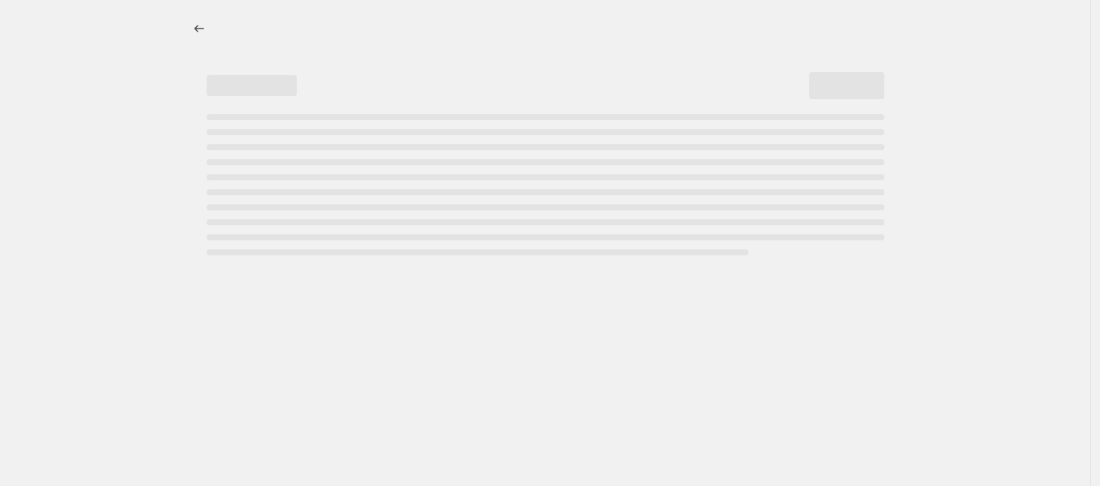
select select "percentage"
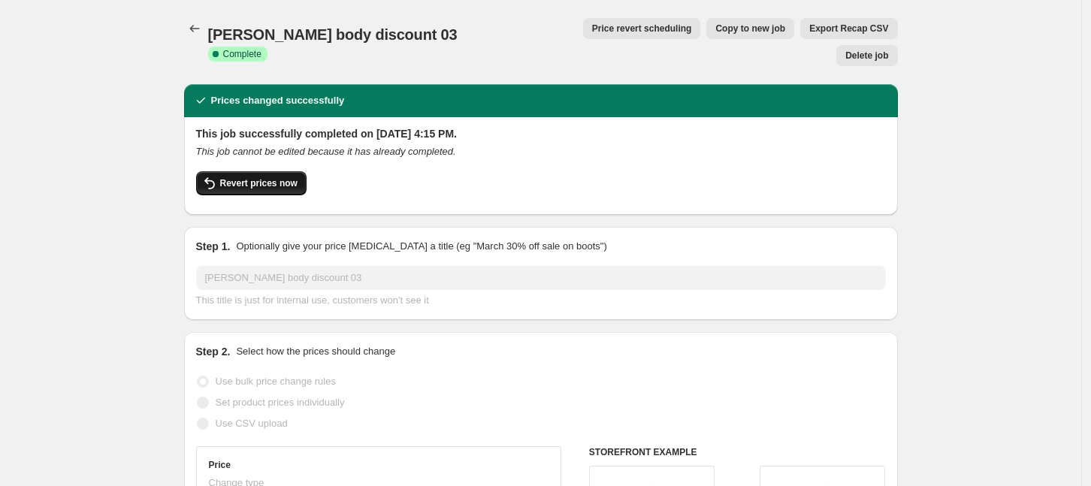
click at [270, 177] on span "Revert prices now" at bounding box center [258, 183] width 77 height 12
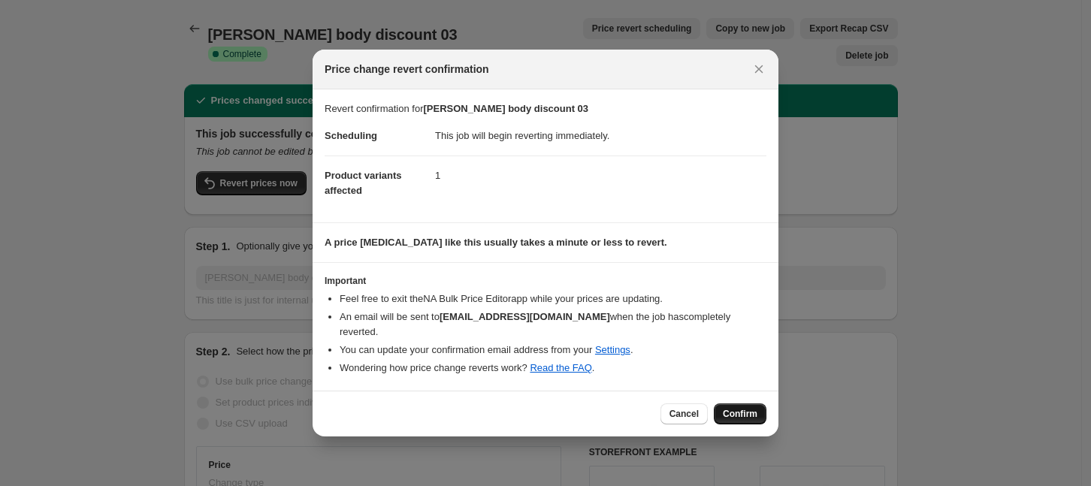
click at [737, 408] on span "Confirm" at bounding box center [740, 414] width 35 height 12
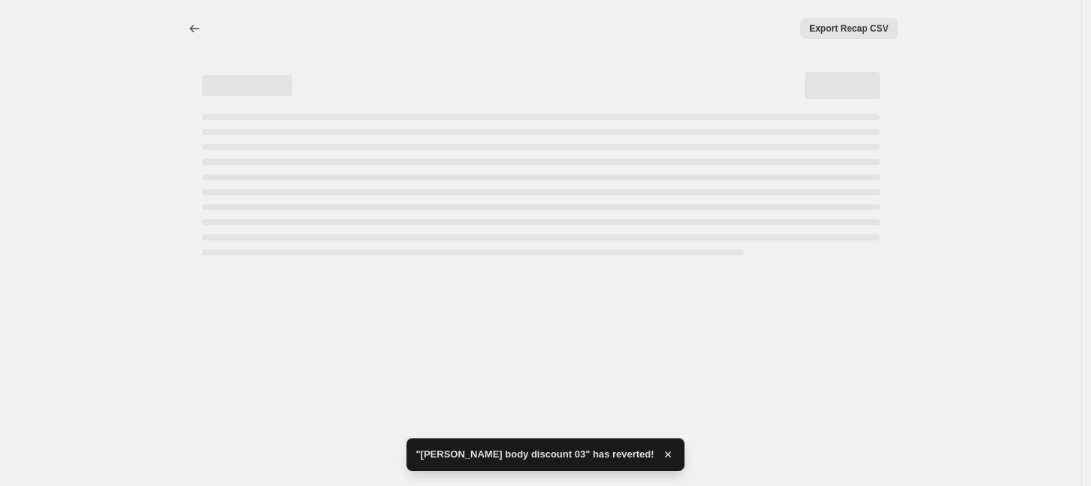
select select "percentage"
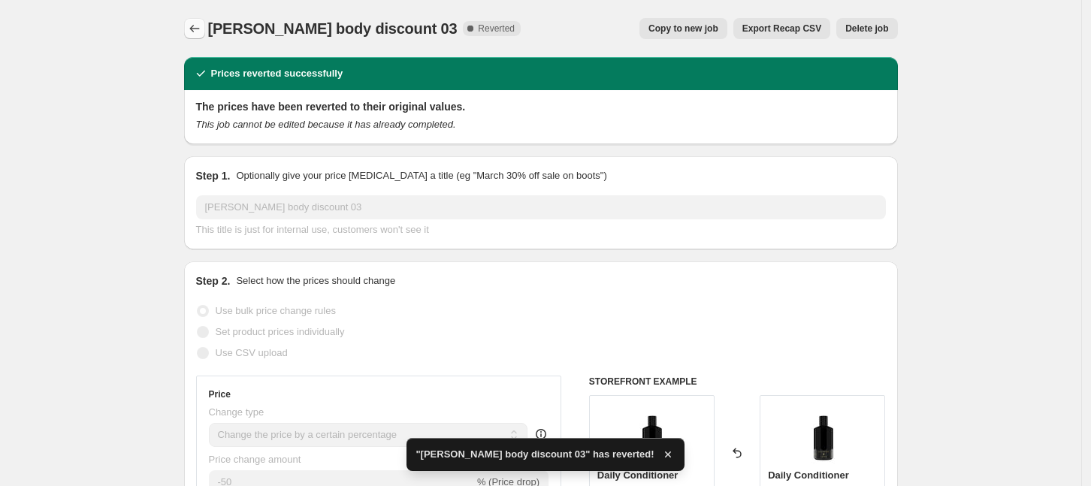
click at [202, 30] on icon "Price change jobs" at bounding box center [194, 28] width 15 height 15
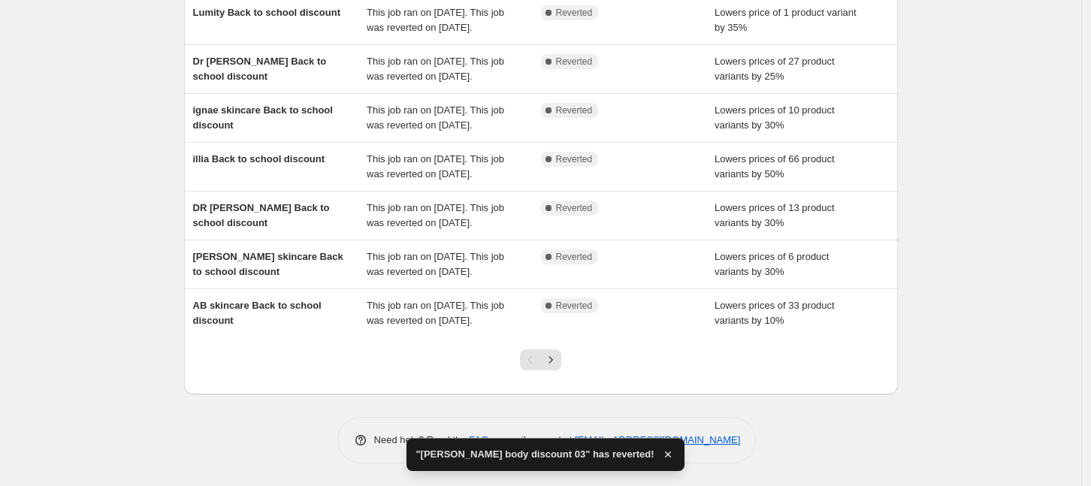
scroll to position [436, 0]
click at [552, 356] on icon "Next" at bounding box center [550, 359] width 15 height 15
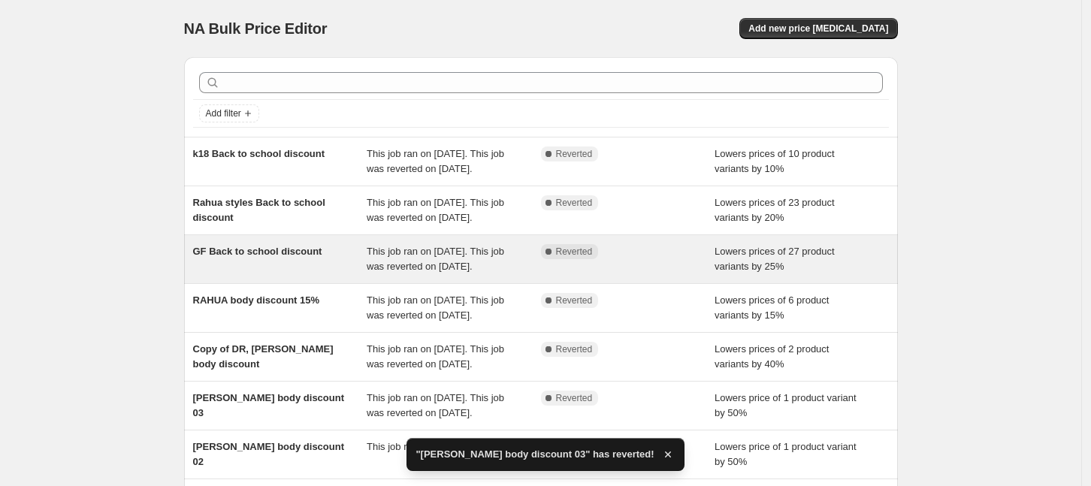
scroll to position [377, 0]
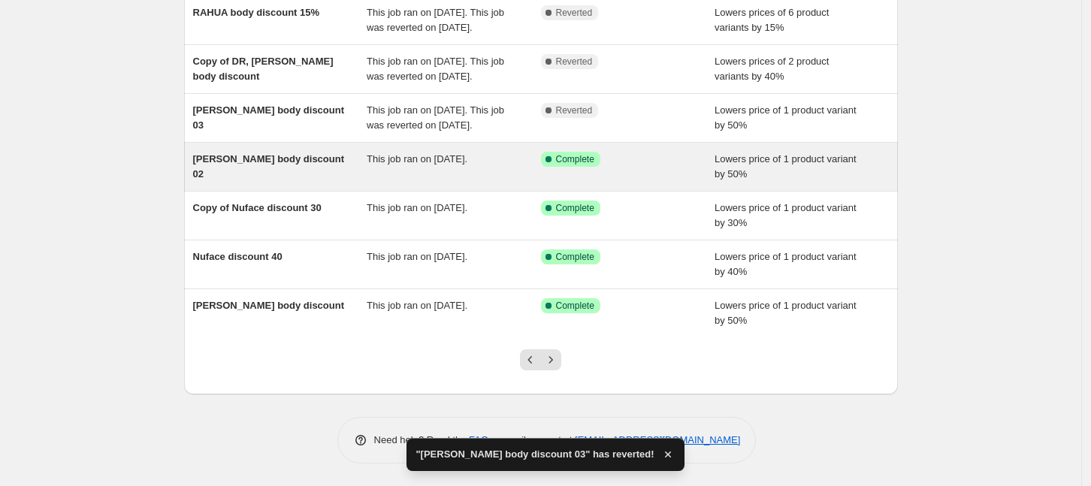
click at [351, 168] on div "SAUNDERS body discount 02" at bounding box center [280, 167] width 174 height 30
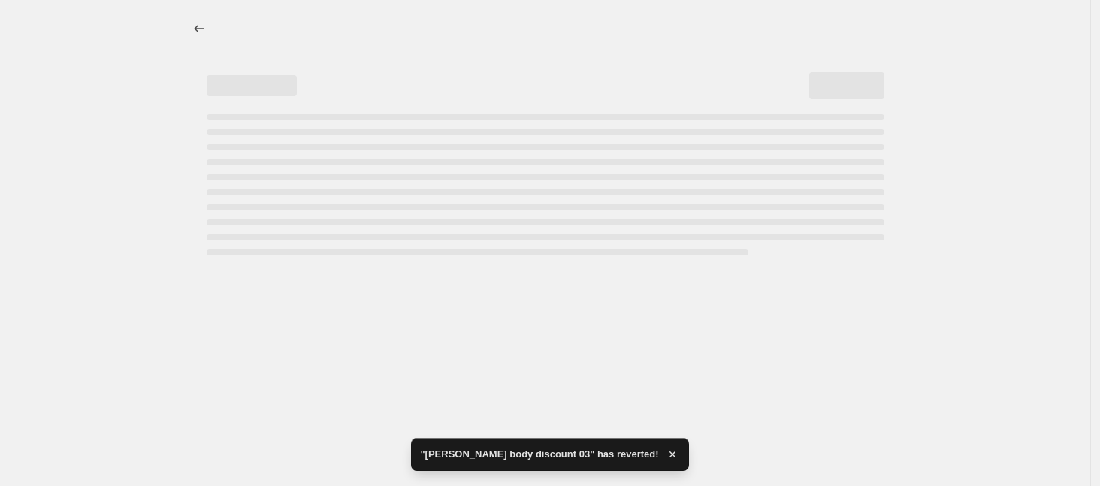
select select "percentage"
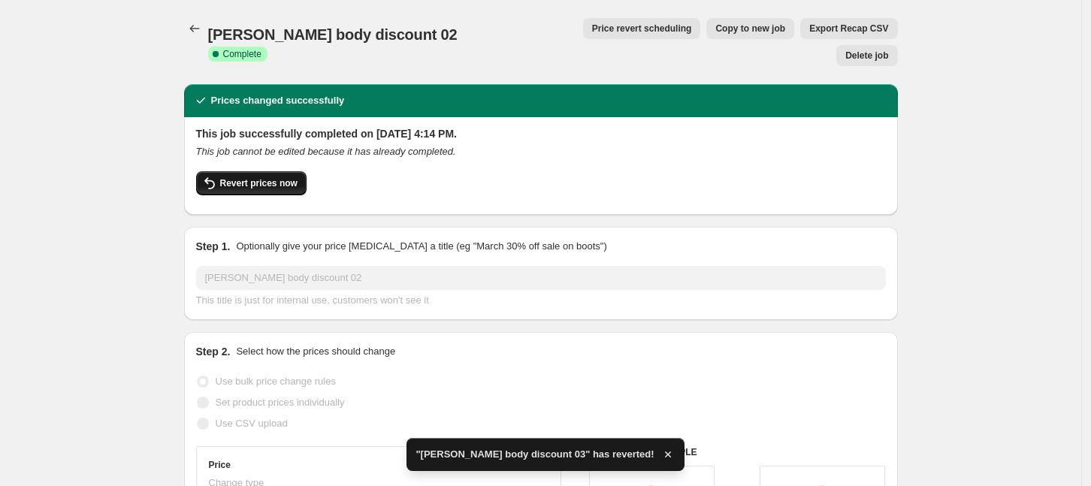
click at [271, 177] on span "Revert prices now" at bounding box center [258, 183] width 77 height 12
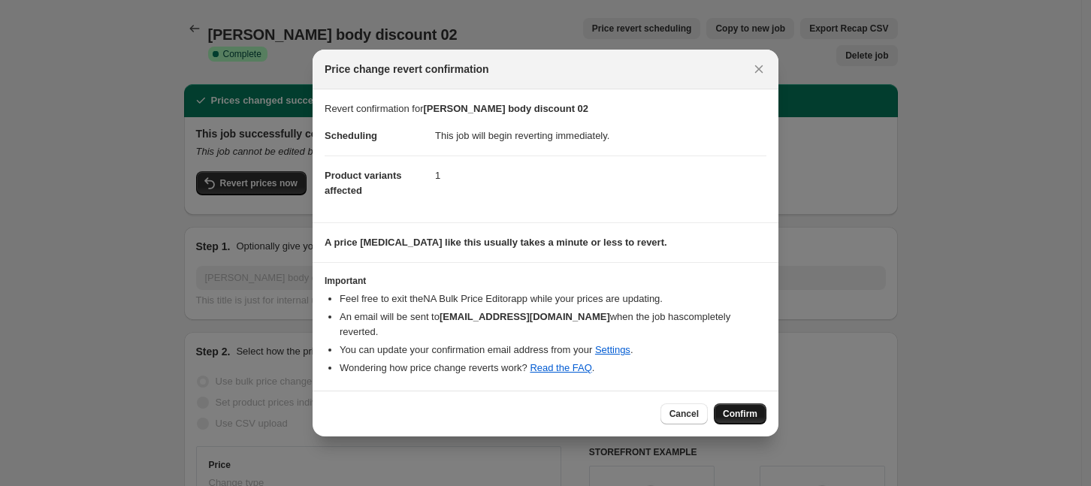
click at [735, 408] on span "Confirm" at bounding box center [740, 414] width 35 height 12
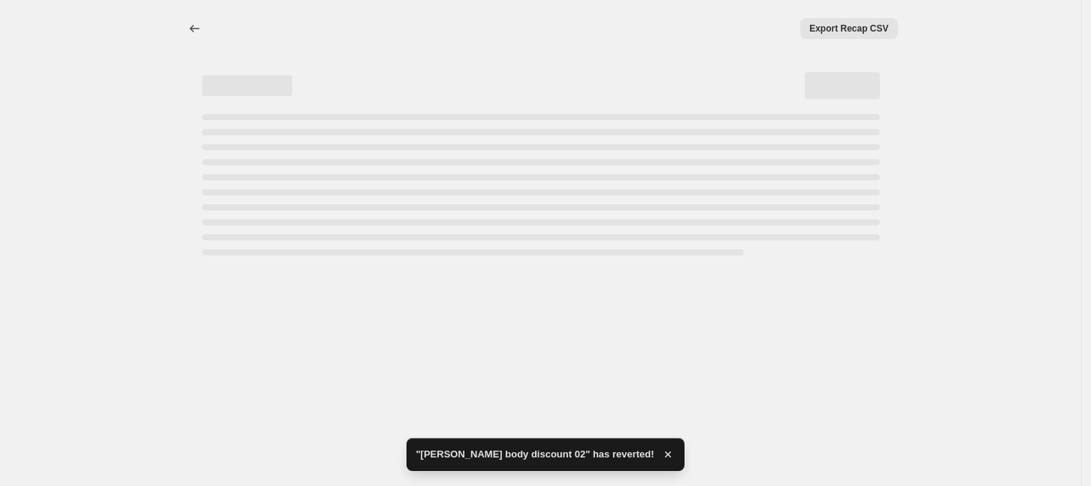
select select "percentage"
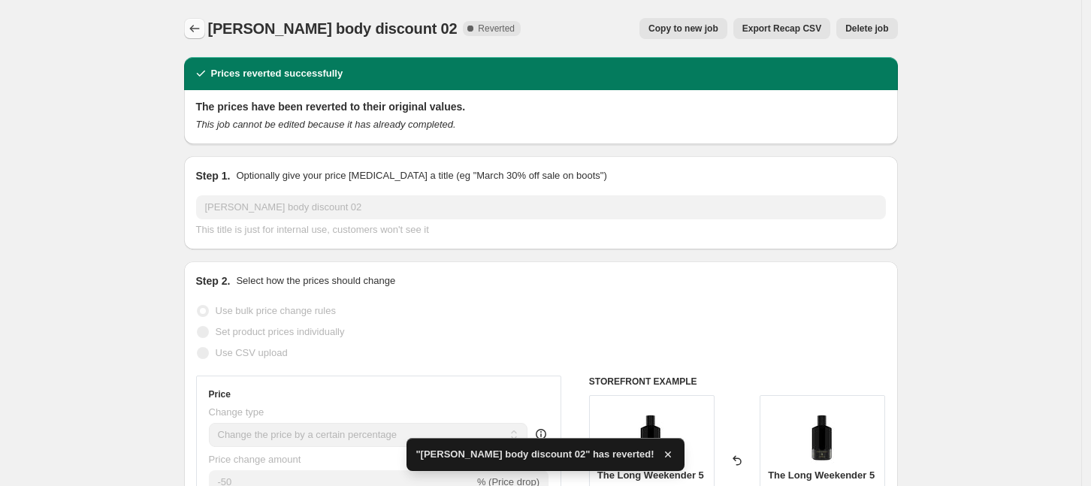
click at [198, 26] on icon "Price change jobs" at bounding box center [194, 28] width 15 height 15
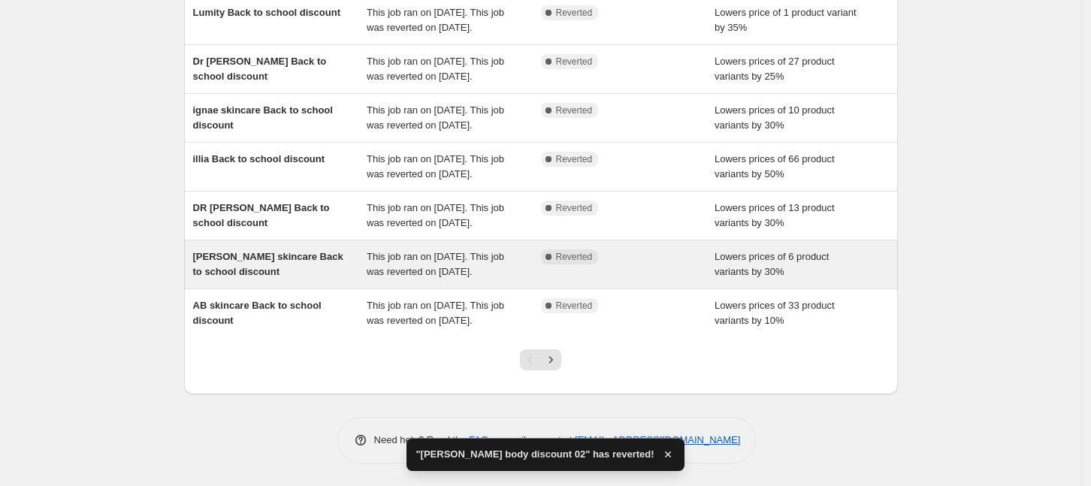
scroll to position [436, 0]
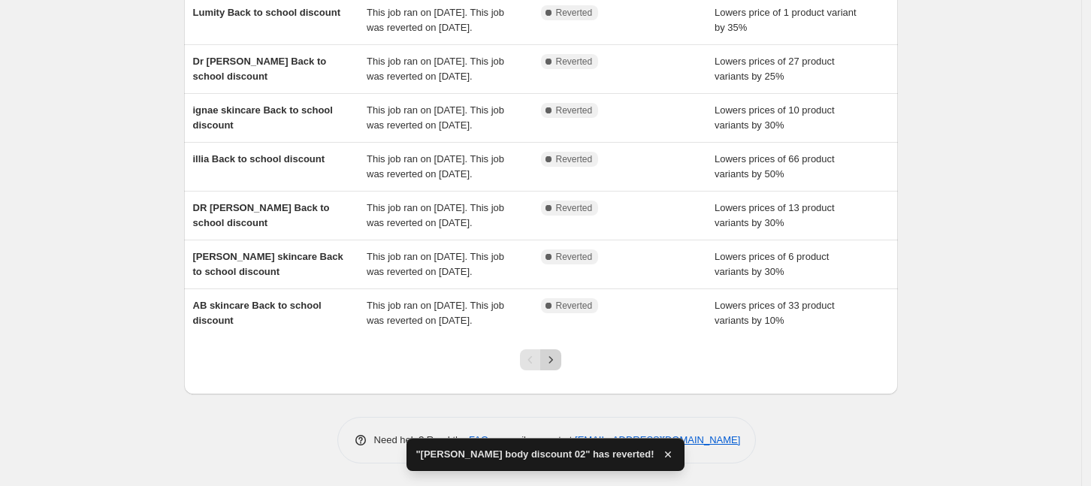
click at [558, 362] on icon "Next" at bounding box center [550, 359] width 15 height 15
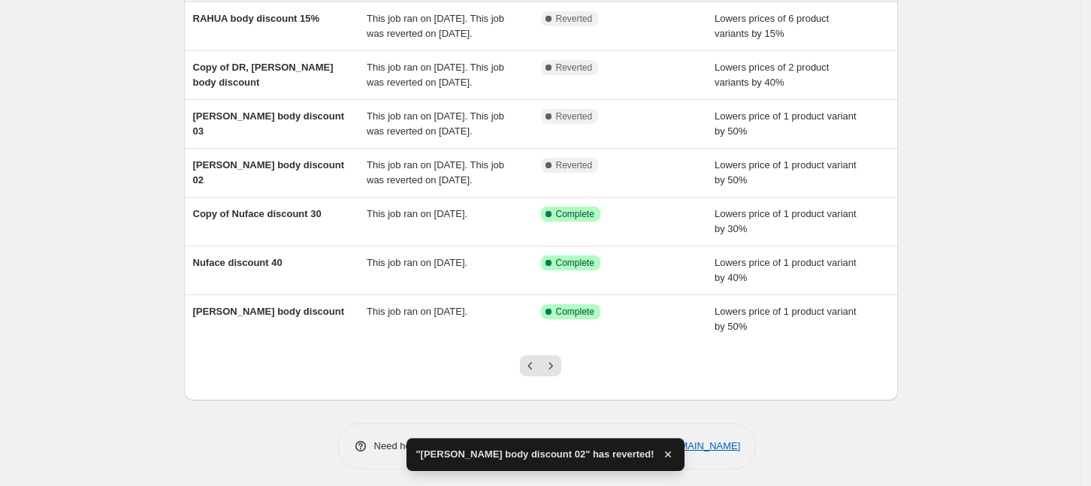
scroll to position [376, 0]
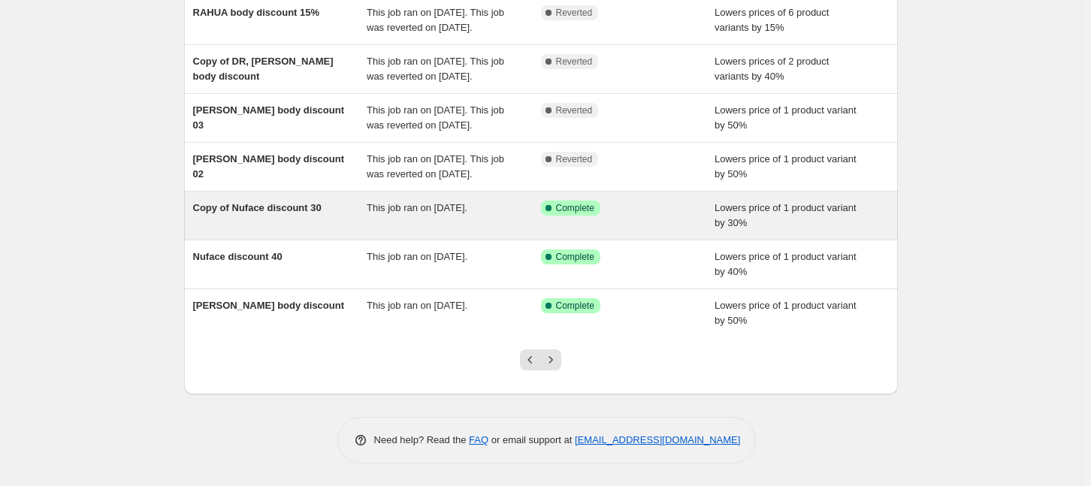
click at [356, 225] on div "Copy of Nuface discount 30" at bounding box center [280, 216] width 174 height 30
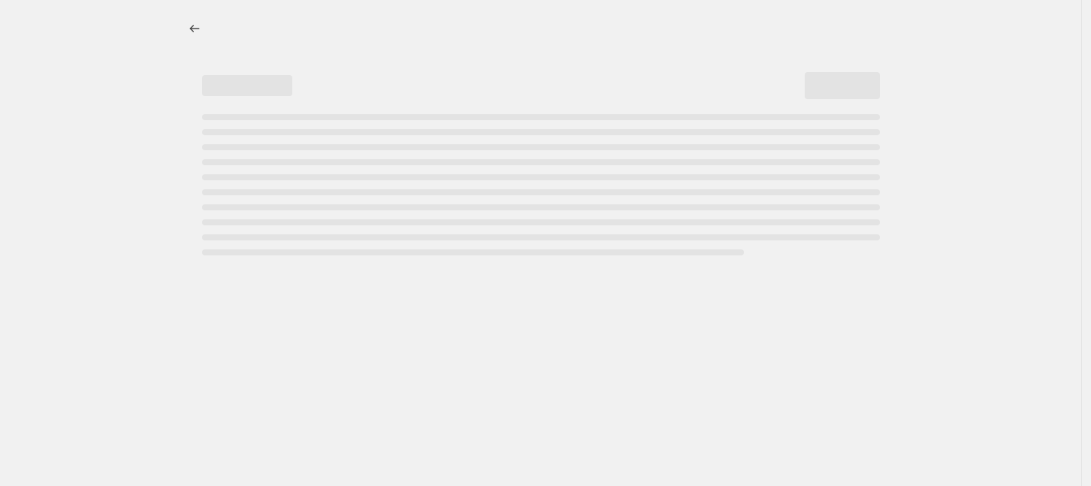
select select "percentage"
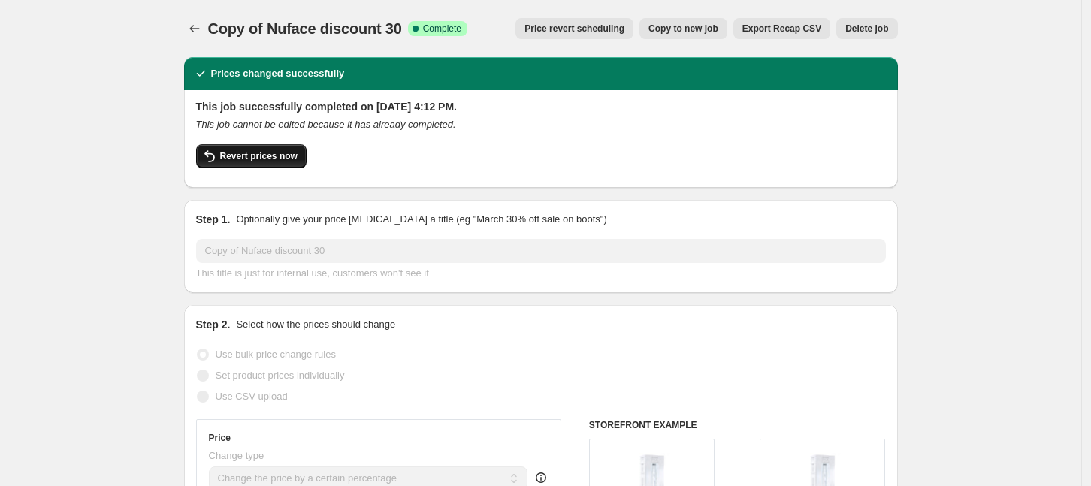
click at [259, 162] on button "Revert prices now" at bounding box center [251, 156] width 110 height 24
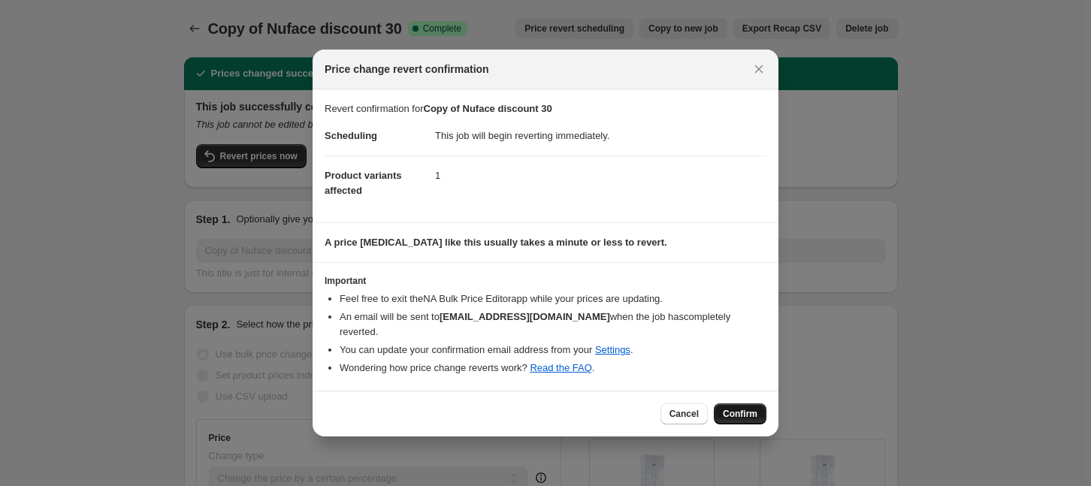
click at [732, 409] on span "Confirm" at bounding box center [740, 414] width 35 height 12
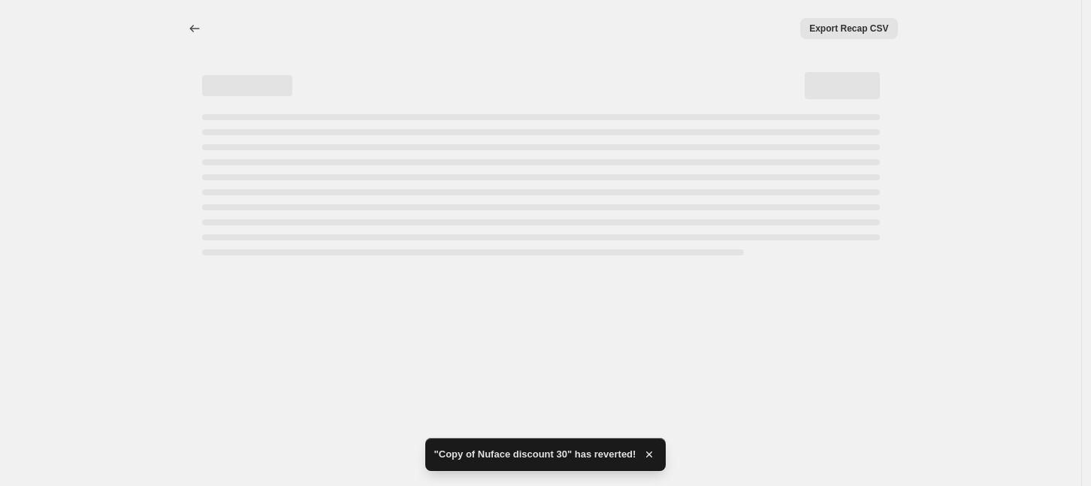
select select "percentage"
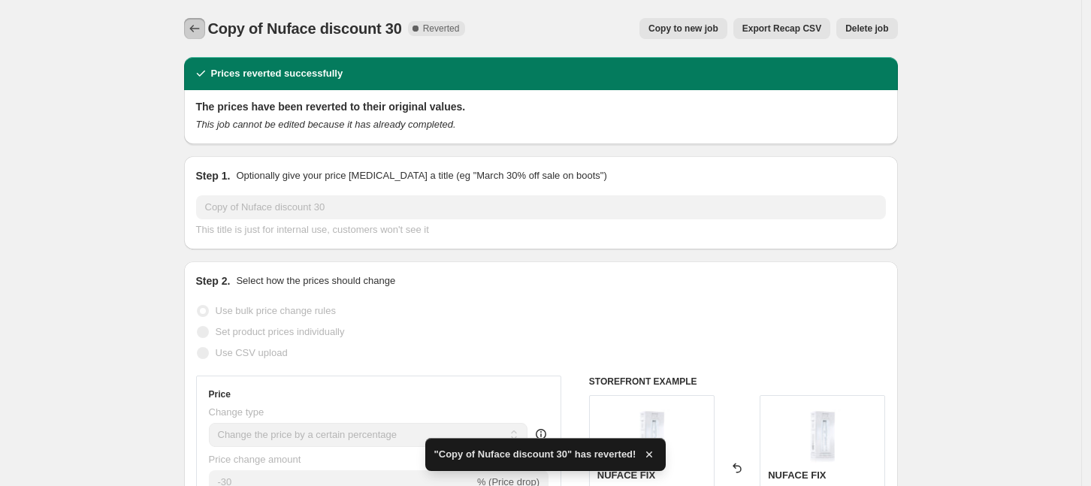
click at [195, 25] on icon "Price change jobs" at bounding box center [194, 28] width 15 height 15
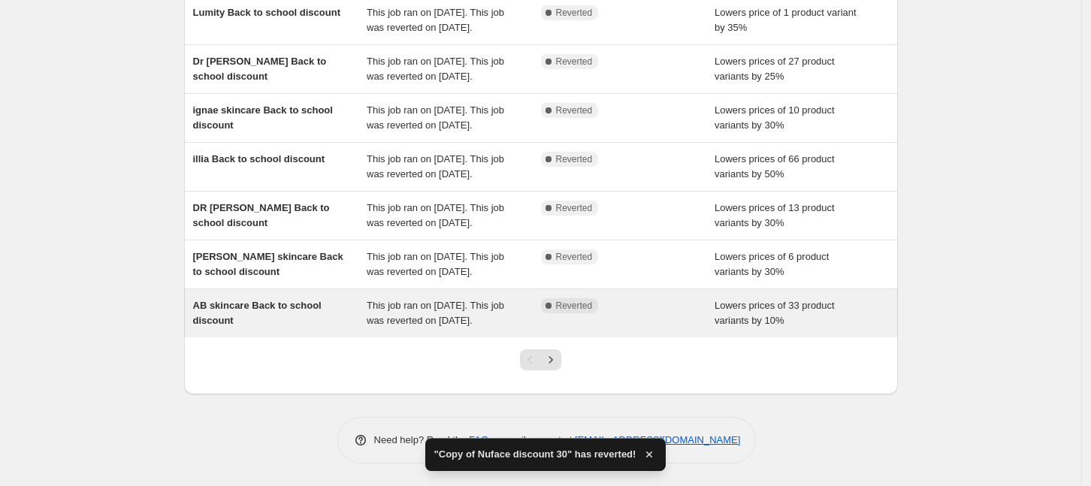
scroll to position [436, 0]
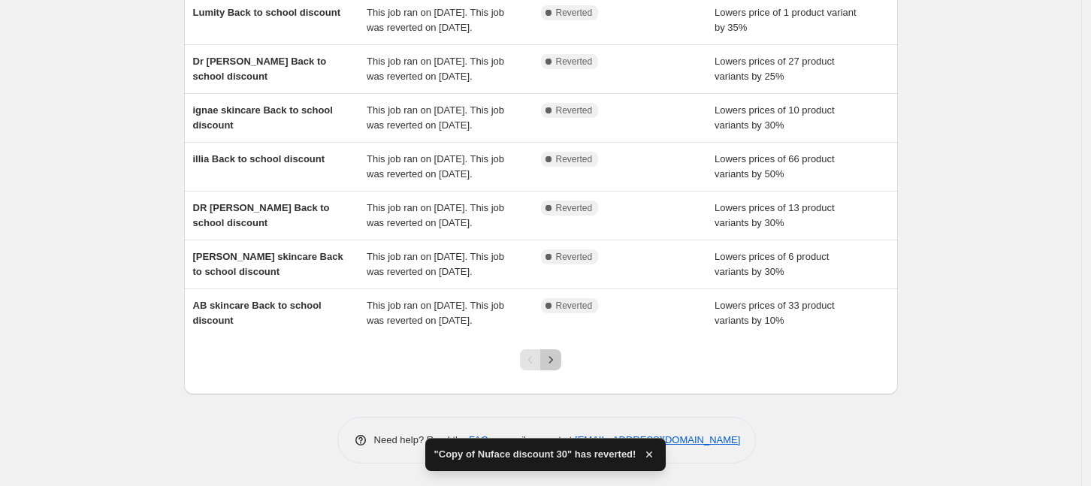
click at [550, 362] on icon "Next" at bounding box center [550, 359] width 15 height 15
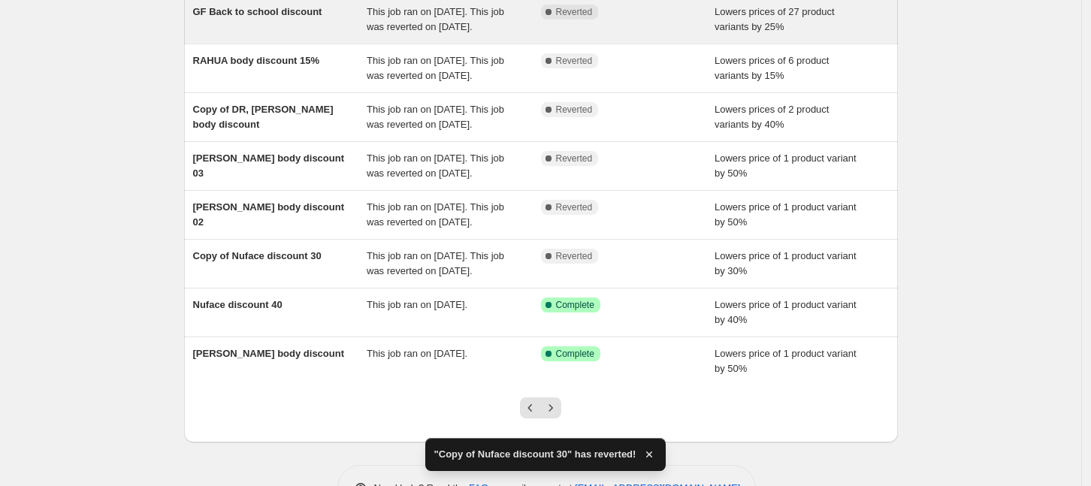
scroll to position [376, 0]
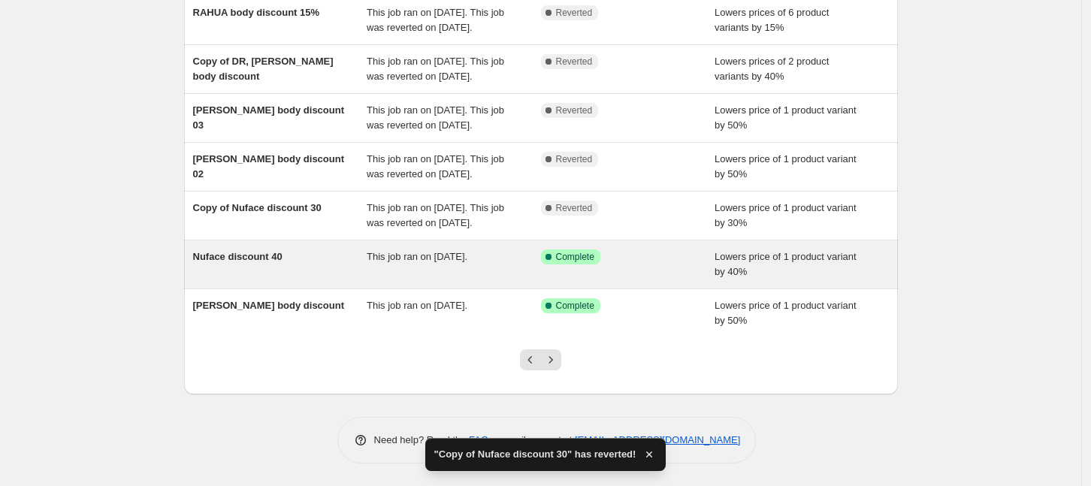
click at [362, 280] on div "Nuface discount 40" at bounding box center [280, 265] width 174 height 30
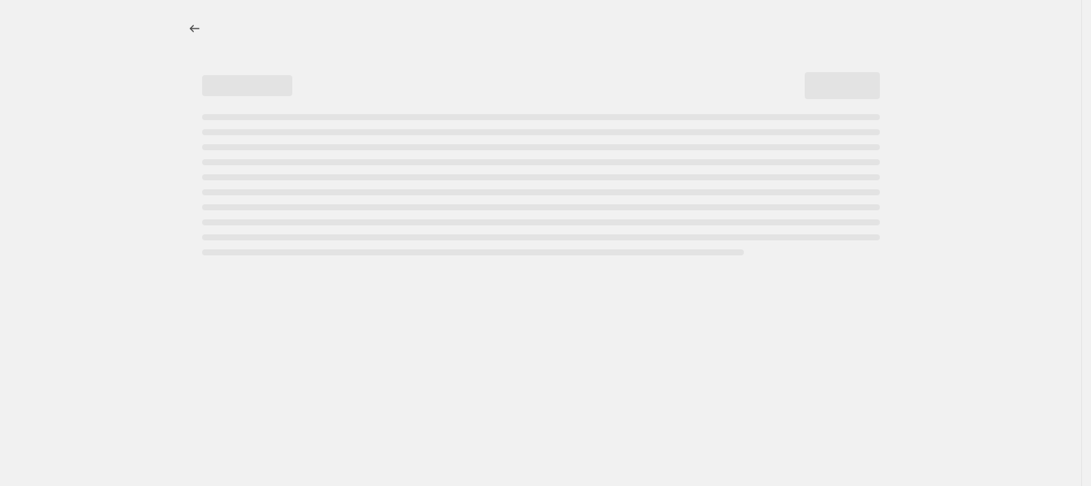
select select "percentage"
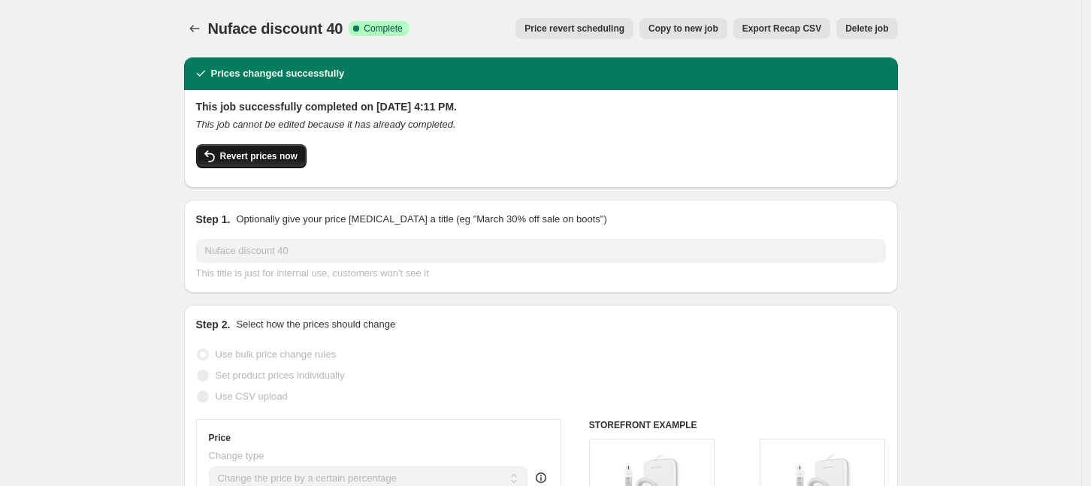
click at [255, 151] on span "Revert prices now" at bounding box center [258, 156] width 77 height 12
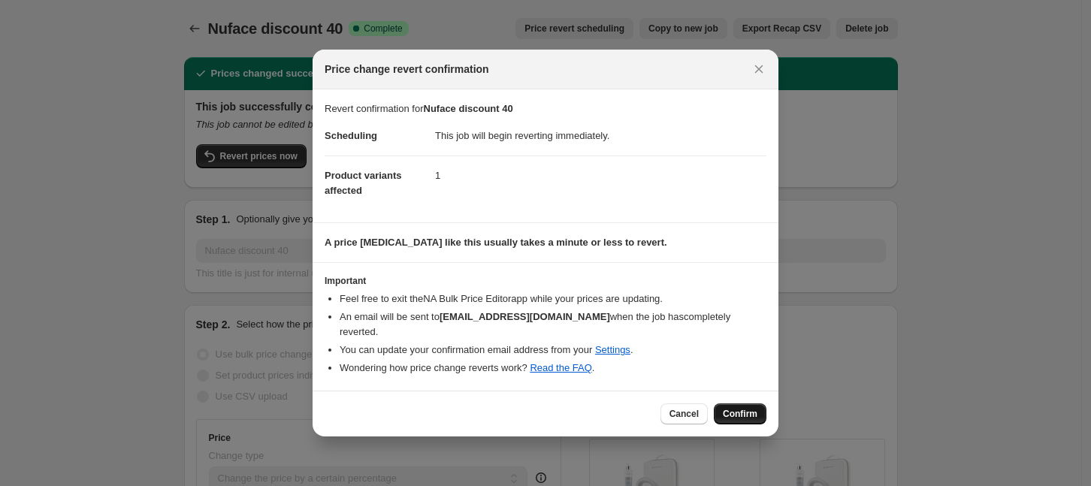
click at [731, 408] on span "Confirm" at bounding box center [740, 414] width 35 height 12
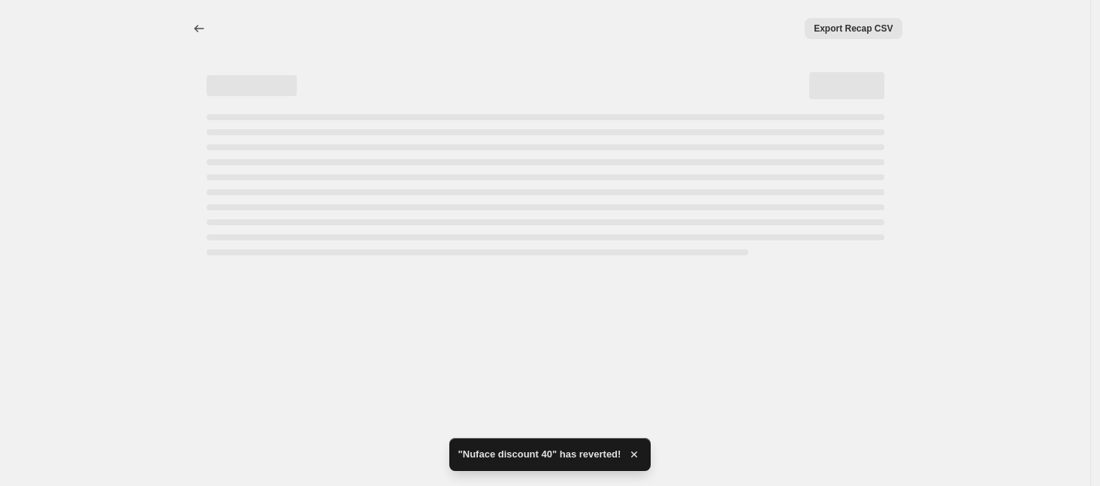
select select "percentage"
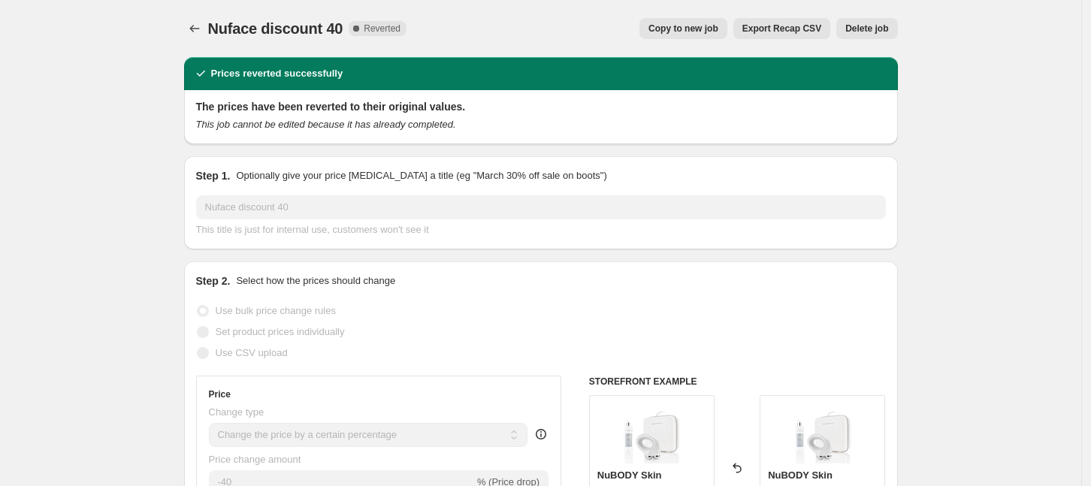
click at [191, 41] on div "Nuface discount 40. This page is ready Nuface discount 40 Complete Reverted Cop…" at bounding box center [541, 28] width 714 height 57
click at [198, 35] on icon "Price change jobs" at bounding box center [194, 28] width 15 height 15
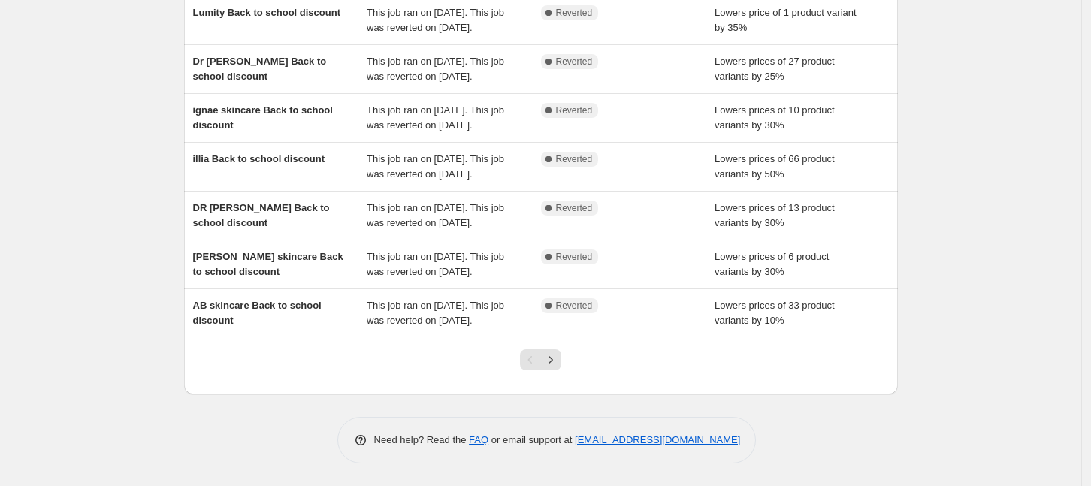
scroll to position [436, 0]
click at [556, 367] on icon "Next" at bounding box center [550, 359] width 15 height 15
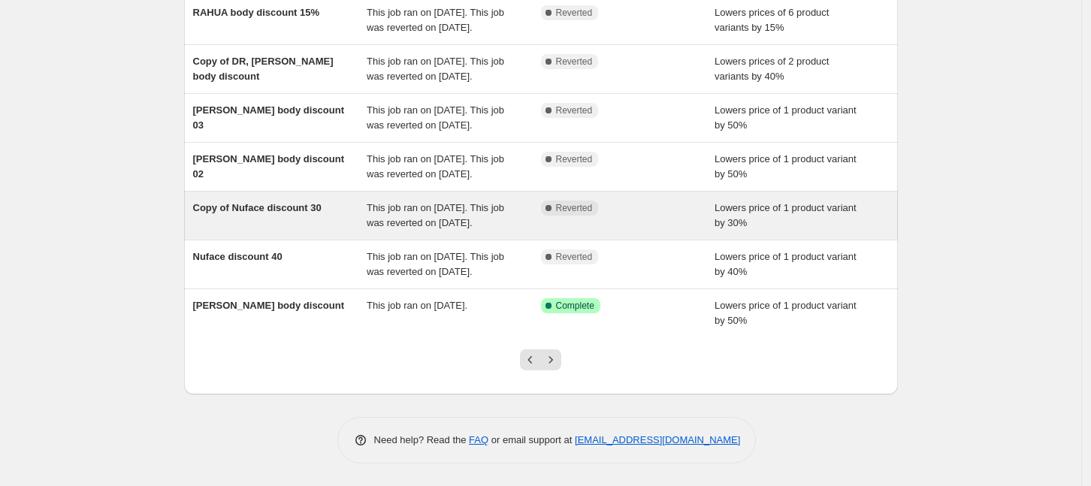
scroll to position [422, 0]
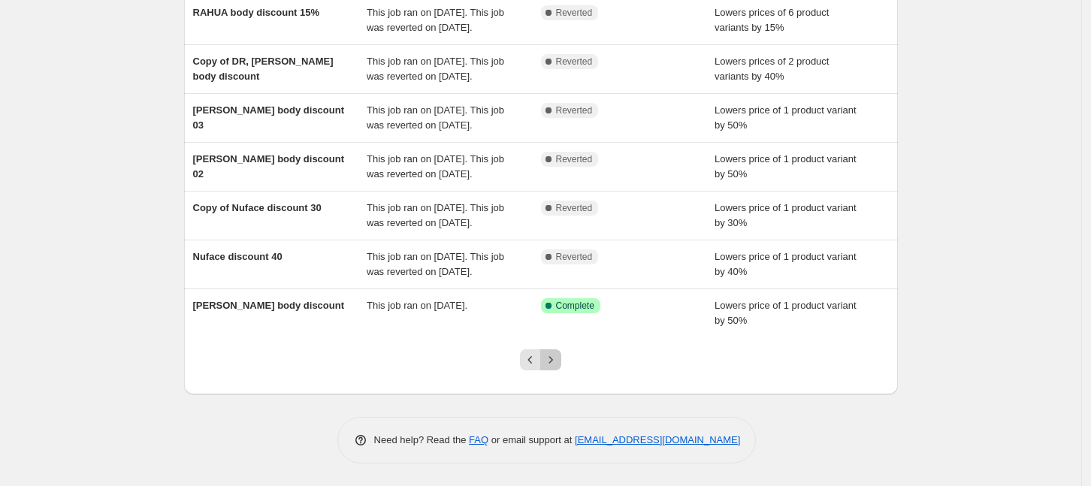
click at [554, 364] on icon "Next" at bounding box center [550, 359] width 15 height 15
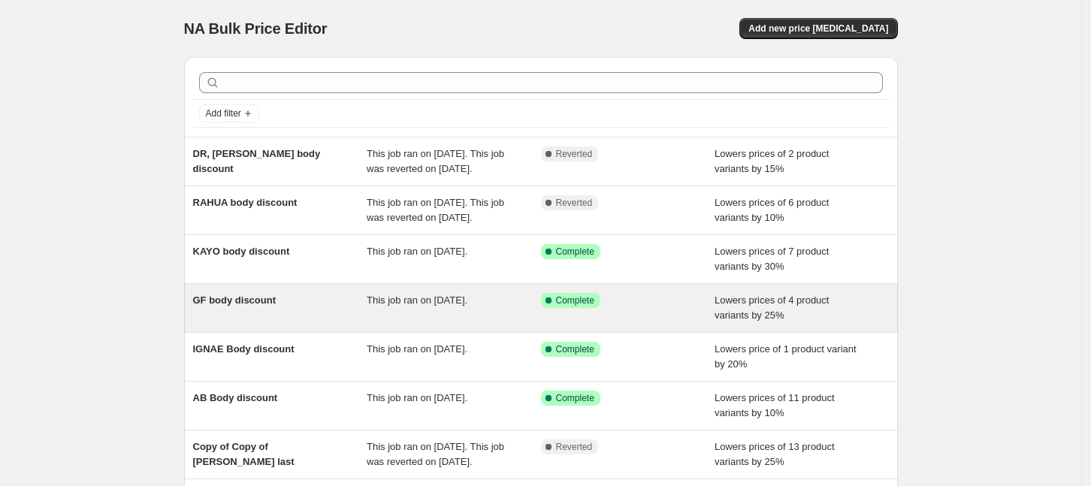
click at [403, 313] on div "This job ran on July 7, 2025." at bounding box center [454, 308] width 174 height 30
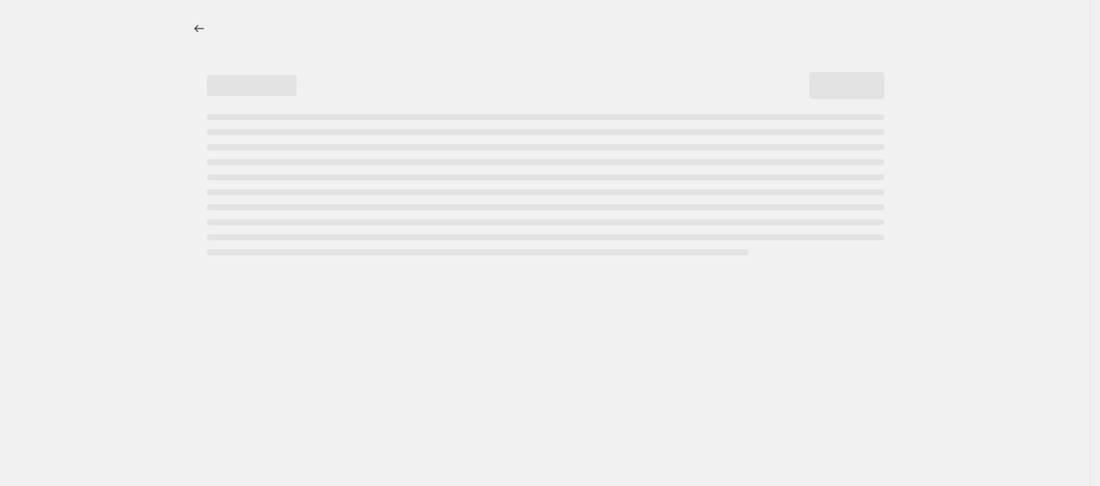
select select "percentage"
select select "collection"
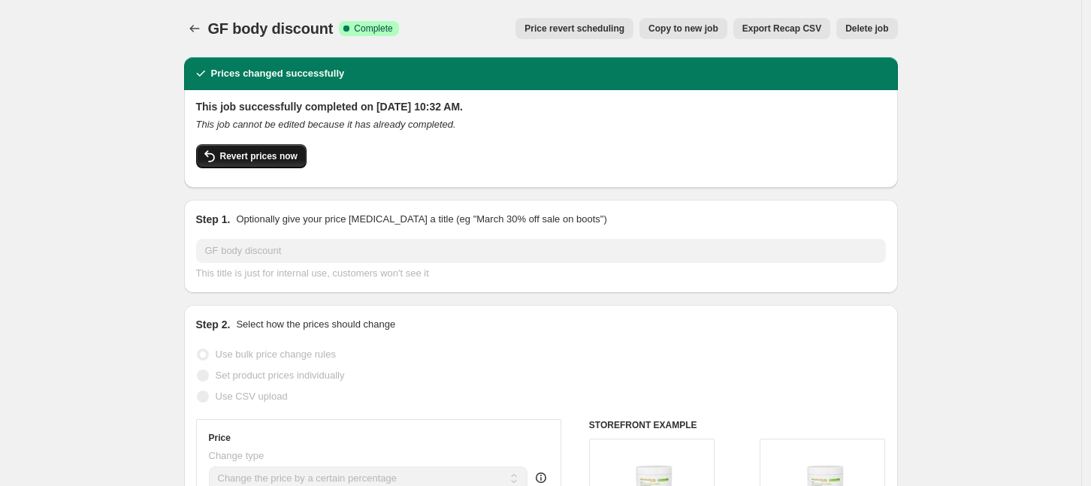
click at [279, 157] on span "Revert prices now" at bounding box center [258, 156] width 77 height 12
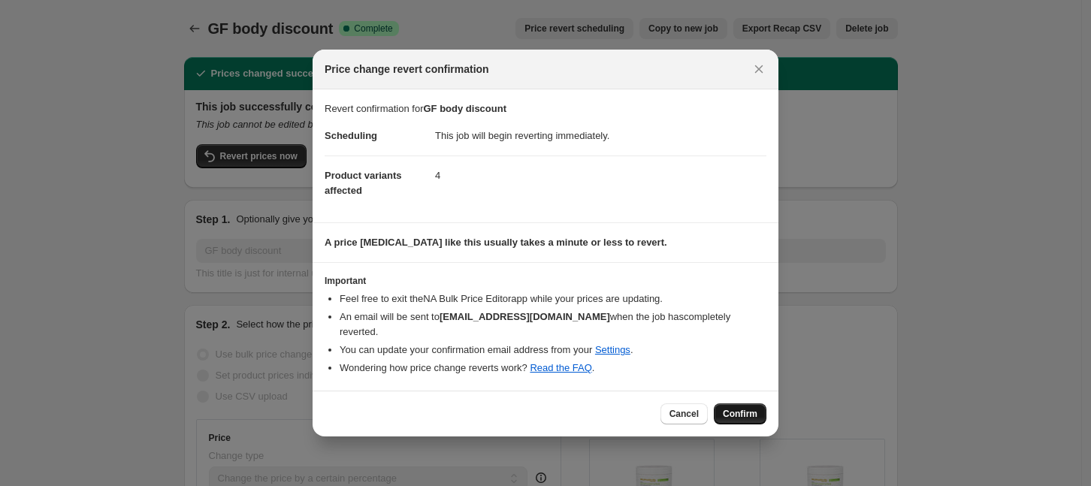
click at [748, 408] on span "Confirm" at bounding box center [740, 414] width 35 height 12
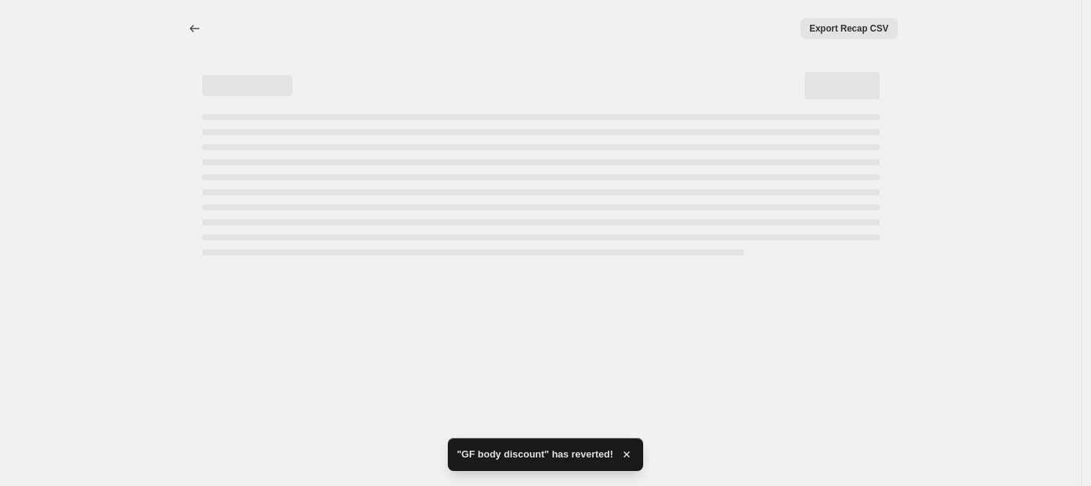
select select "percentage"
select select "collection"
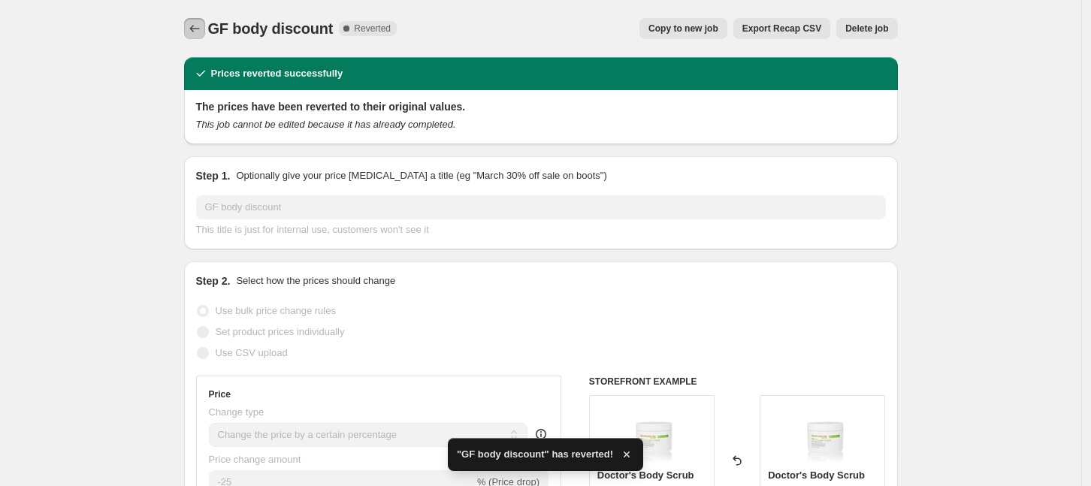
click at [202, 32] on icon "Price change jobs" at bounding box center [194, 28] width 15 height 15
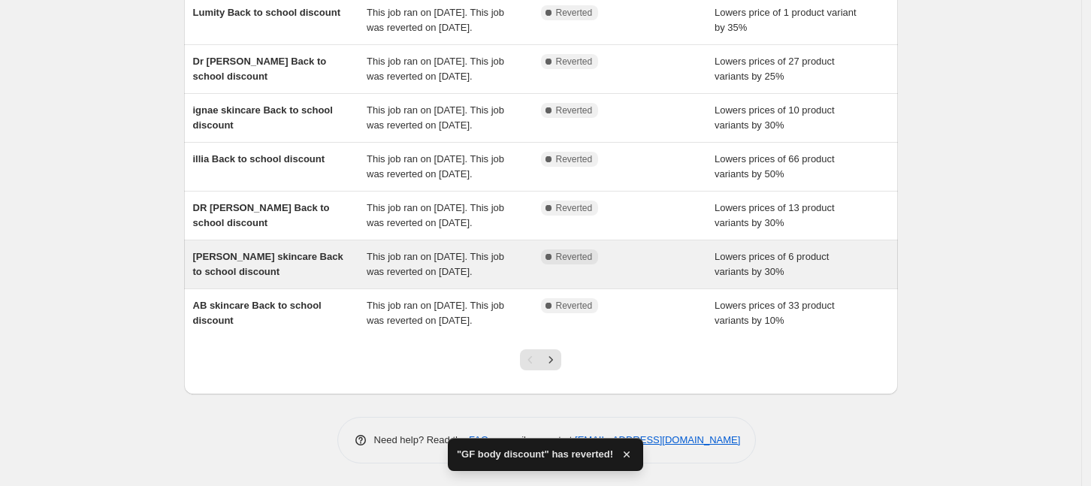
scroll to position [436, 0]
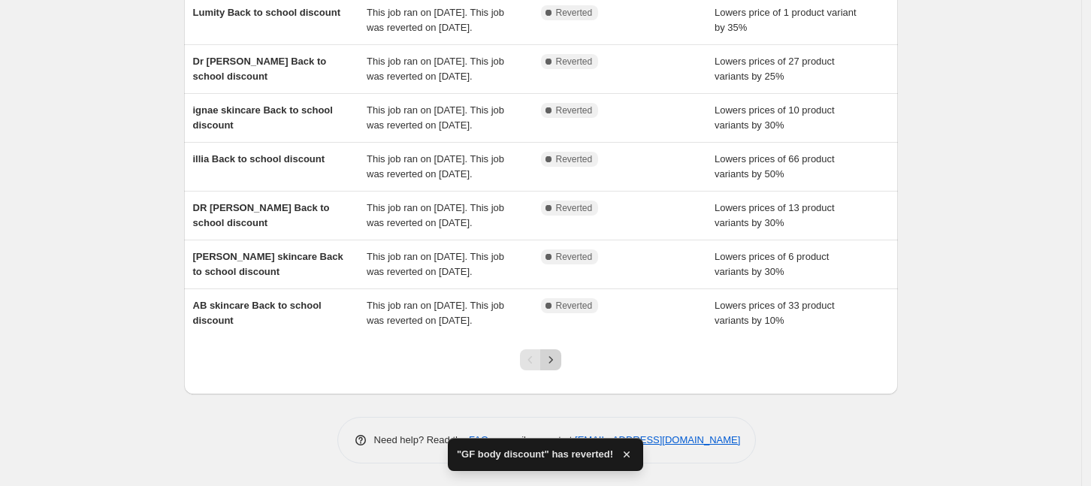
click at [557, 368] on button "Next" at bounding box center [550, 359] width 21 height 21
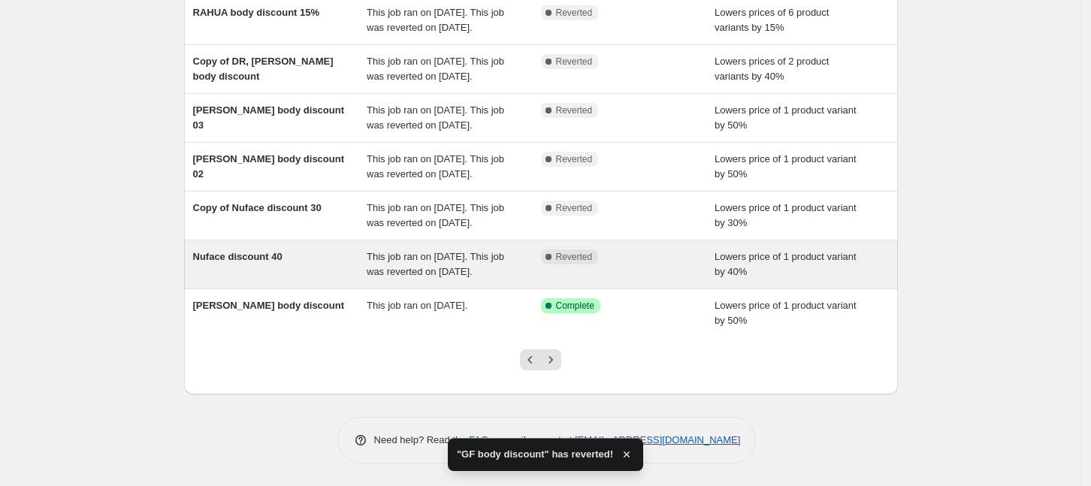
scroll to position [422, 0]
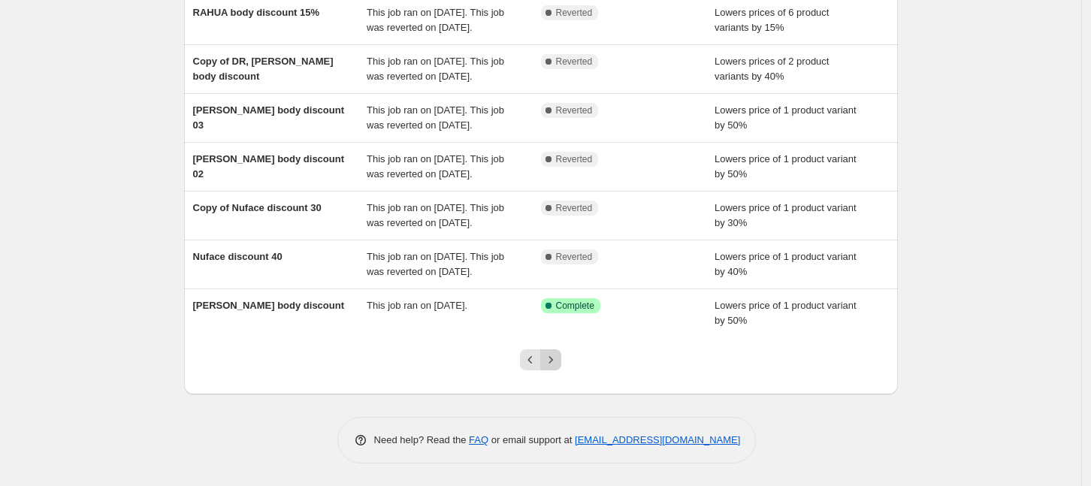
click at [558, 361] on icon "Next" at bounding box center [550, 359] width 15 height 15
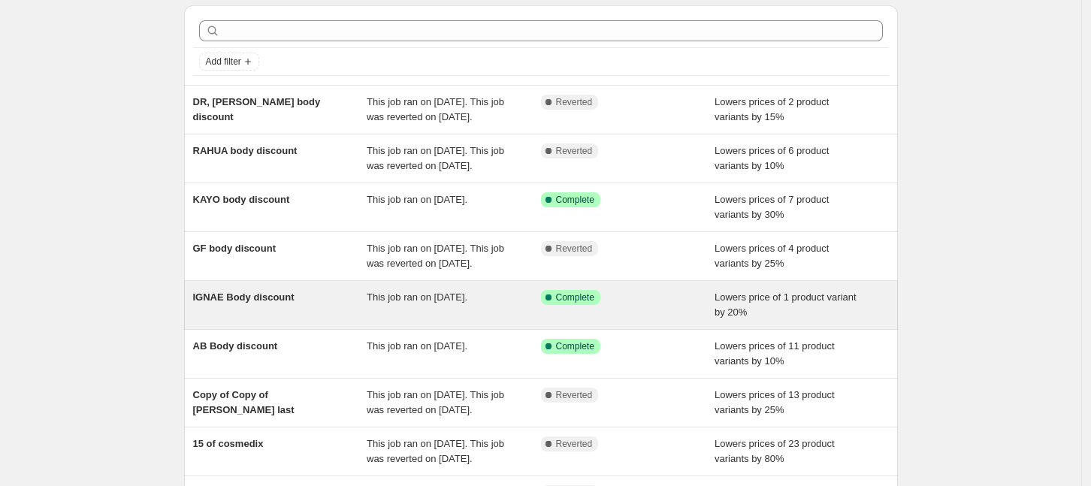
scroll to position [94, 0]
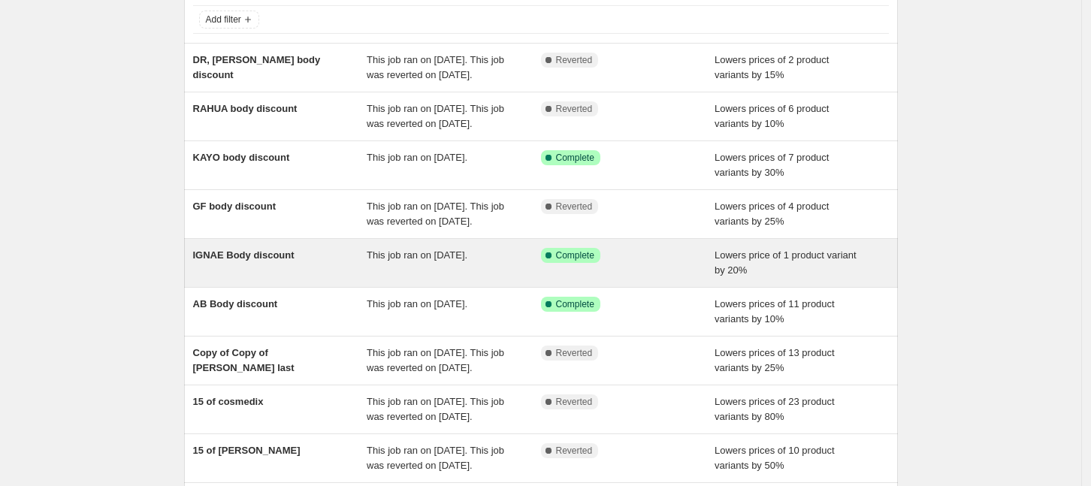
click at [500, 278] on div "This job ran on July 7, 2025." at bounding box center [454, 263] width 174 height 30
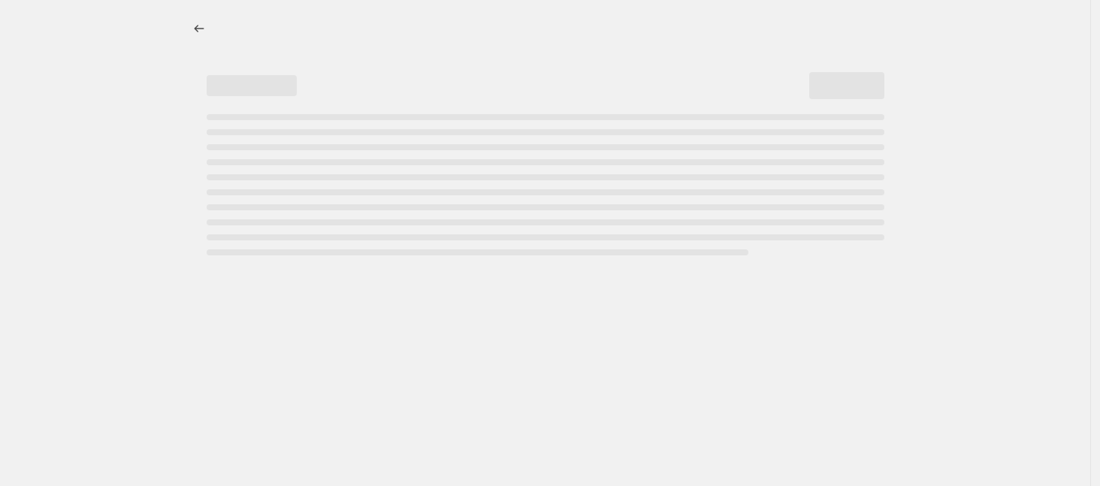
select select "percentage"
select select "collection"
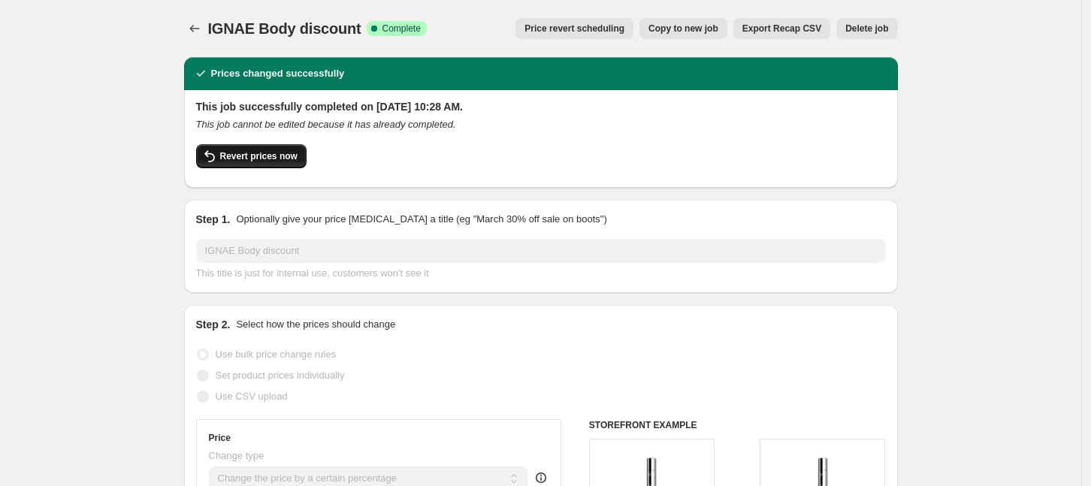
click at [274, 160] on span "Revert prices now" at bounding box center [258, 156] width 77 height 12
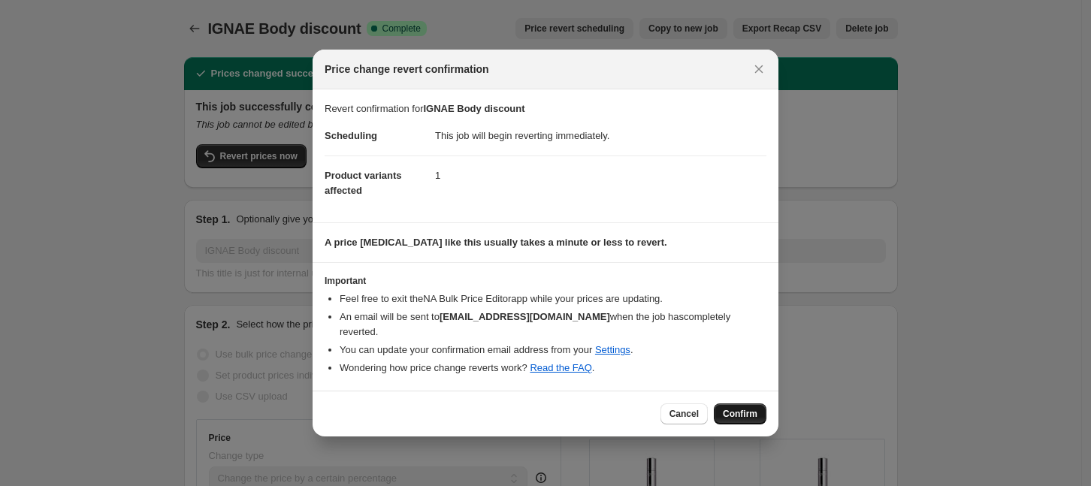
click at [733, 408] on span "Confirm" at bounding box center [740, 414] width 35 height 12
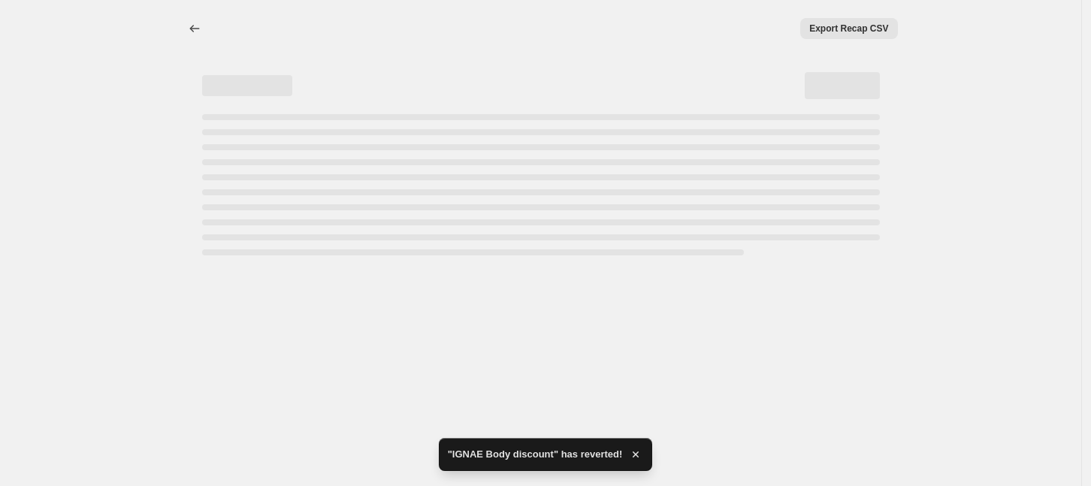
select select "percentage"
select select "collection"
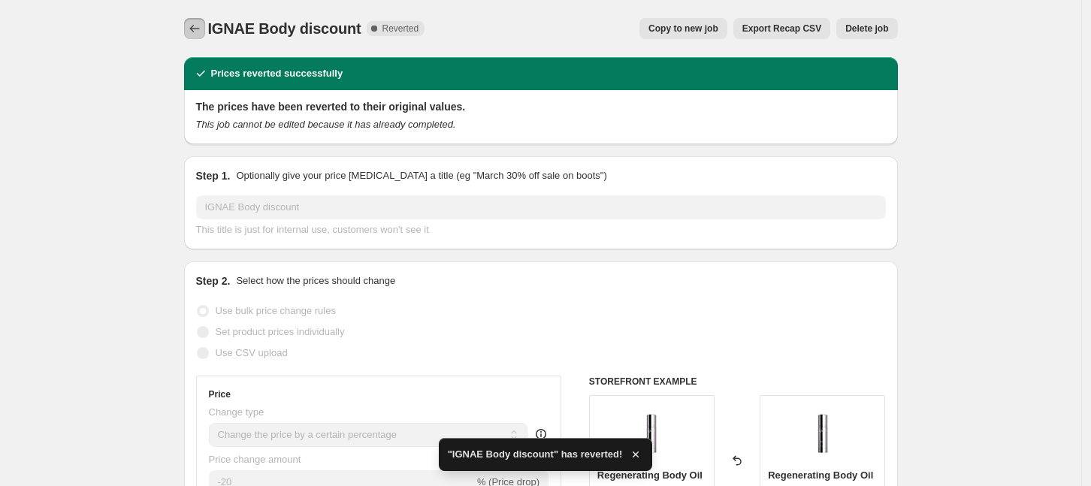
click at [200, 25] on icon "Price change jobs" at bounding box center [194, 28] width 15 height 15
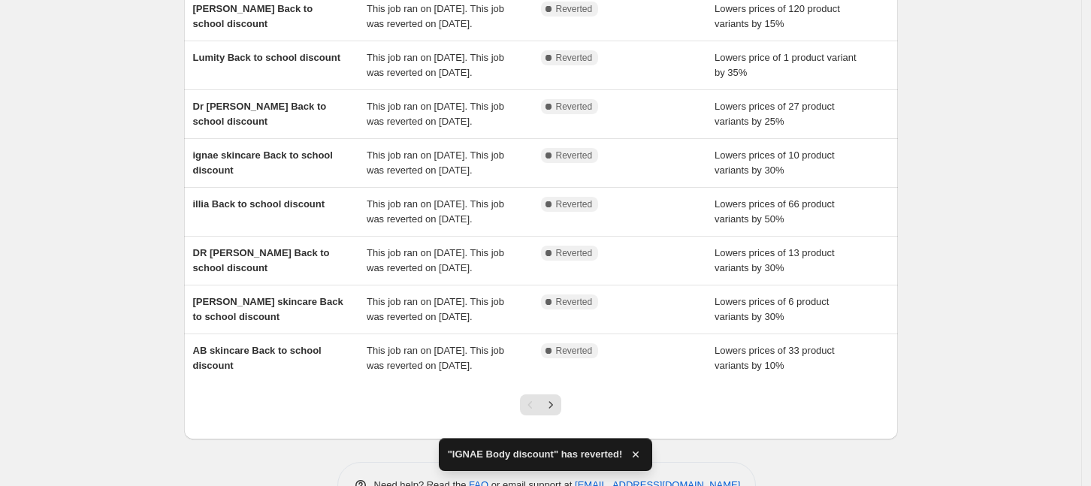
scroll to position [436, 0]
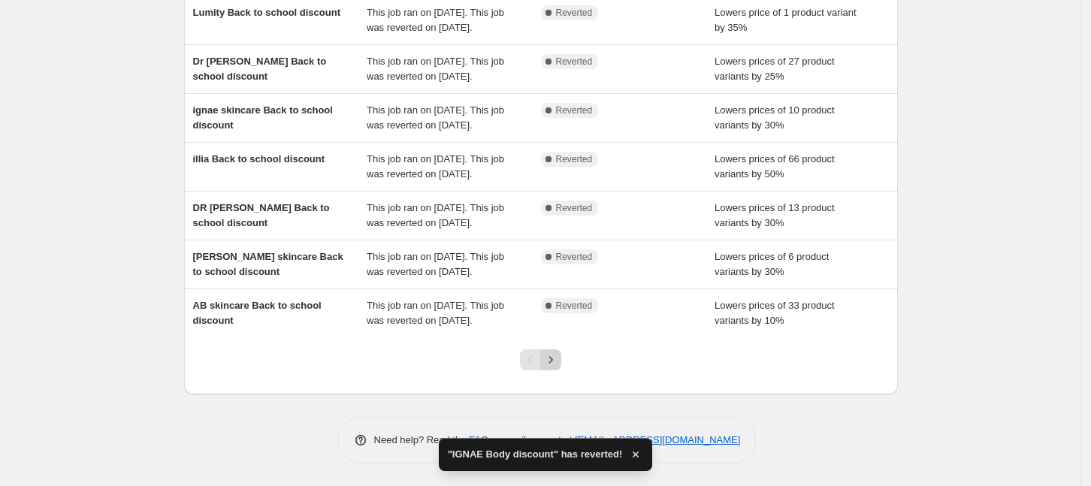
click at [555, 356] on icon "Next" at bounding box center [550, 359] width 15 height 15
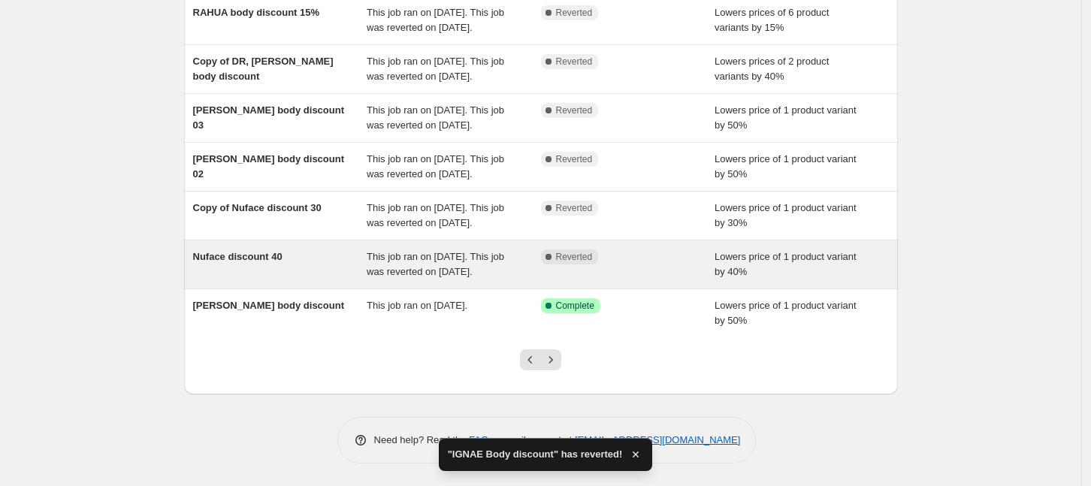
scroll to position [422, 0]
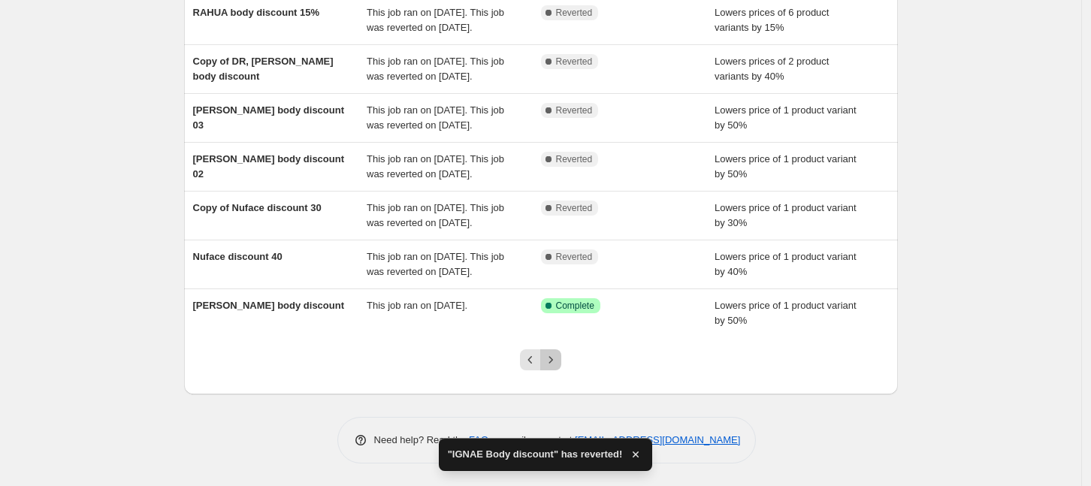
click at [553, 361] on icon "Next" at bounding box center [550, 359] width 15 height 15
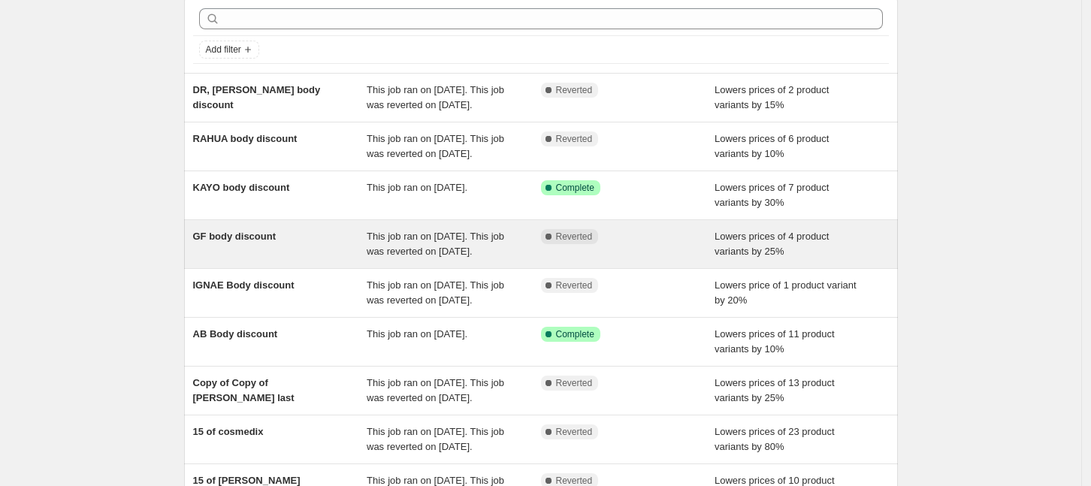
scroll to position [94, 0]
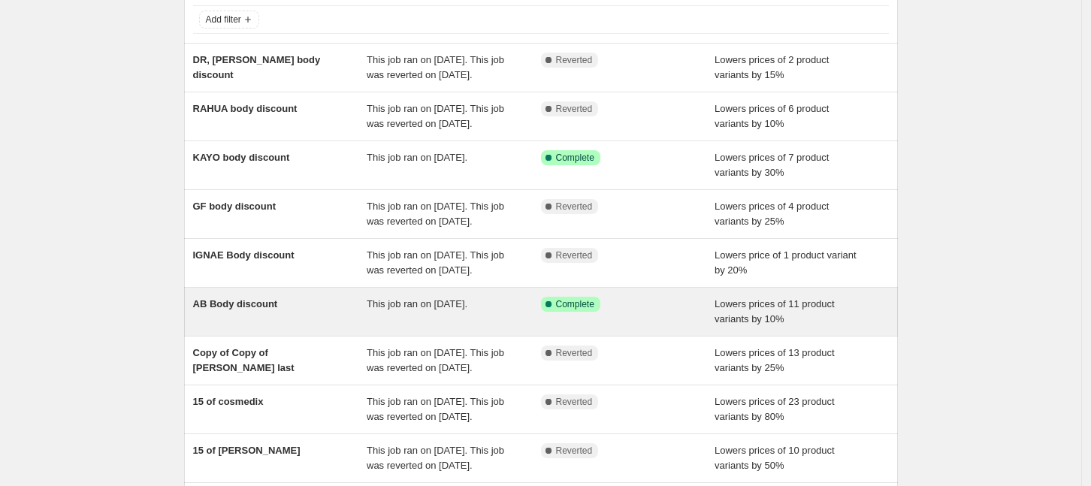
click at [504, 327] on div "This job ran on July 7, 2025." at bounding box center [454, 312] width 174 height 30
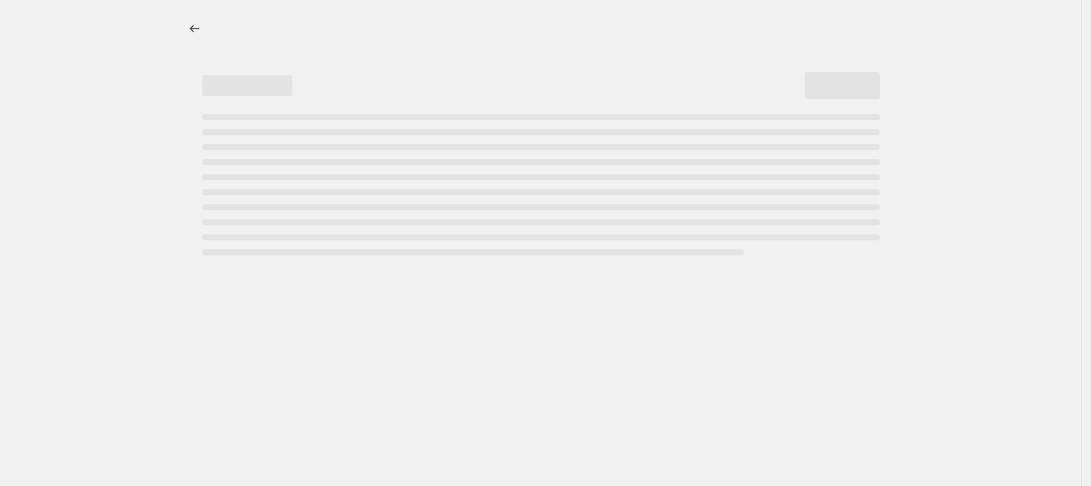
select select "percentage"
select select "collection"
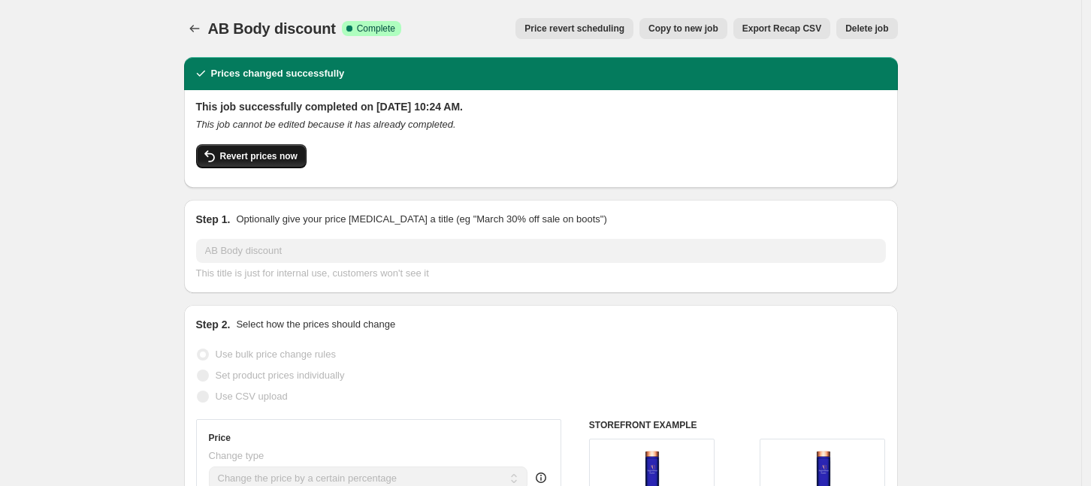
click at [231, 155] on span "Revert prices now" at bounding box center [258, 156] width 77 height 12
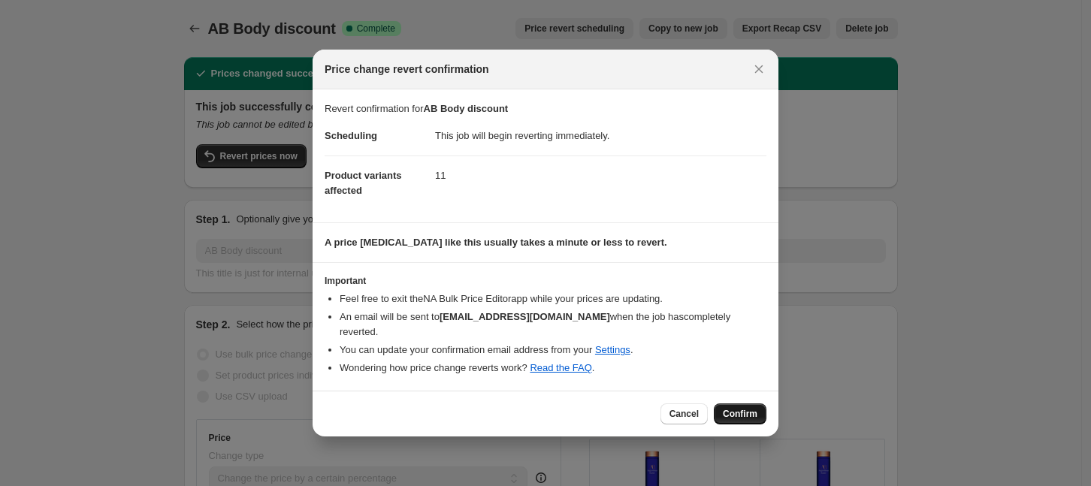
click at [744, 408] on span "Confirm" at bounding box center [740, 414] width 35 height 12
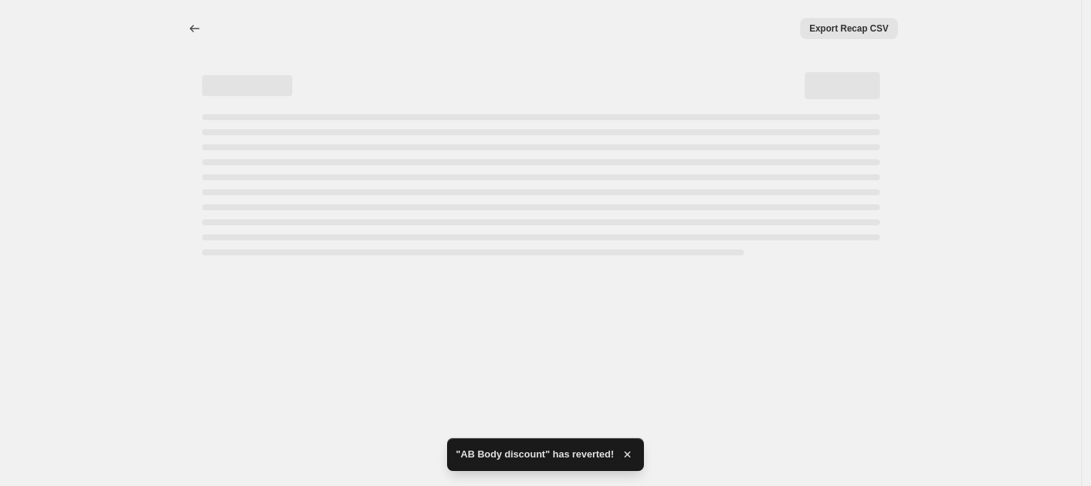
select select "percentage"
select select "collection"
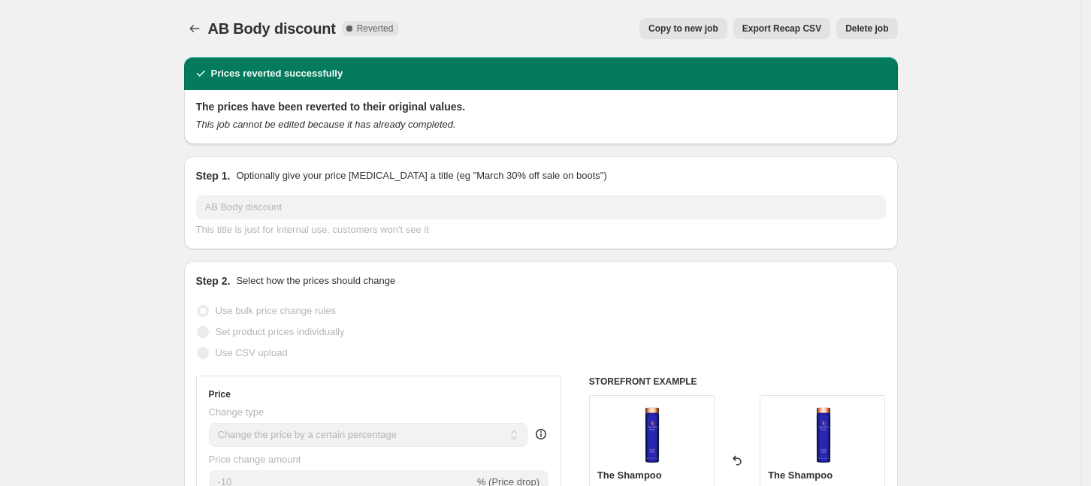
click at [199, 16] on div "AB Body discount. This page is ready AB Body discount Complete Reverted Copy to…" at bounding box center [541, 28] width 714 height 57
click at [201, 33] on icon "Price change jobs" at bounding box center [194, 28] width 15 height 15
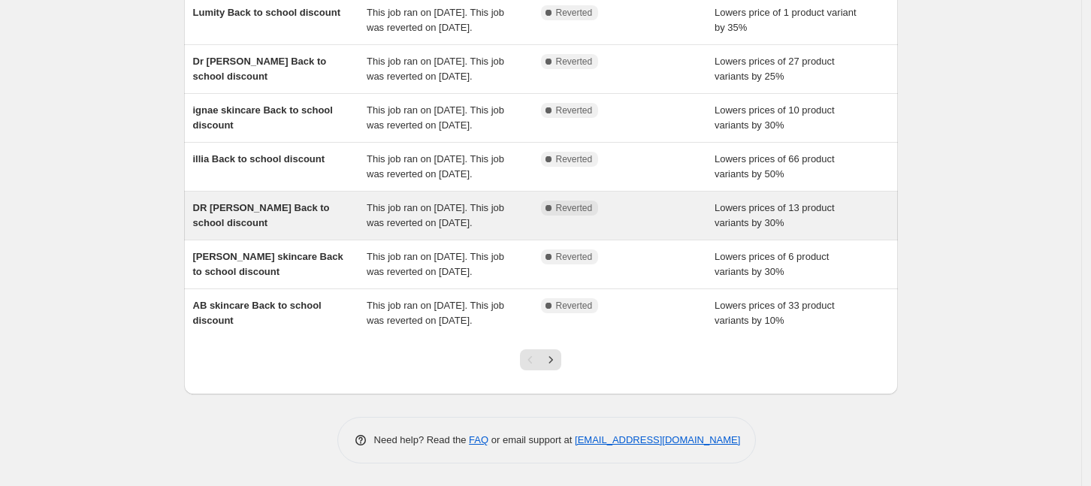
scroll to position [436, 0]
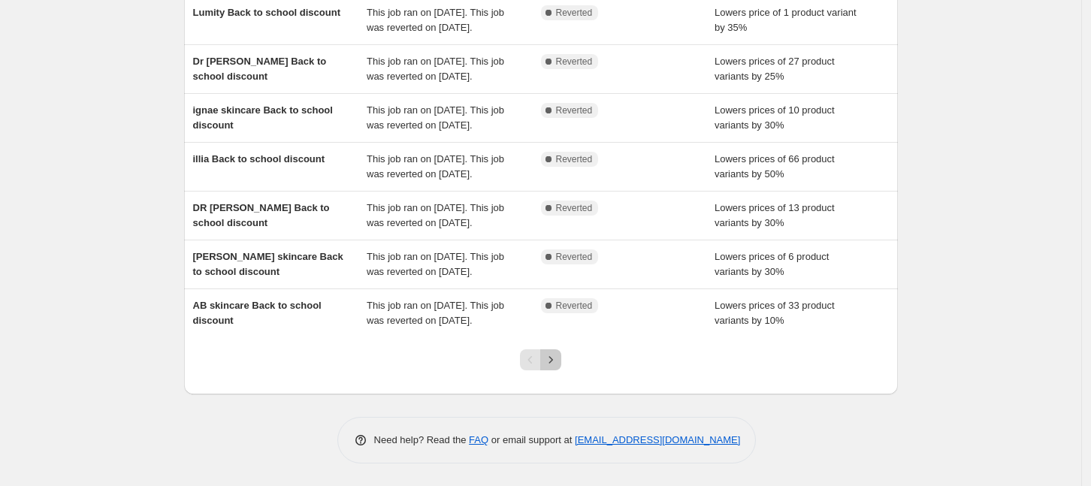
click at [558, 361] on icon "Next" at bounding box center [550, 359] width 15 height 15
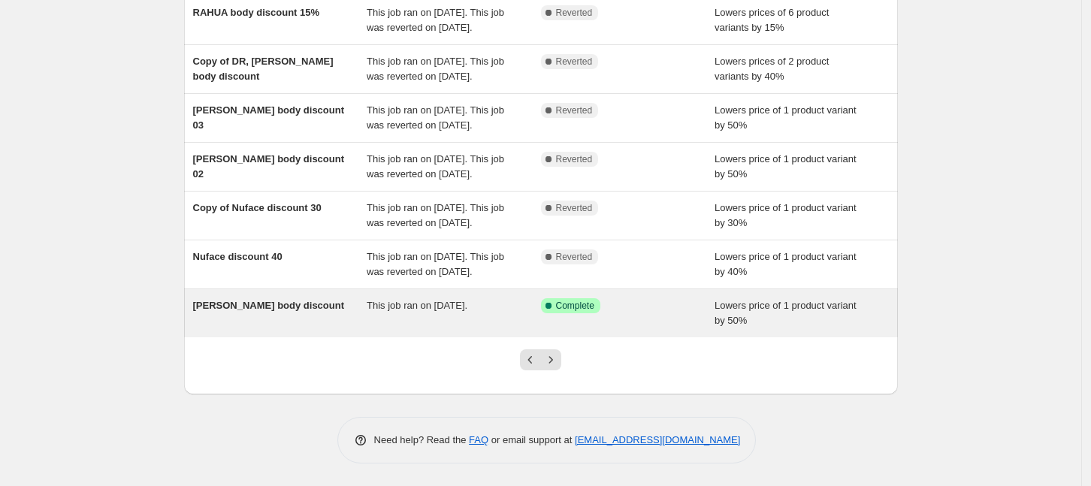
scroll to position [422, 0]
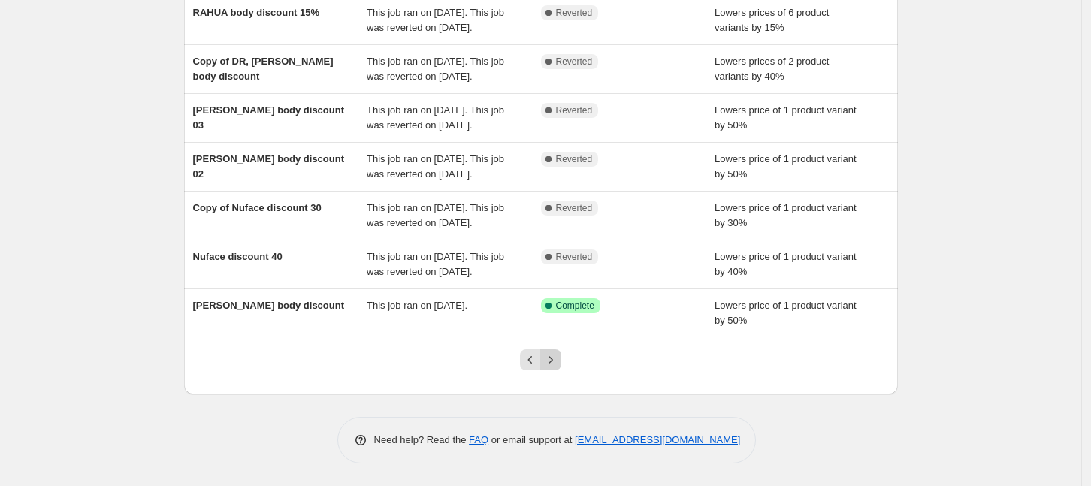
click at [558, 359] on icon "Next" at bounding box center [550, 359] width 15 height 15
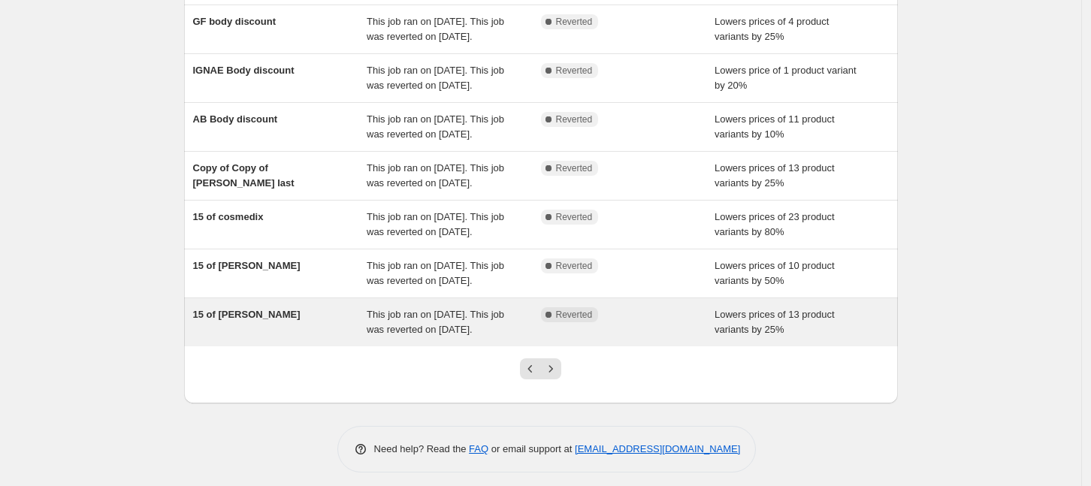
scroll to position [331, 0]
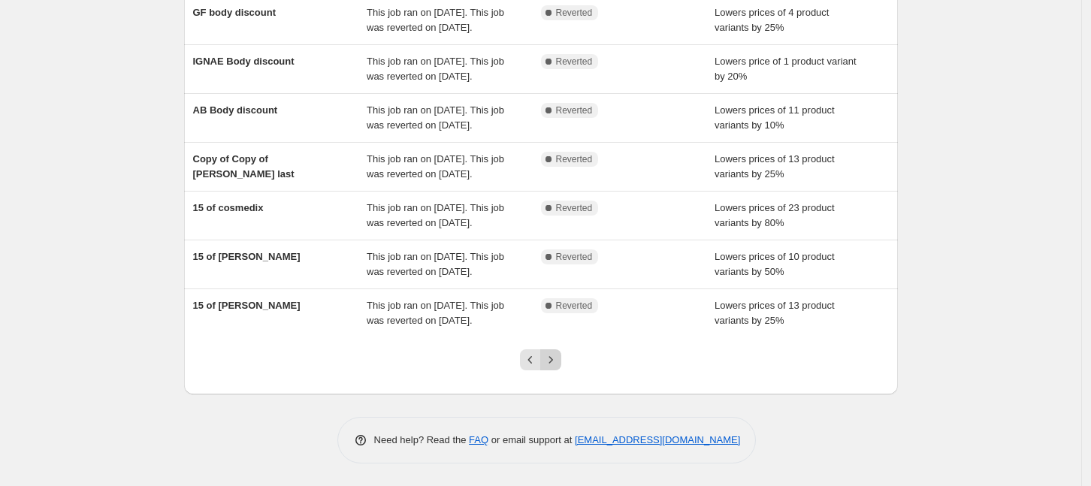
click at [555, 366] on icon "Next" at bounding box center [550, 359] width 15 height 15
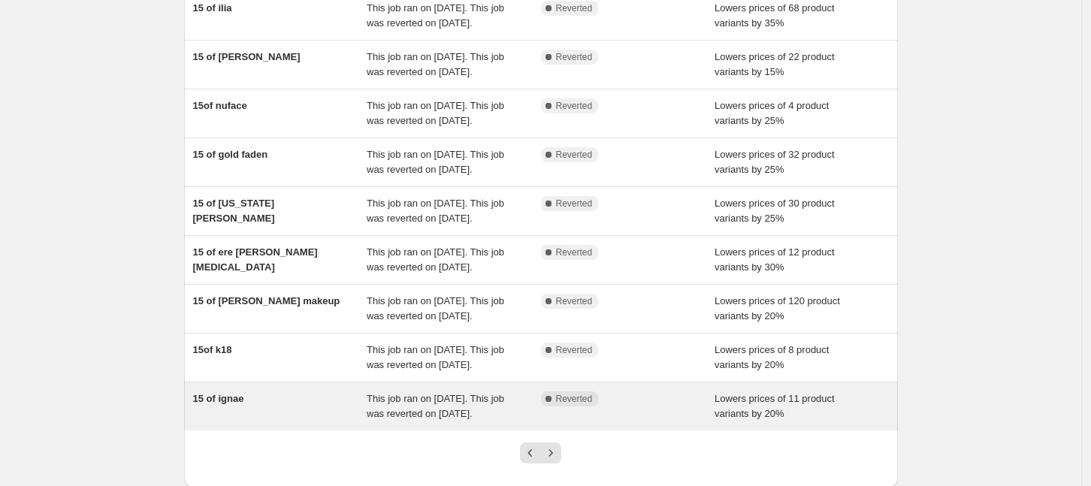
scroll to position [286, 0]
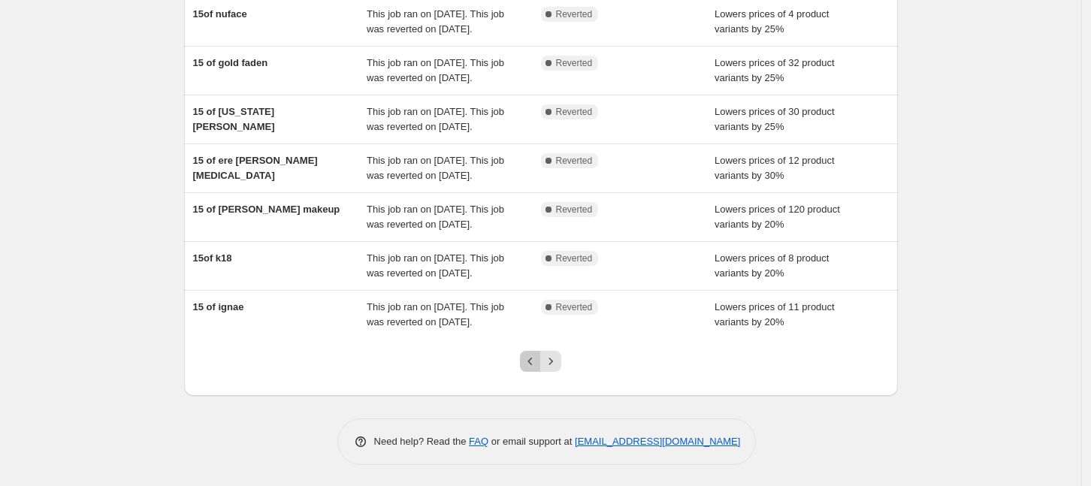
click at [538, 361] on icon "Previous" at bounding box center [530, 361] width 15 height 15
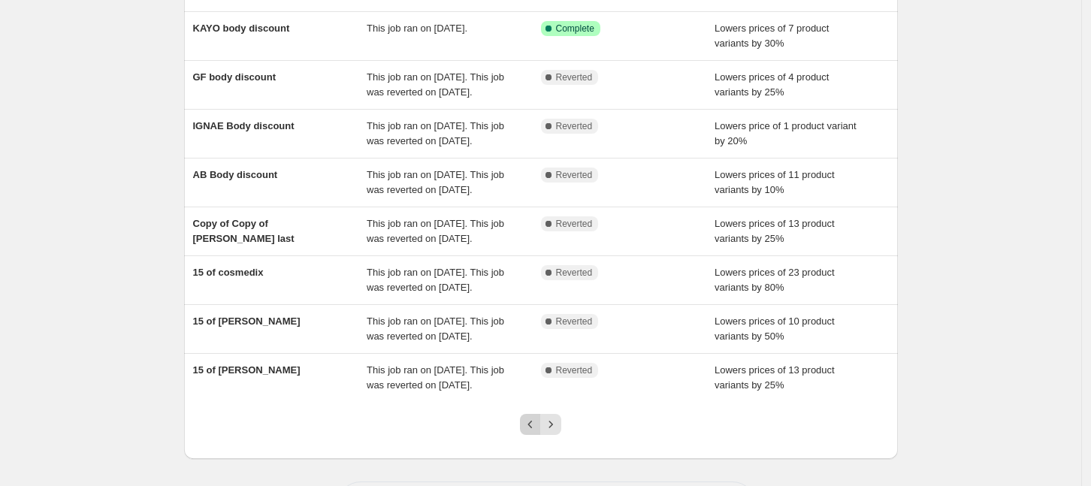
scroll to position [331, 0]
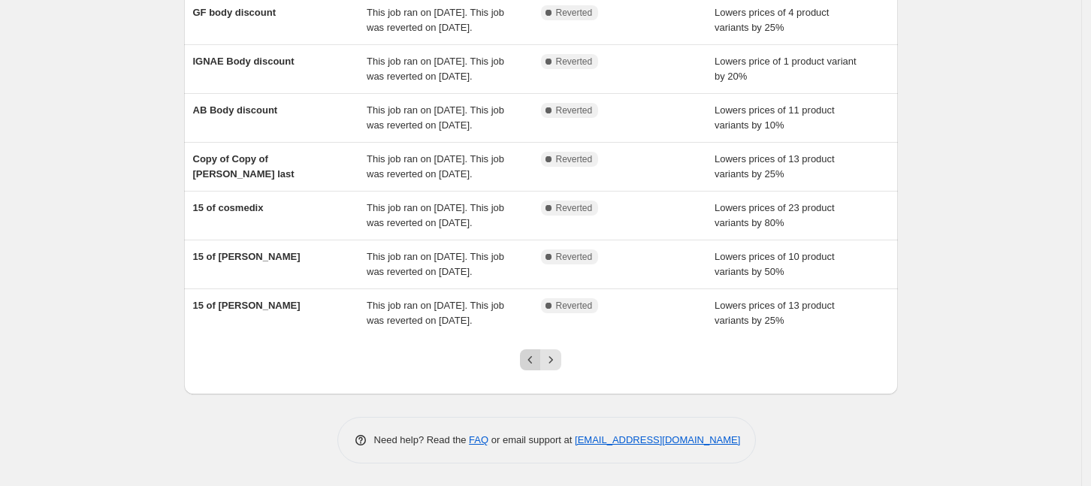
click at [537, 353] on icon "Previous" at bounding box center [530, 359] width 15 height 15
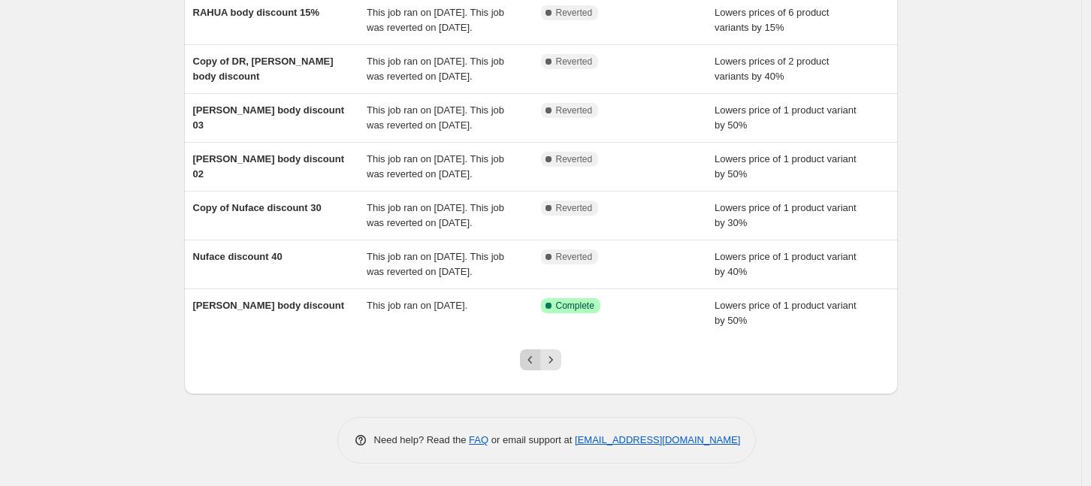
scroll to position [422, 0]
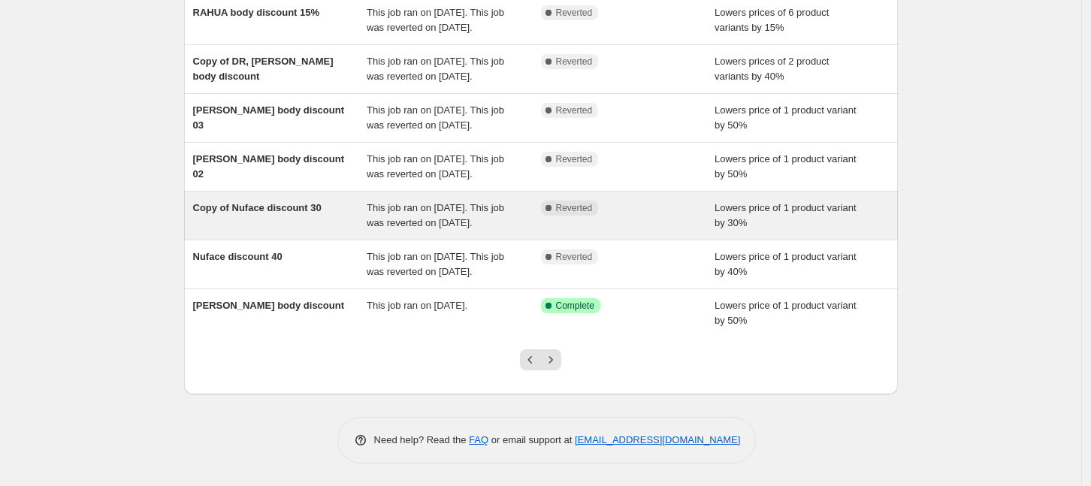
drag, startPoint x: 474, startPoint y: 189, endPoint x: 338, endPoint y: 198, distance: 135.5
click at [338, 201] on div "Copy of Nuface discount 30" at bounding box center [280, 216] width 174 height 30
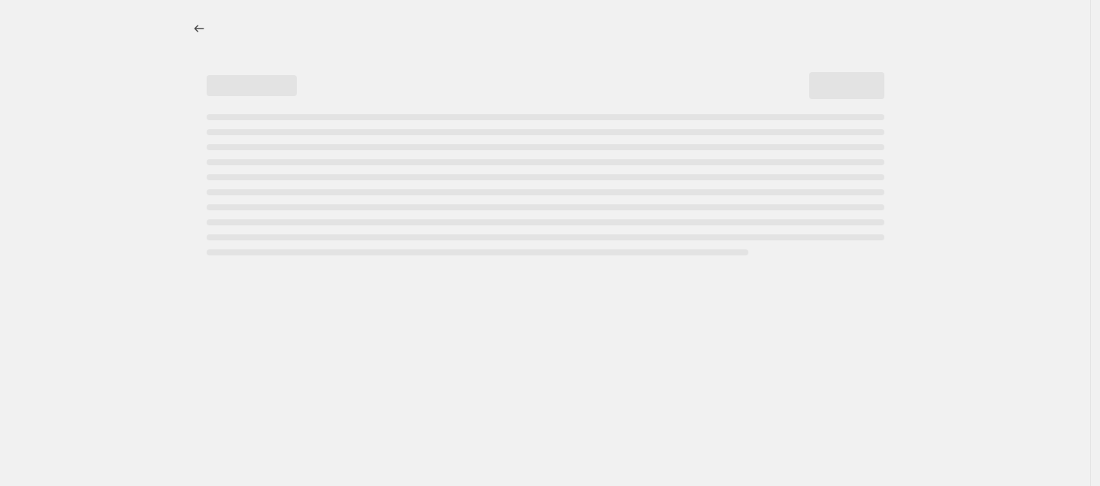
select select "percentage"
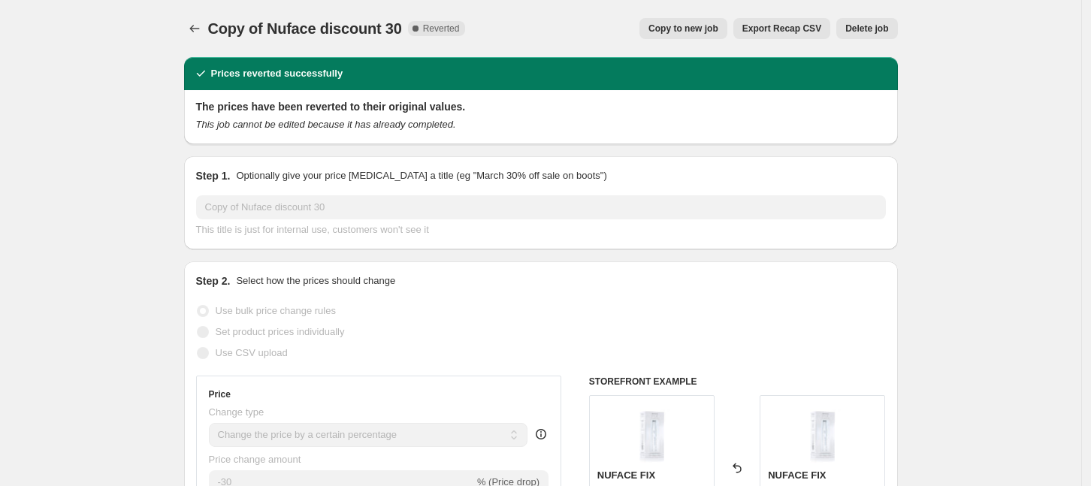
click at [697, 30] on span "Copy to new job" at bounding box center [684, 29] width 70 height 12
select select "percentage"
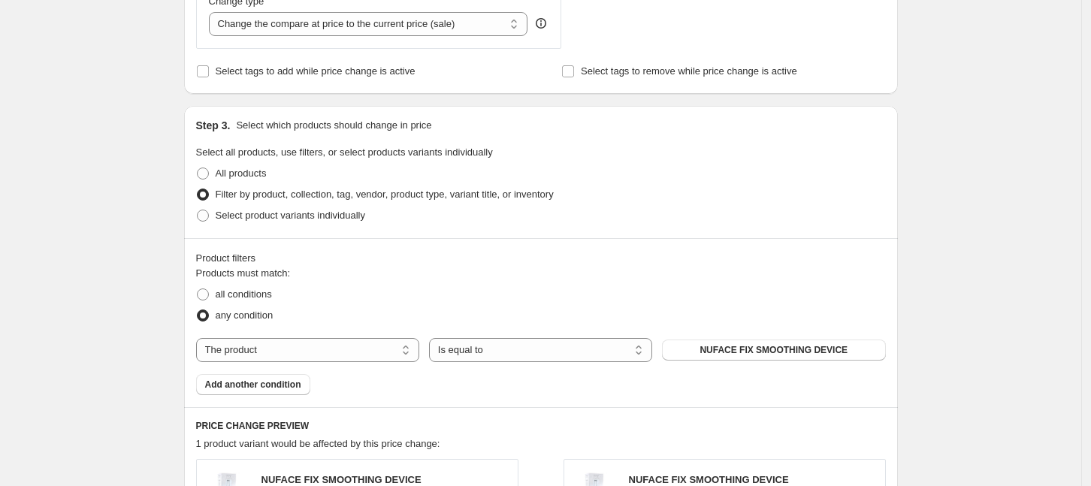
scroll to position [845, 0]
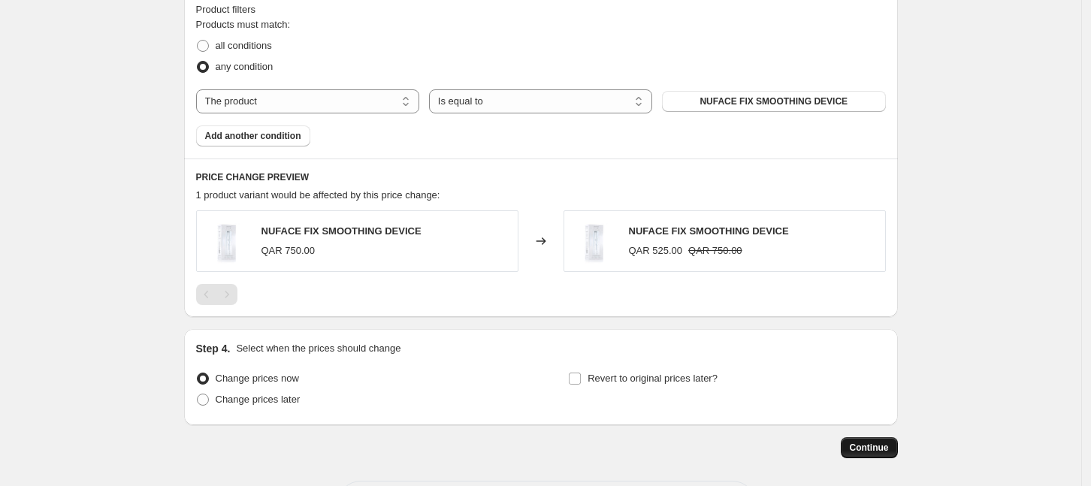
click at [860, 453] on span "Continue" at bounding box center [869, 448] width 39 height 12
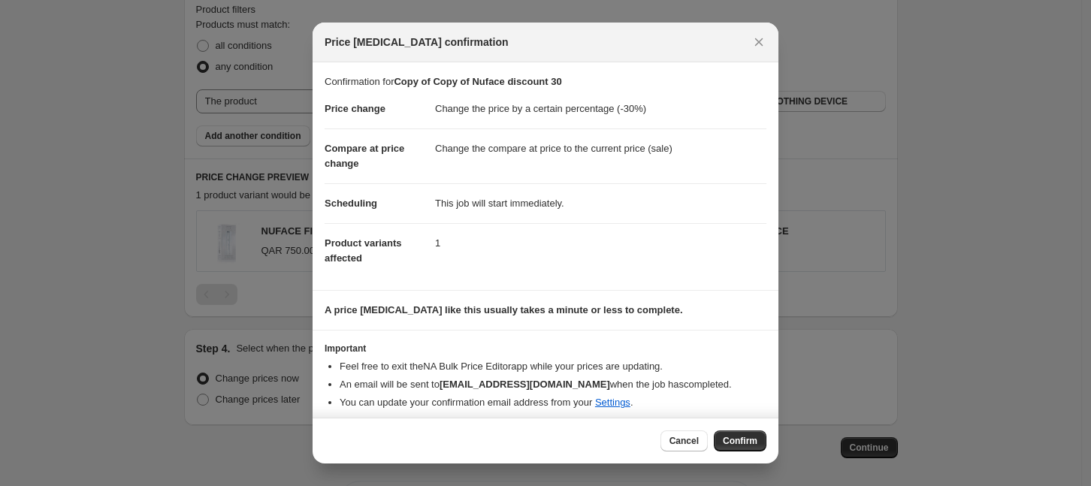
click at [743, 446] on span "Confirm" at bounding box center [740, 441] width 35 height 12
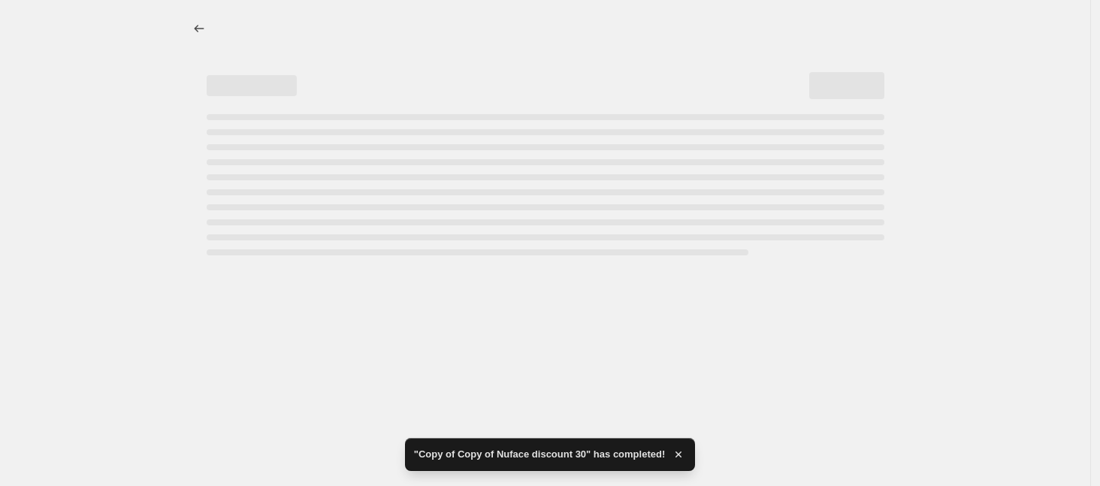
select select "percentage"
